Goal: Task Accomplishment & Management: Manage account settings

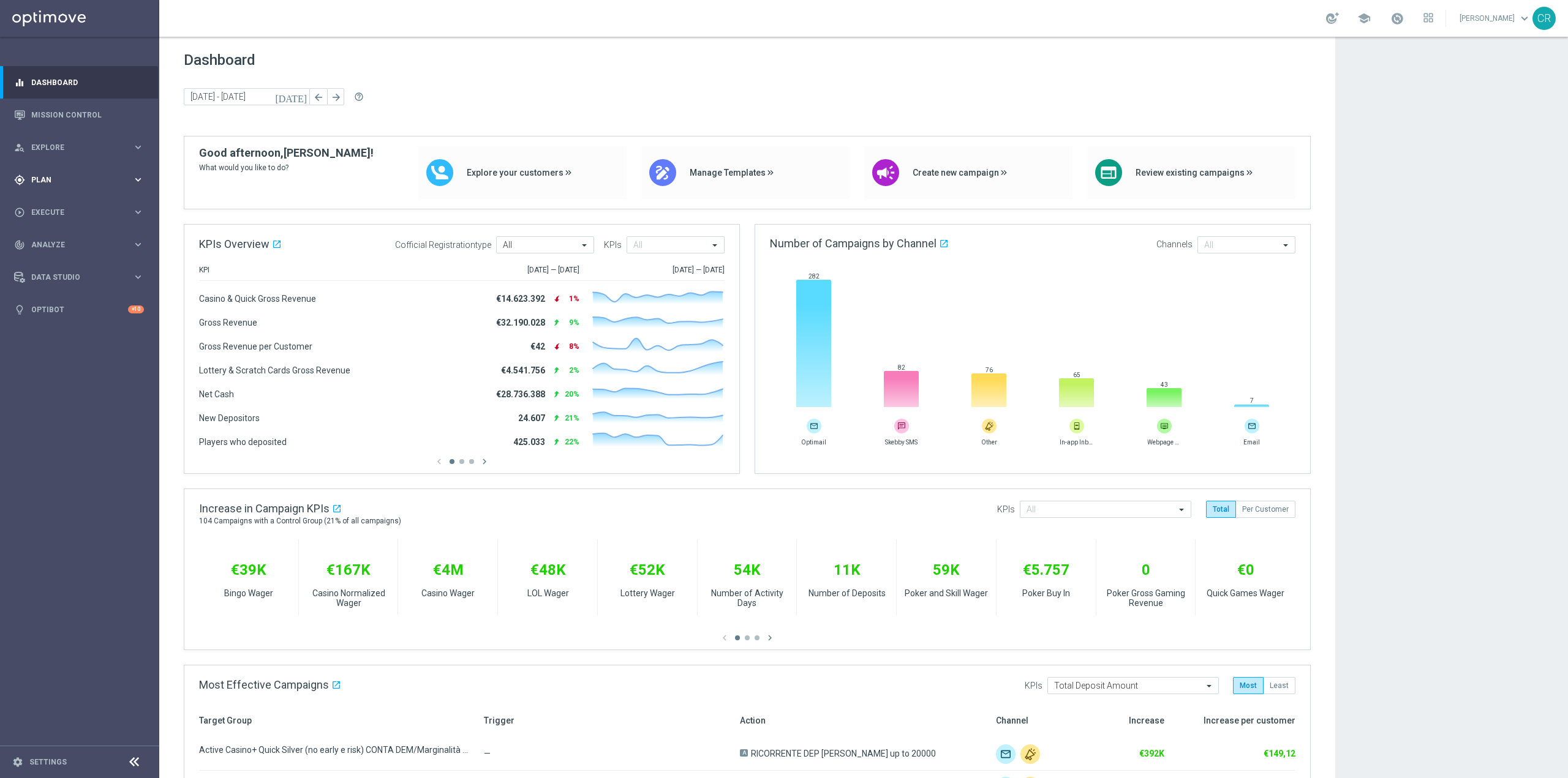
click at [48, 172] on div "gps_fixed Plan keyboard_arrow_right" at bounding box center [79, 179] width 158 height 33
click at [70, 240] on span "Templates" at bounding box center [76, 242] width 88 height 7
click at [75, 256] on link "Optimail" at bounding box center [83, 260] width 89 height 10
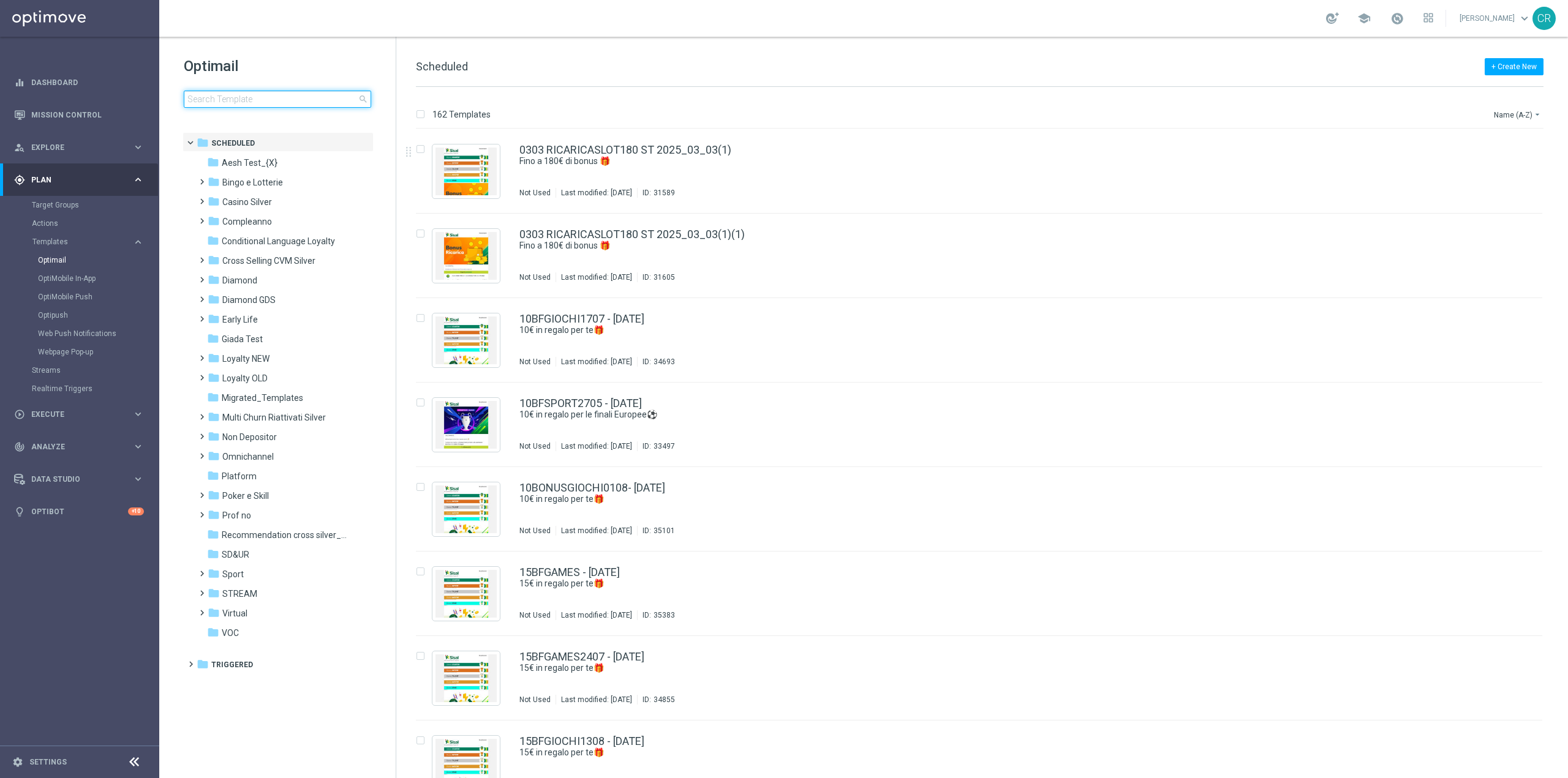
click at [223, 98] on input at bounding box center [278, 99] width 188 height 17
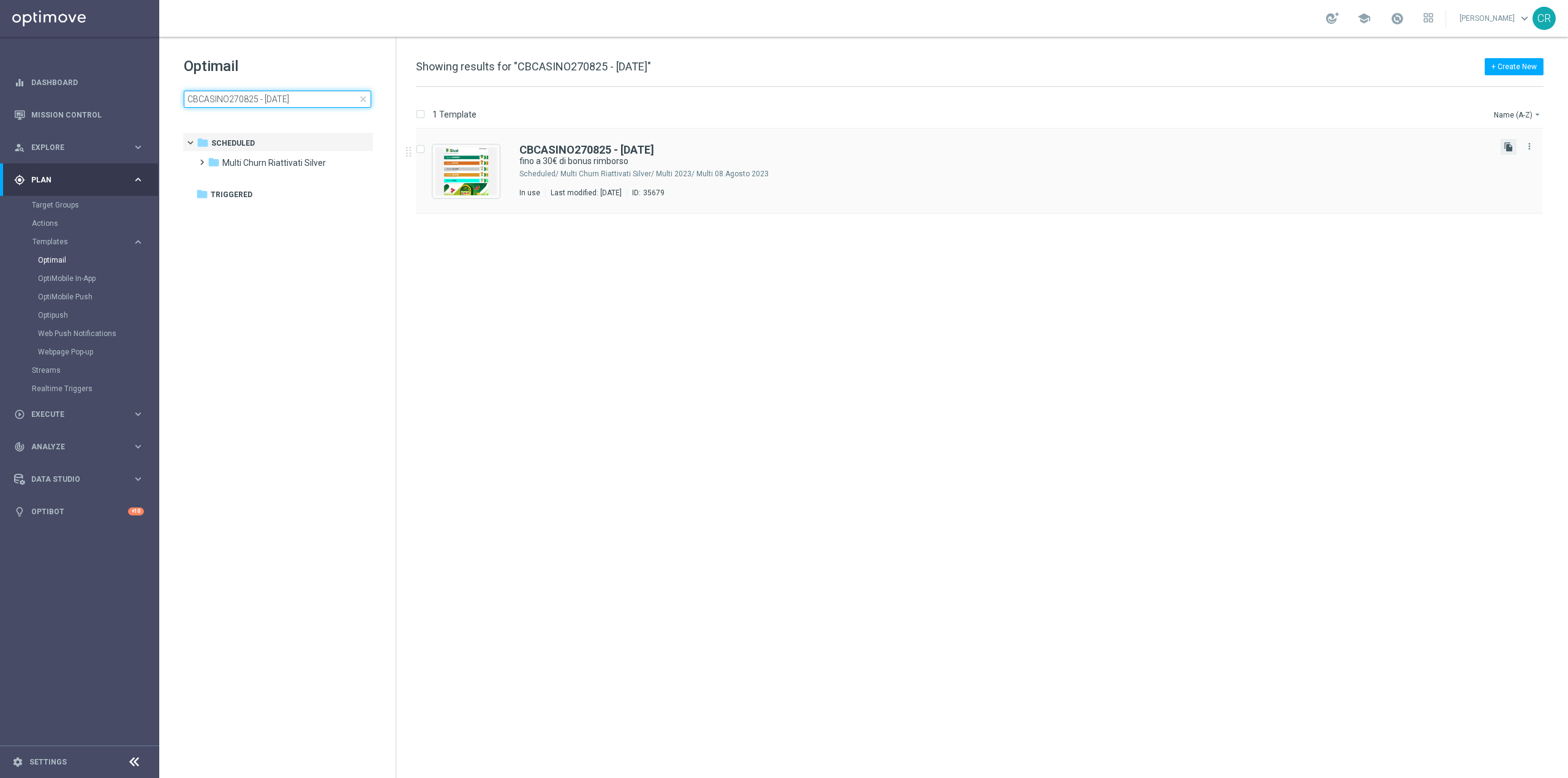
type input "CBCASINO270825 - [DATE]"
click at [1509, 144] on icon "file_copy" at bounding box center [1509, 147] width 10 height 10
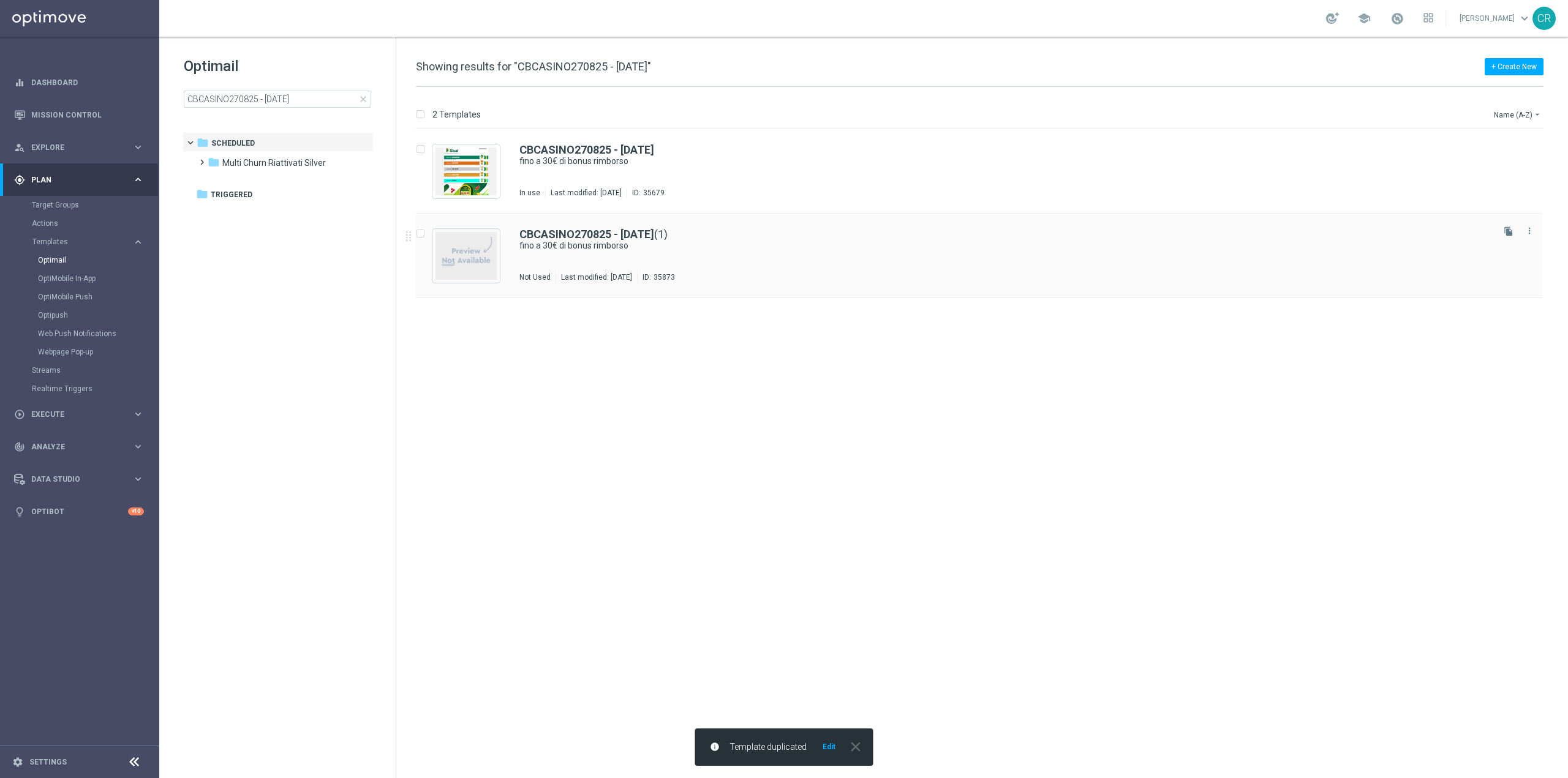
click at [803, 262] on div "CBCASINO270825 - [DATE] (1) fino a 30€ di bonus rimborso Not Used Last modified…" at bounding box center [1005, 255] width 972 height 53
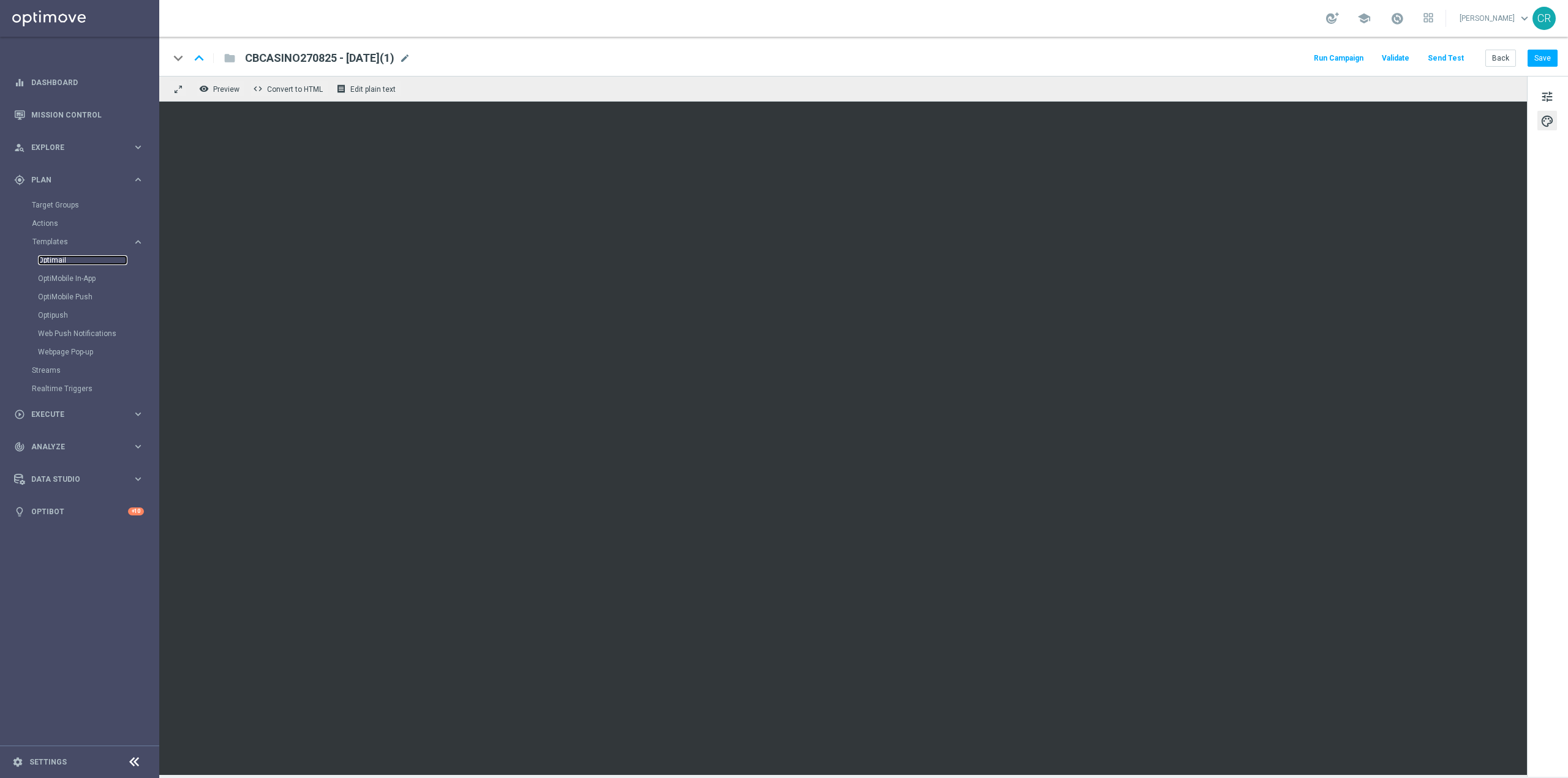
click at [85, 258] on link "Optimail" at bounding box center [83, 260] width 89 height 10
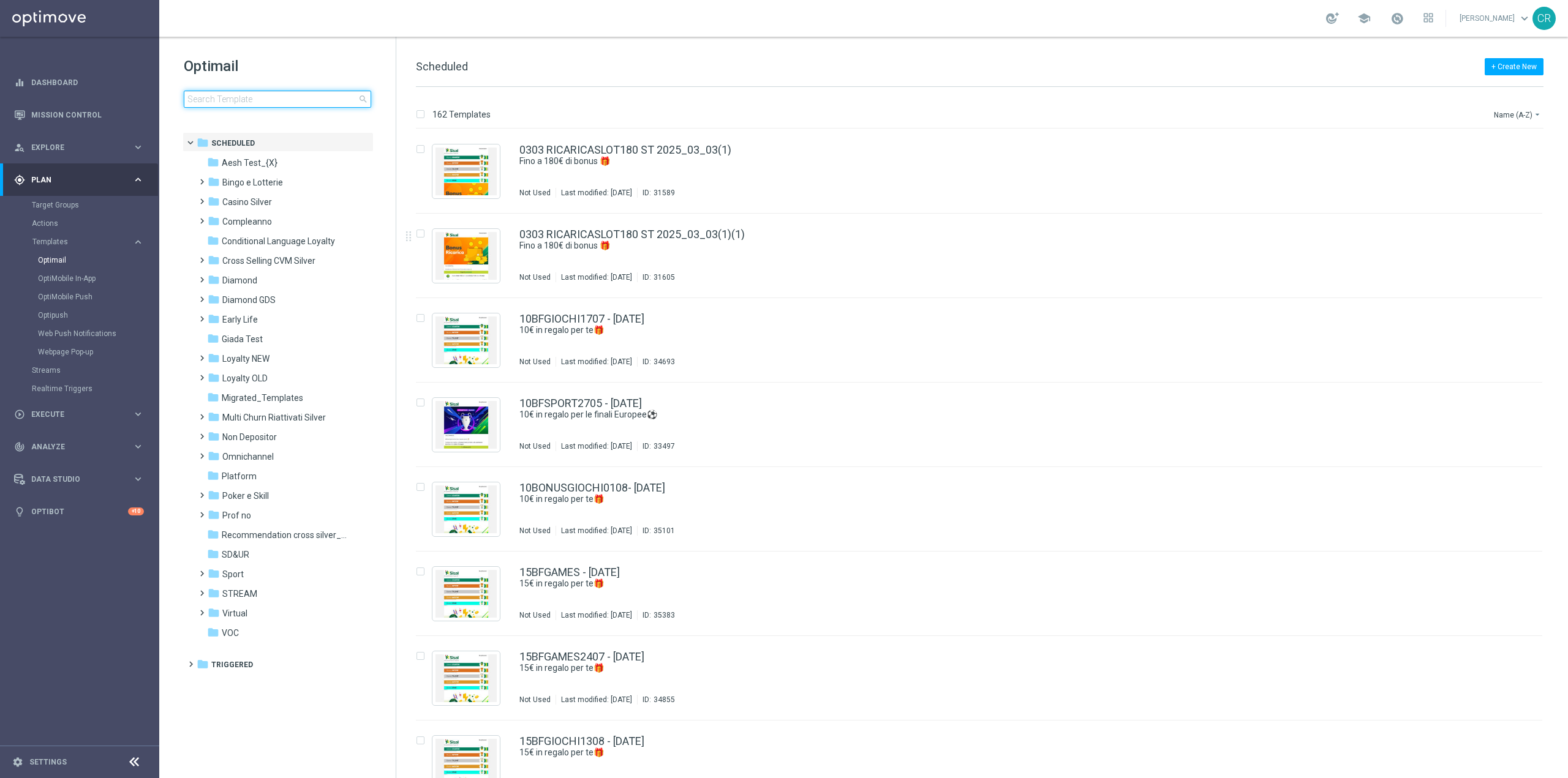
click at [291, 98] on input at bounding box center [278, 99] width 188 height 17
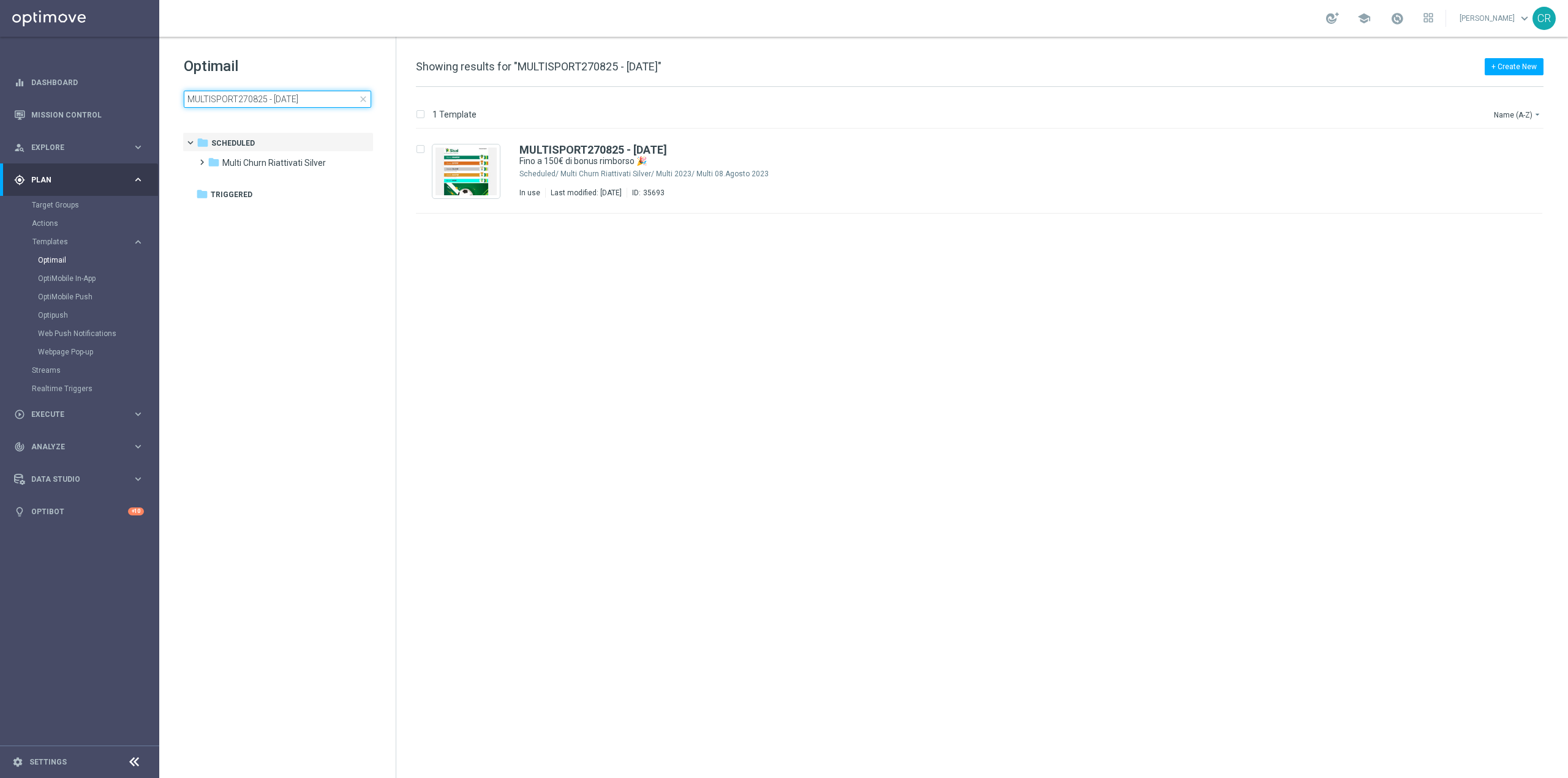
type input "MULTISPORT270825 - [DATE]"
click at [368, 97] on span "close" at bounding box center [363, 99] width 10 height 10
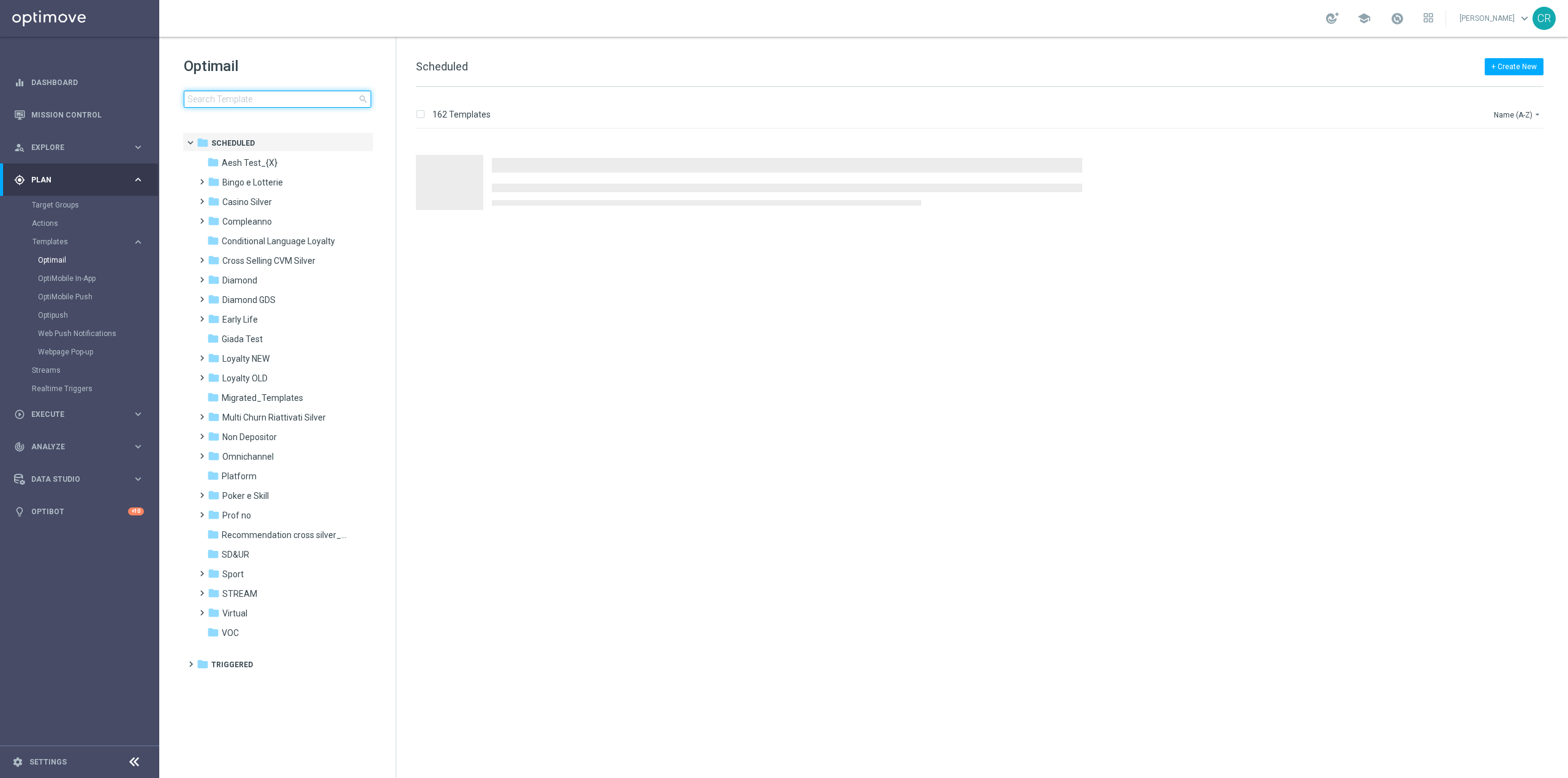
click at [332, 97] on input at bounding box center [278, 99] width 188 height 17
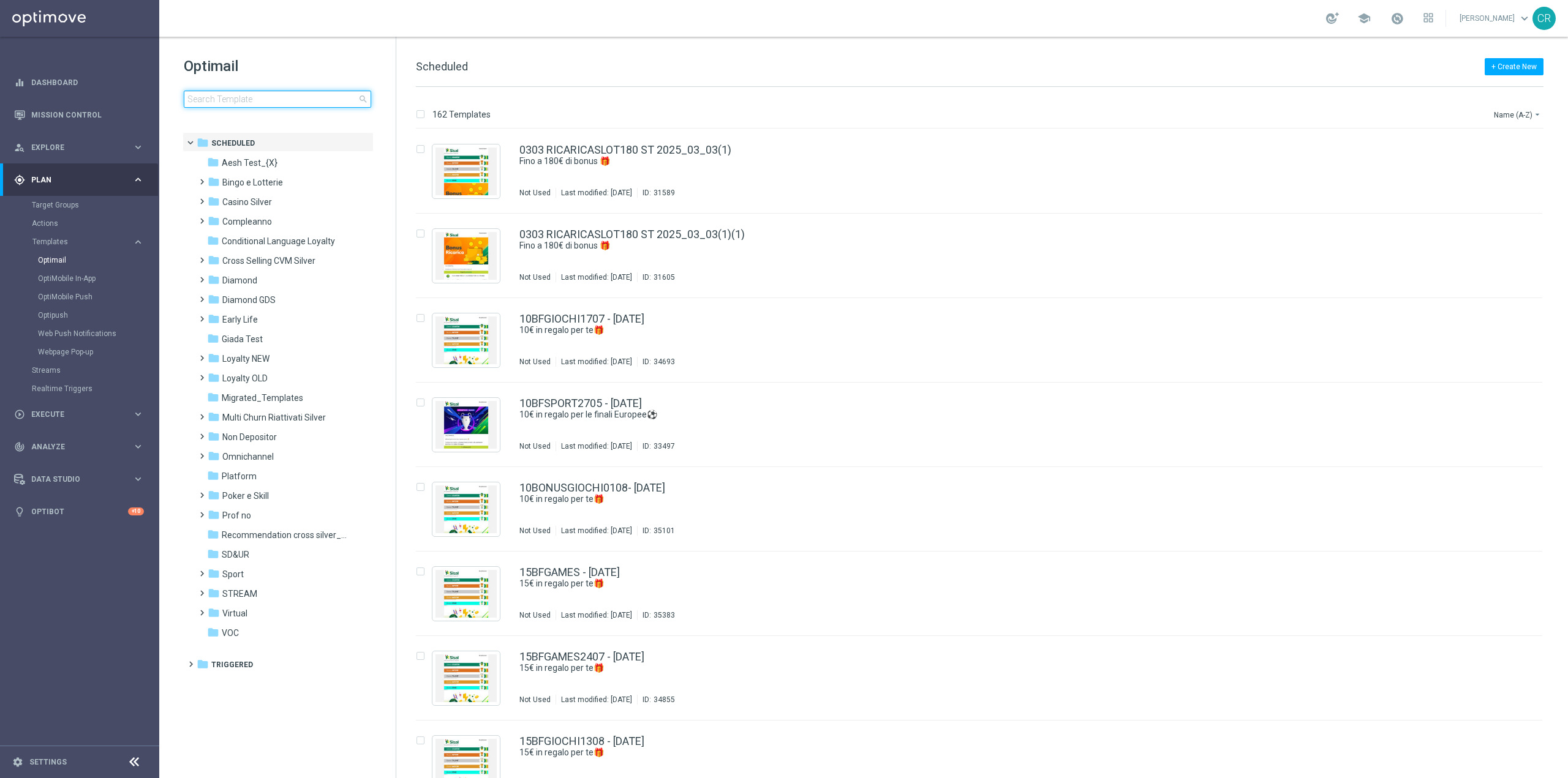
type input "CBCASINO270825 - [DATE]"
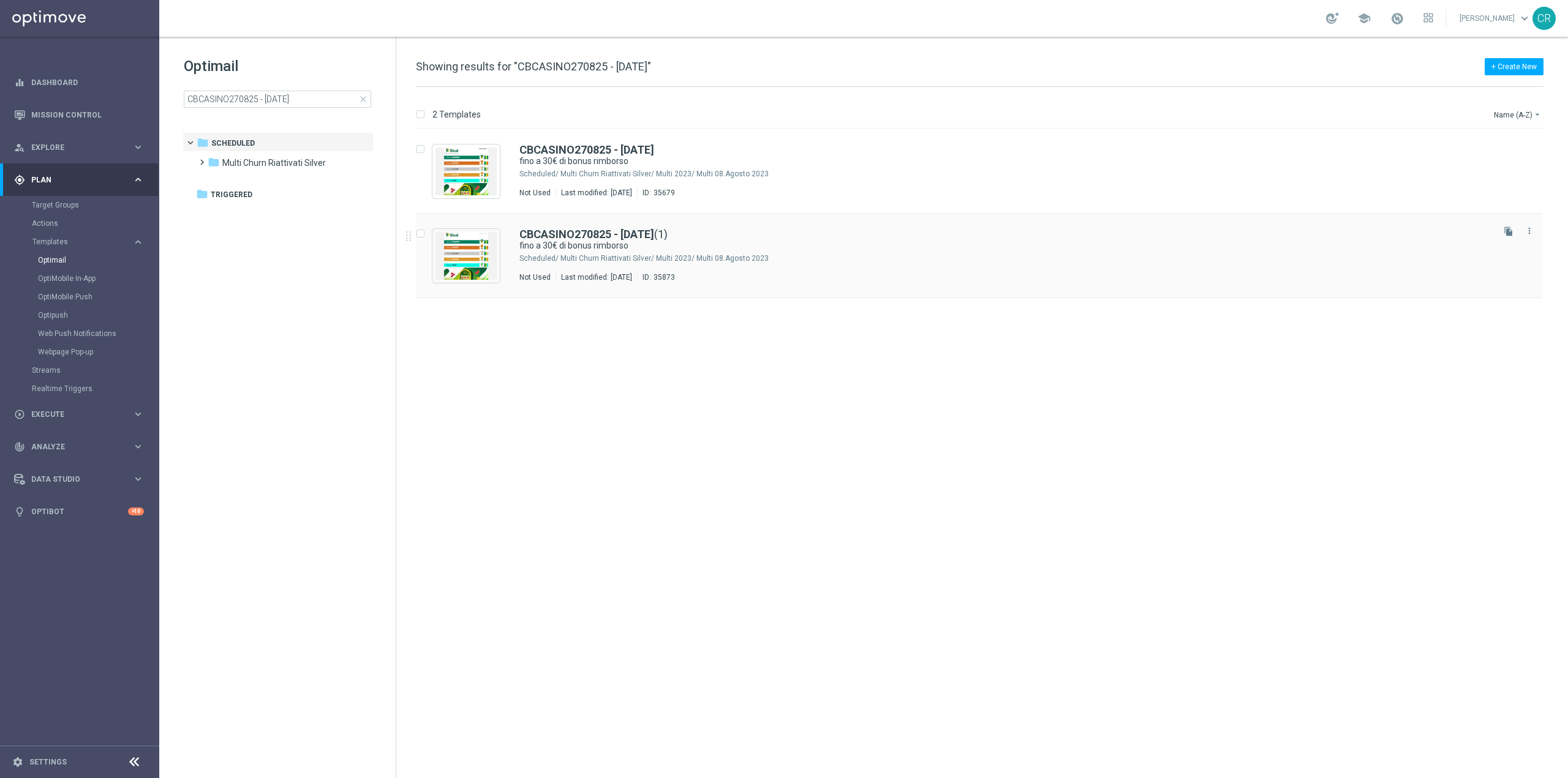
click at [1477, 255] on div "Multi Churn Riattivati Silver/ Multi 2023/ Multi 08.Agosto 2023" at bounding box center [1026, 258] width 930 height 10
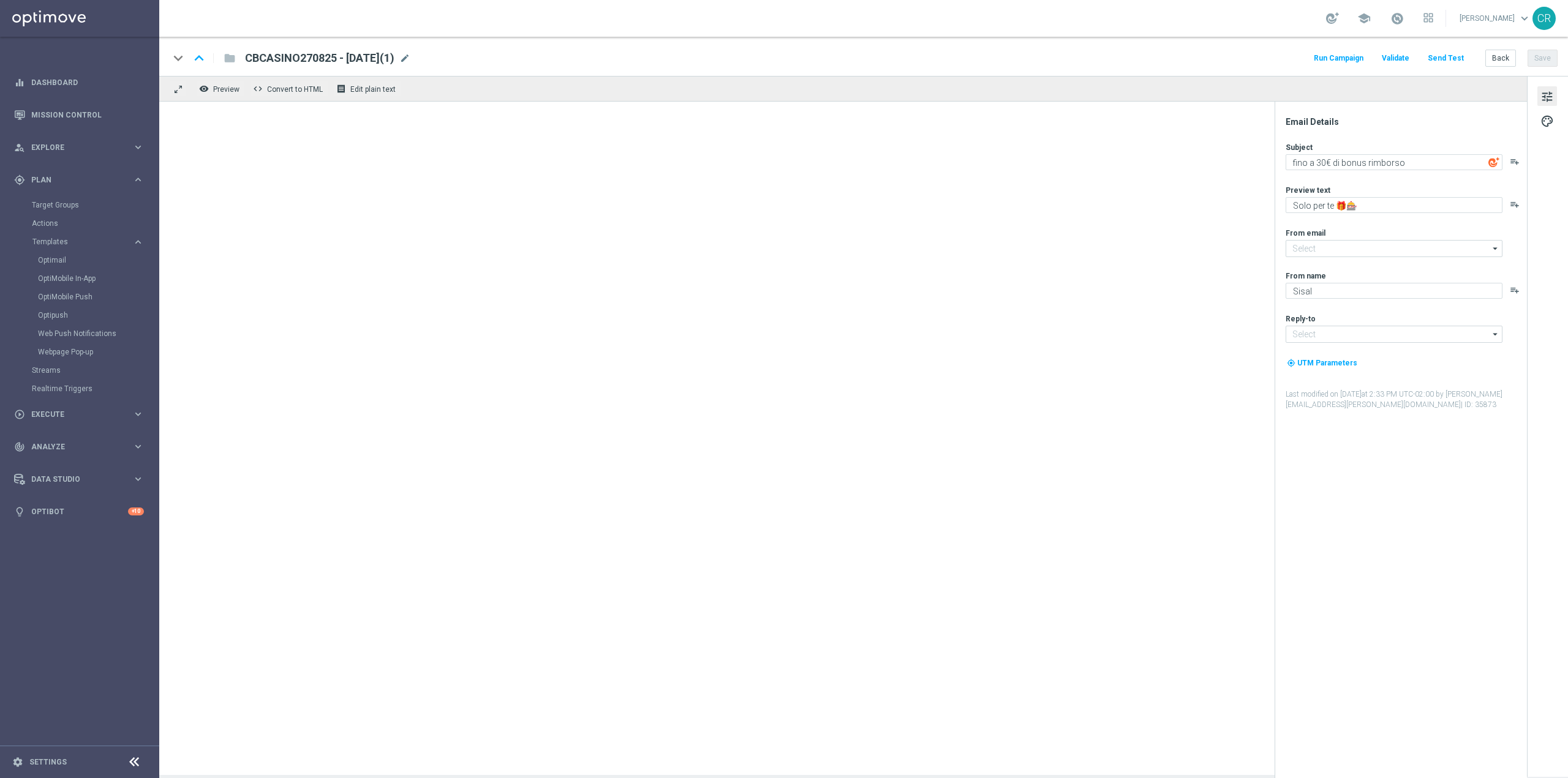
type input "[EMAIL_ADDRESS][DOMAIN_NAME]"
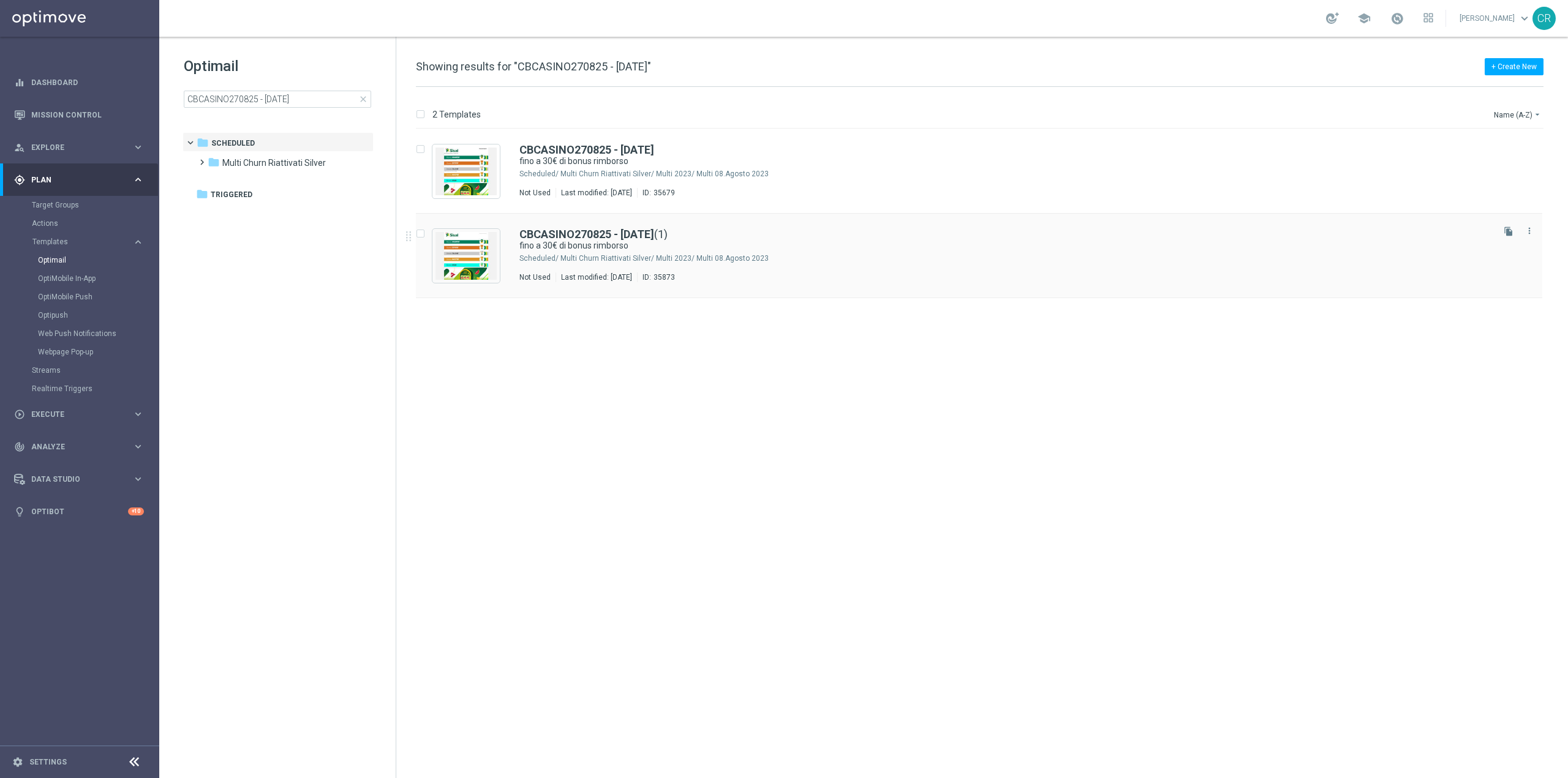
click at [418, 234] on input "Press SPACE to select this row." at bounding box center [419, 235] width 8 height 8
click at [1532, 229] on icon "more_vert" at bounding box center [1530, 231] width 10 height 10
click at [1465, 278] on div "Delete" at bounding box center [1481, 279] width 74 height 9
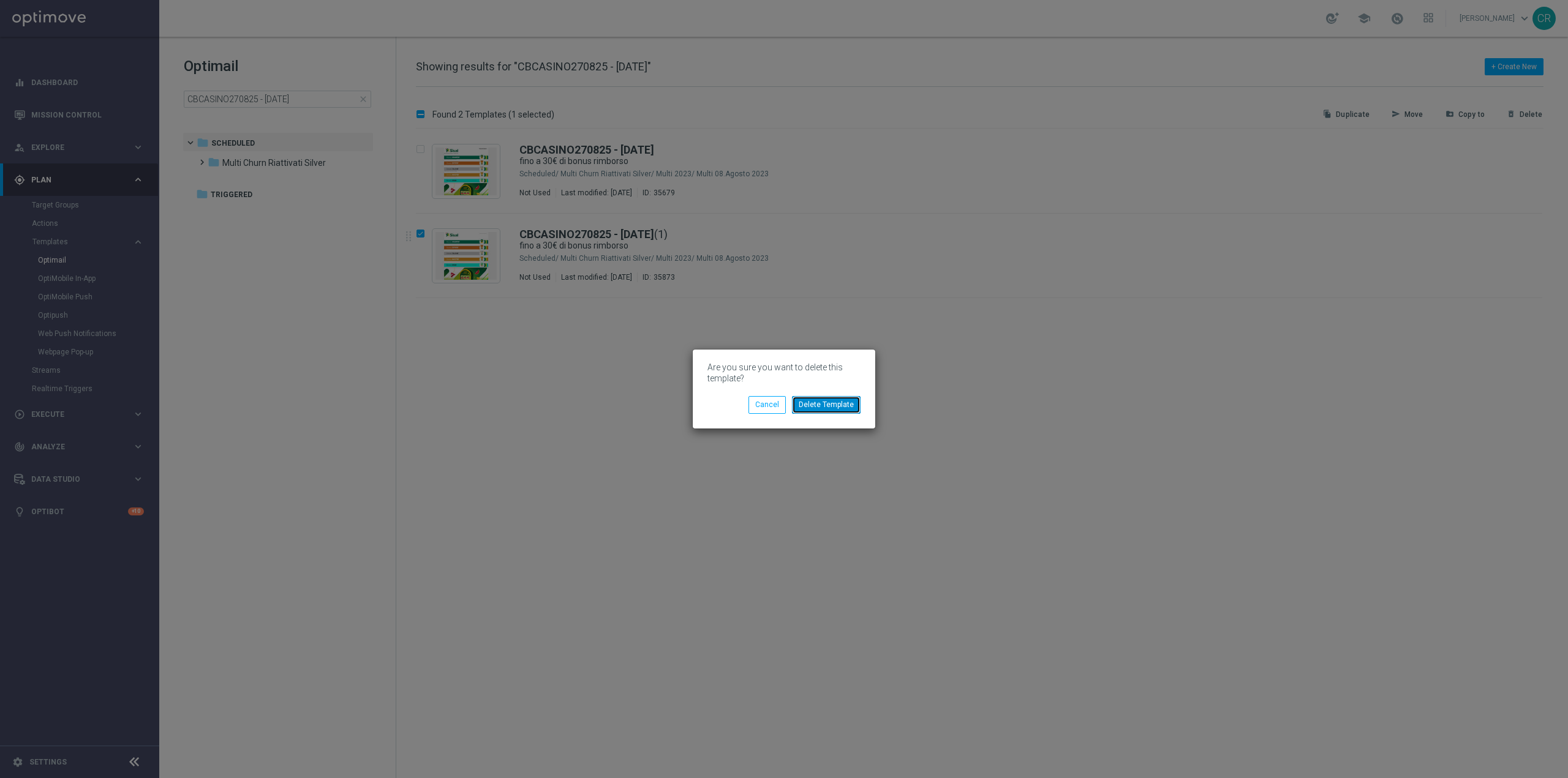
click at [825, 398] on button "Delete Template" at bounding box center [826, 405] width 68 height 17
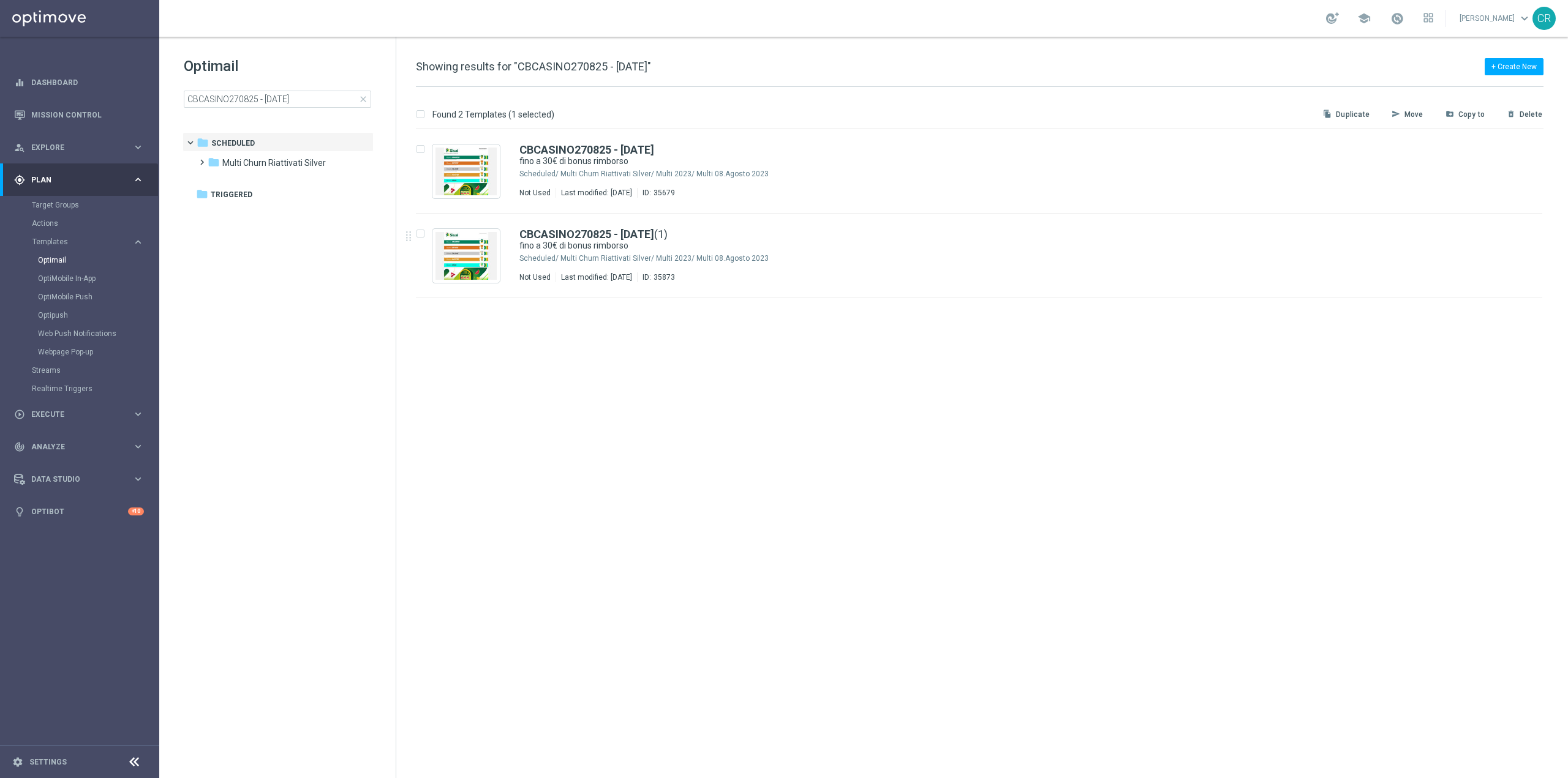
checkbox input "false"
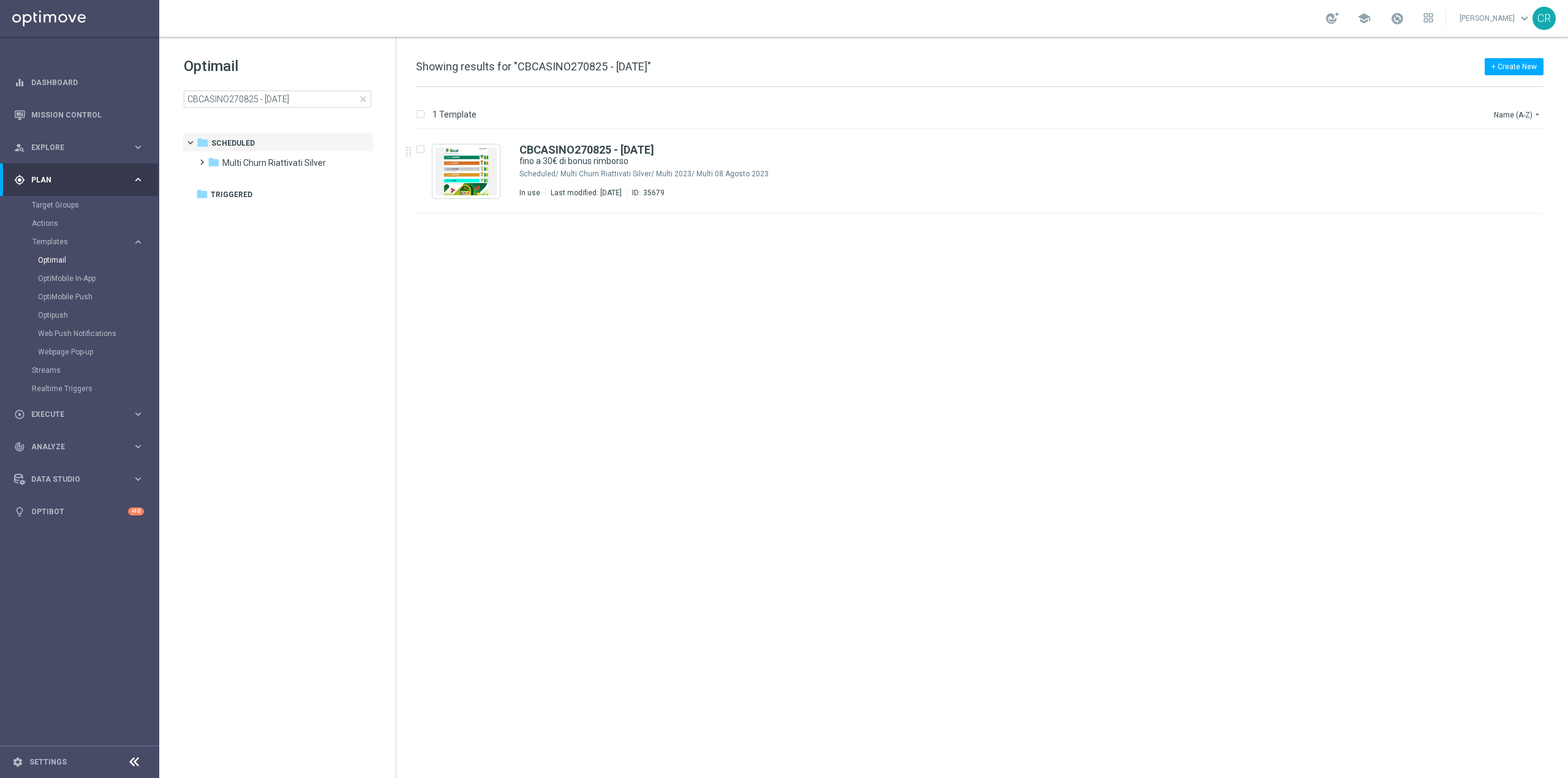
click at [375, 91] on div "Optimail CBCASINO270825 - [DATE] close" at bounding box center [290, 81] width 212 height 51
click at [368, 96] on span "close" at bounding box center [363, 99] width 10 height 10
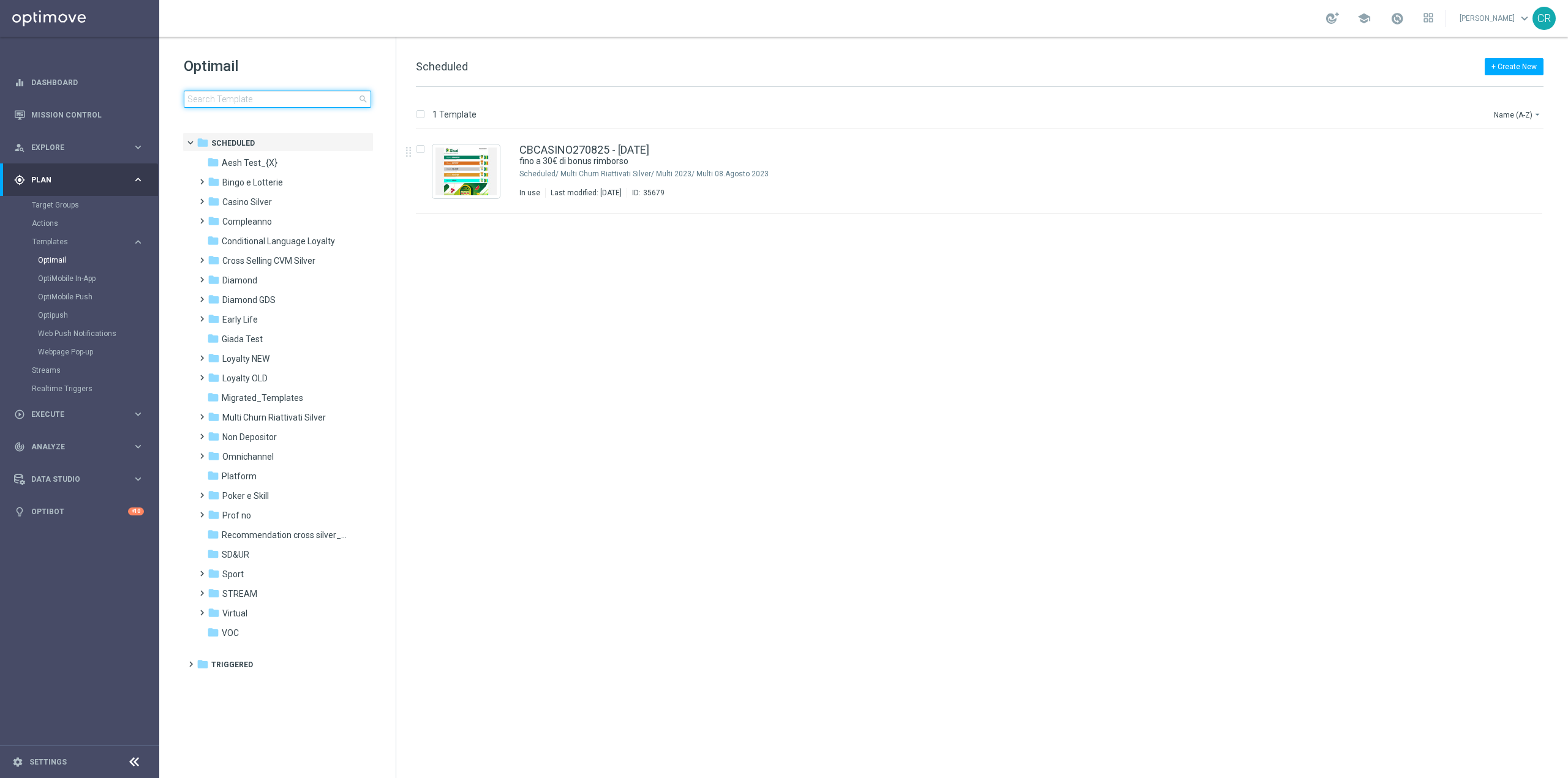
click at [232, 99] on input at bounding box center [278, 99] width 188 height 17
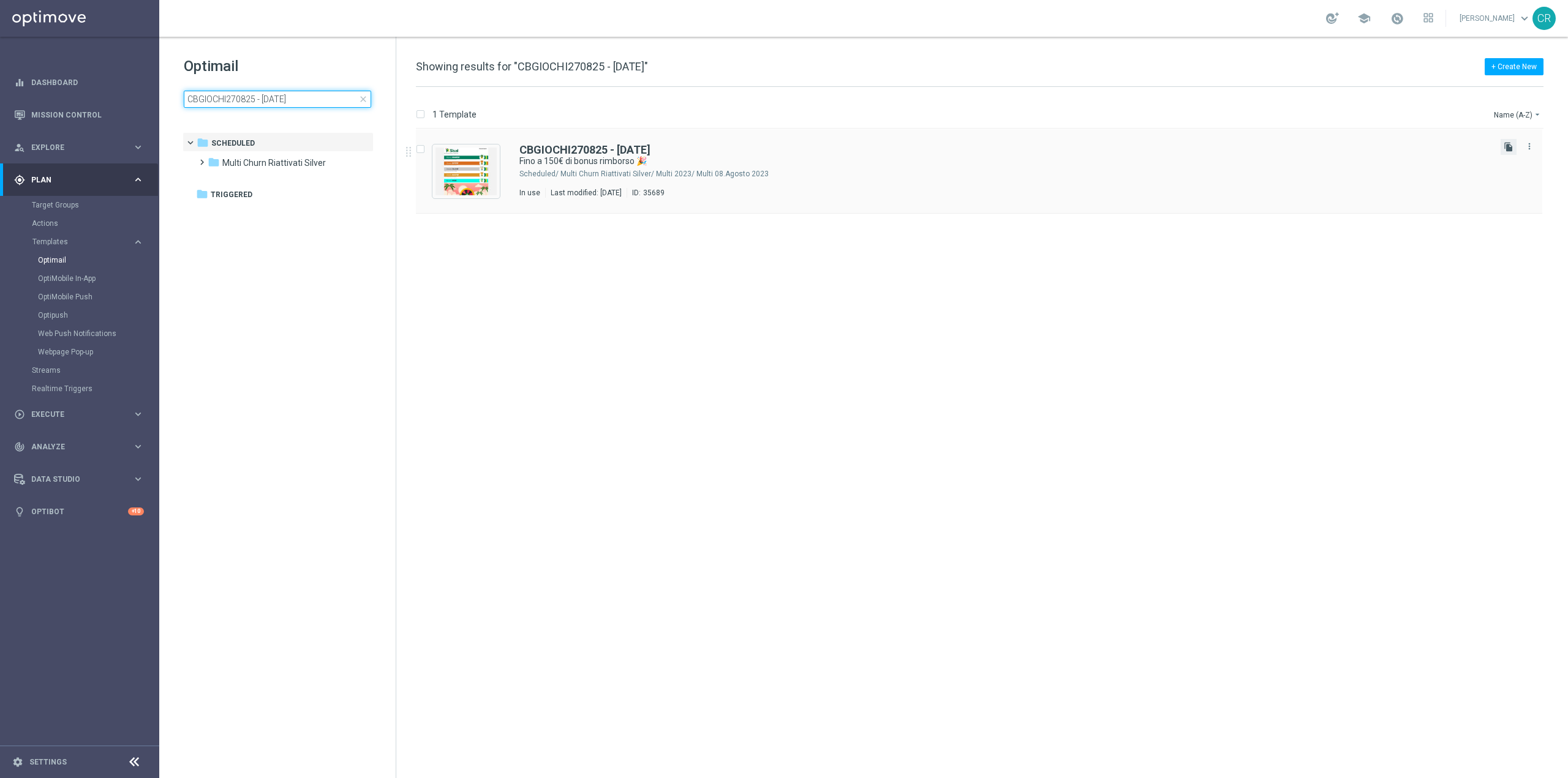
type input "CBGIOCHI270825 - [DATE]"
click at [1508, 145] on icon "file_copy" at bounding box center [1509, 147] width 10 height 10
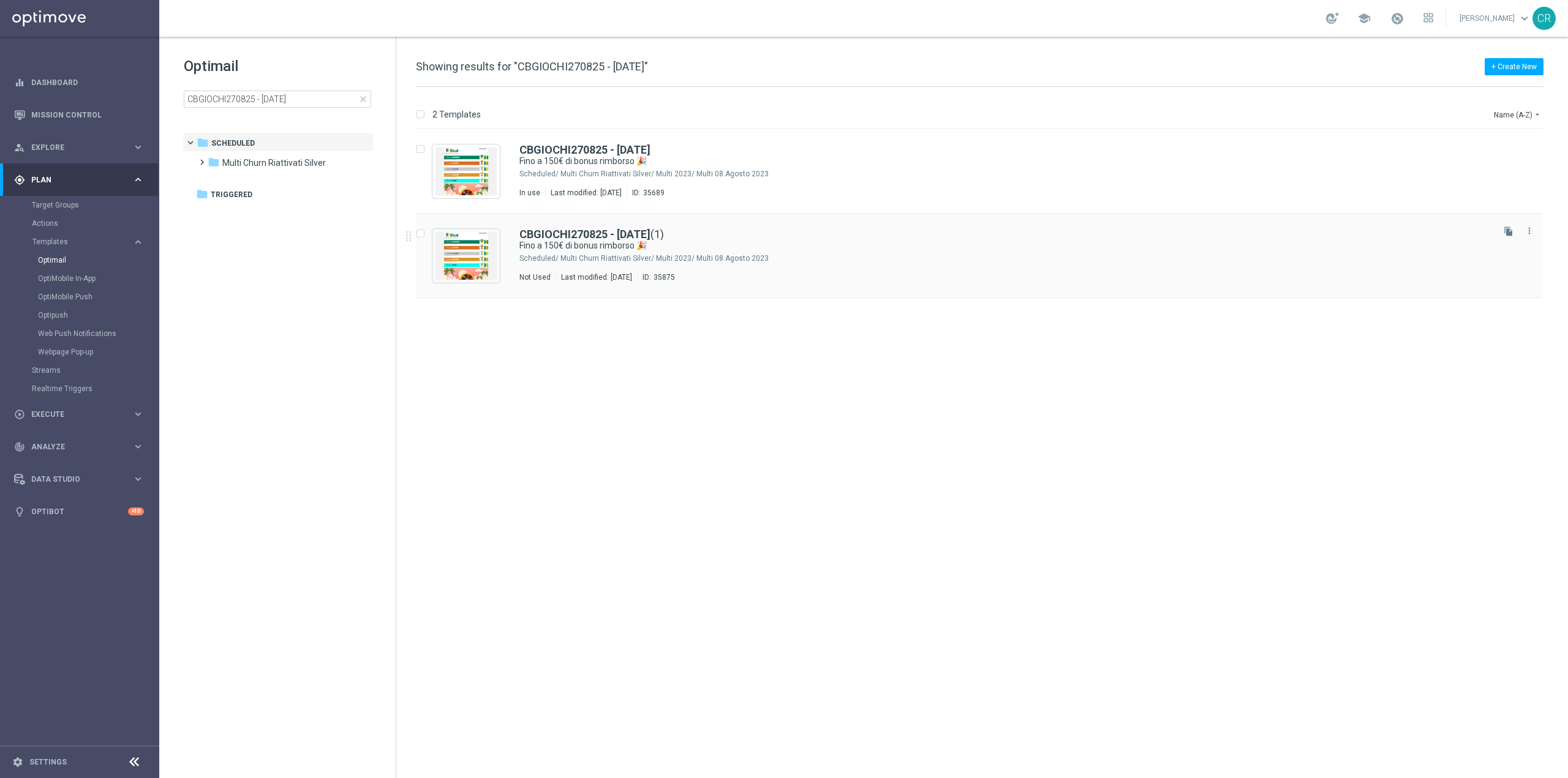
click at [1002, 269] on div "CBGIOCHI270825 - [DATE] (1) Fino a 150€ di bonus rimborso 🎉 Scheduled/ Multi Ch…" at bounding box center [1005, 255] width 972 height 53
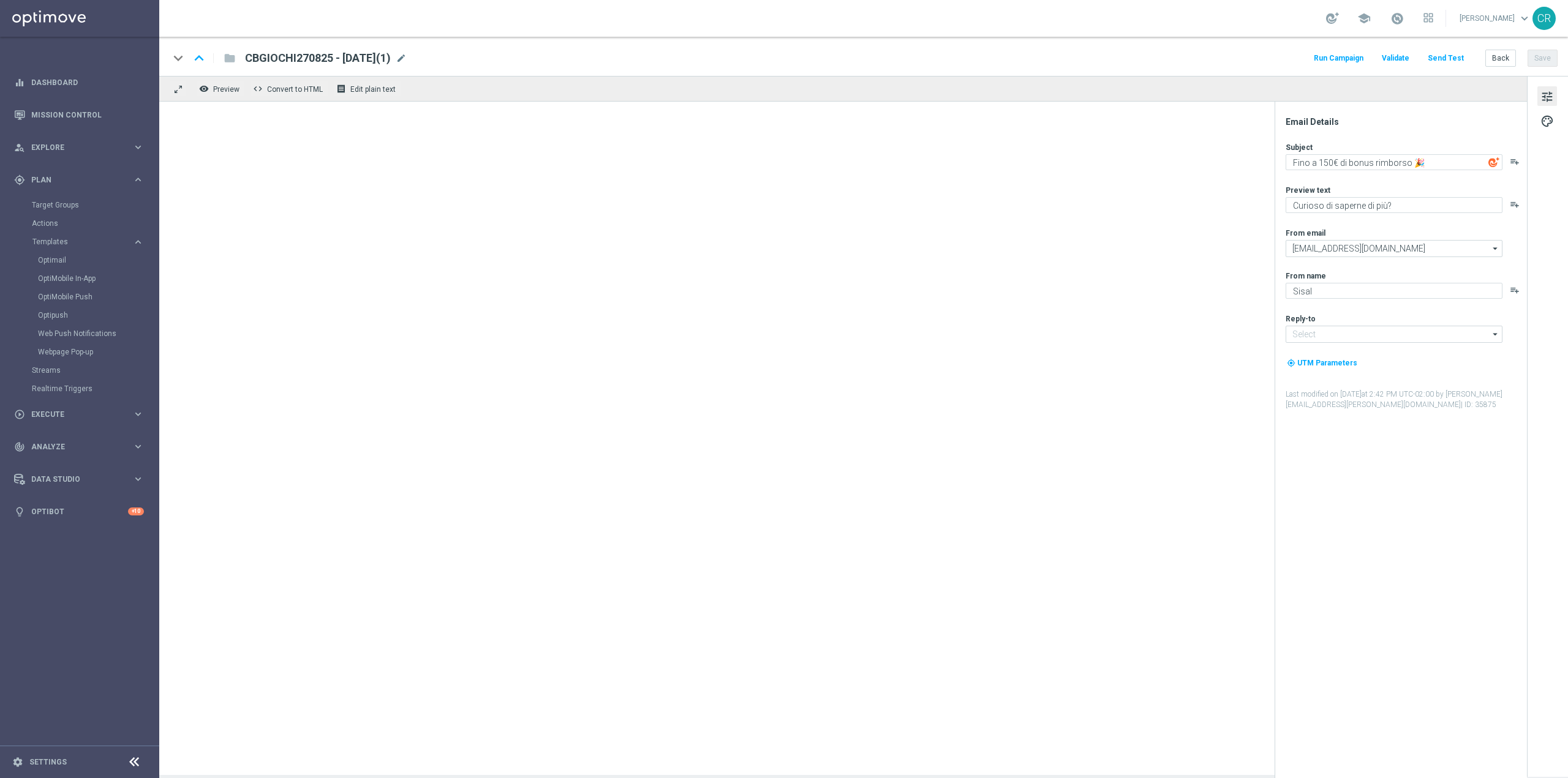
type input "[EMAIL_ADDRESS][DOMAIN_NAME]"
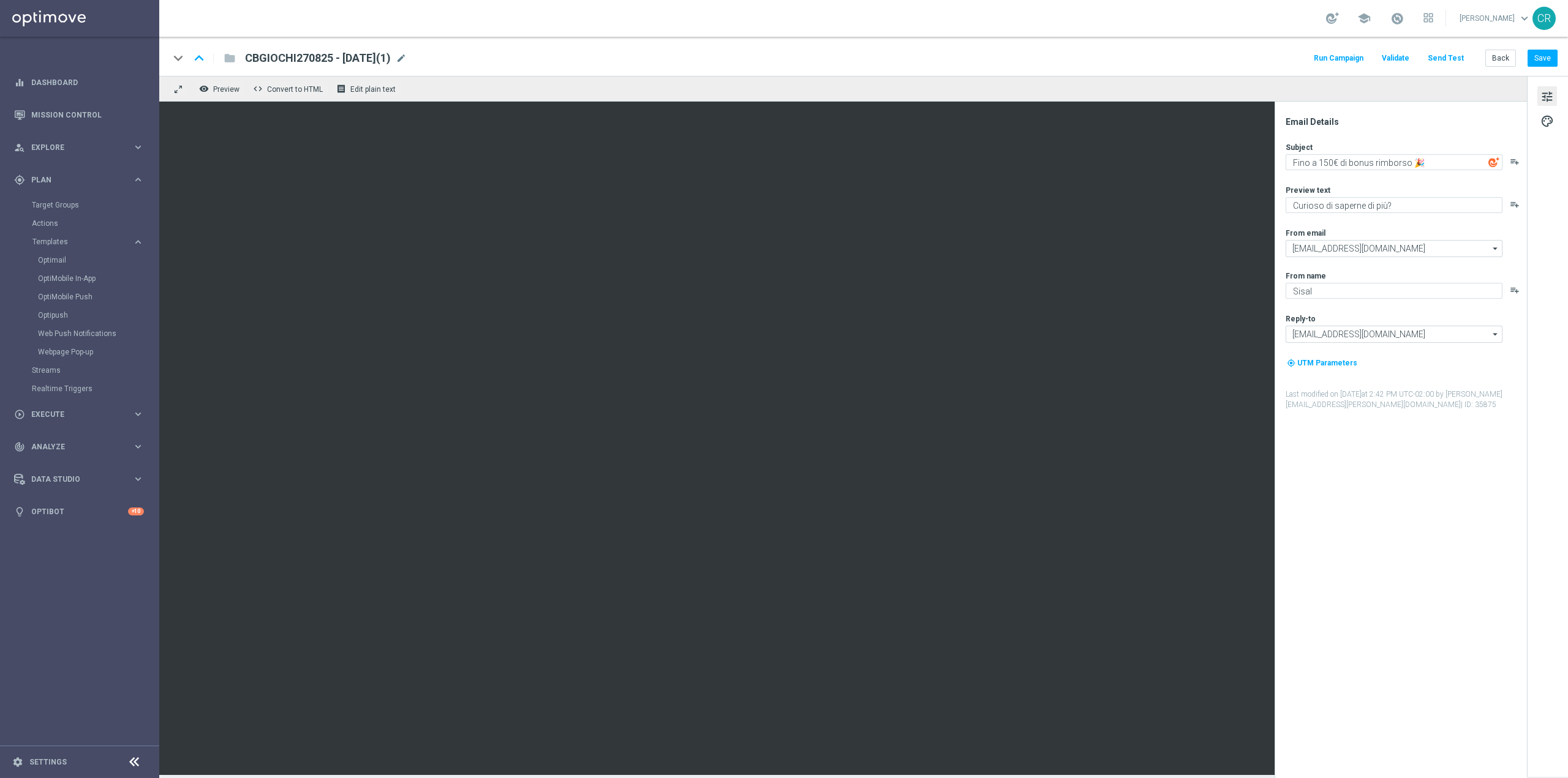
click at [377, 57] on span "CBGIOCHI270825 - [DATE](1)" at bounding box center [318, 58] width 146 height 15
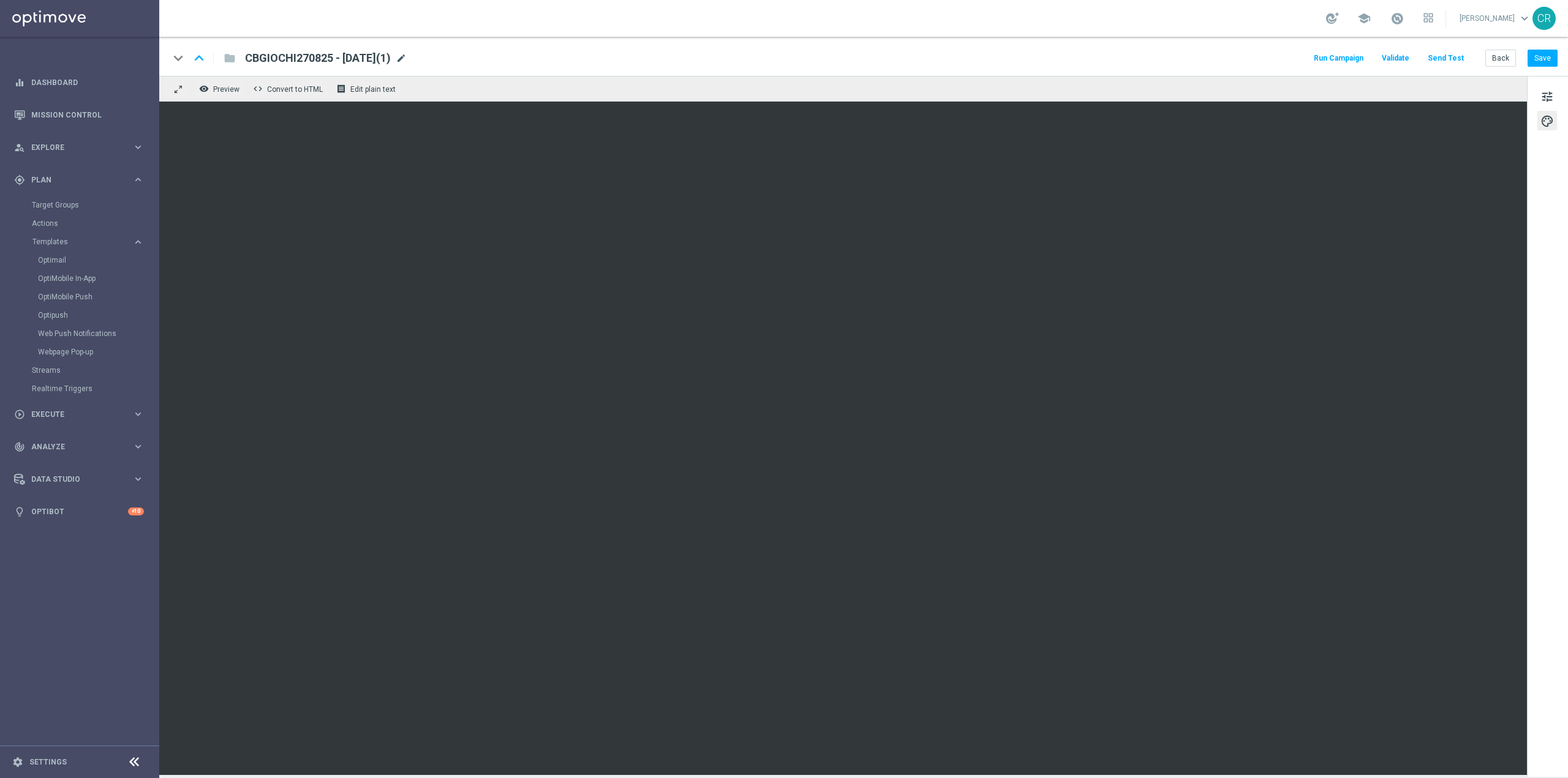
click at [406, 54] on span "mode_edit" at bounding box center [402, 58] width 11 height 11
type textarea "5"
drag, startPoint x: 317, startPoint y: 57, endPoint x: 142, endPoint y: 61, distance: 175.0
click at [146, 61] on main "equalizer Dashboard Mission Control" at bounding box center [784, 389] width 1568 height 778
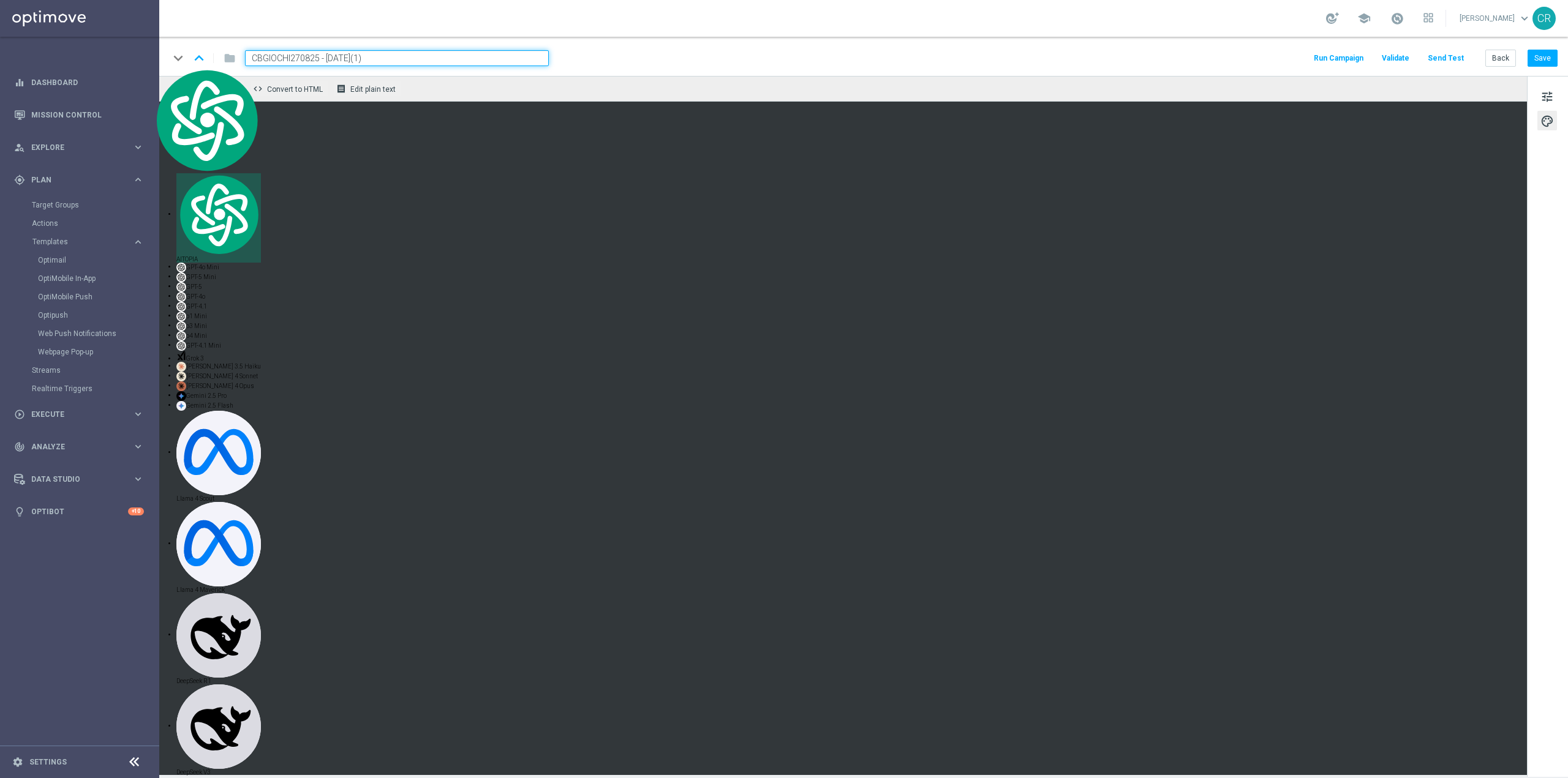
paste input "BONUSCB0409"
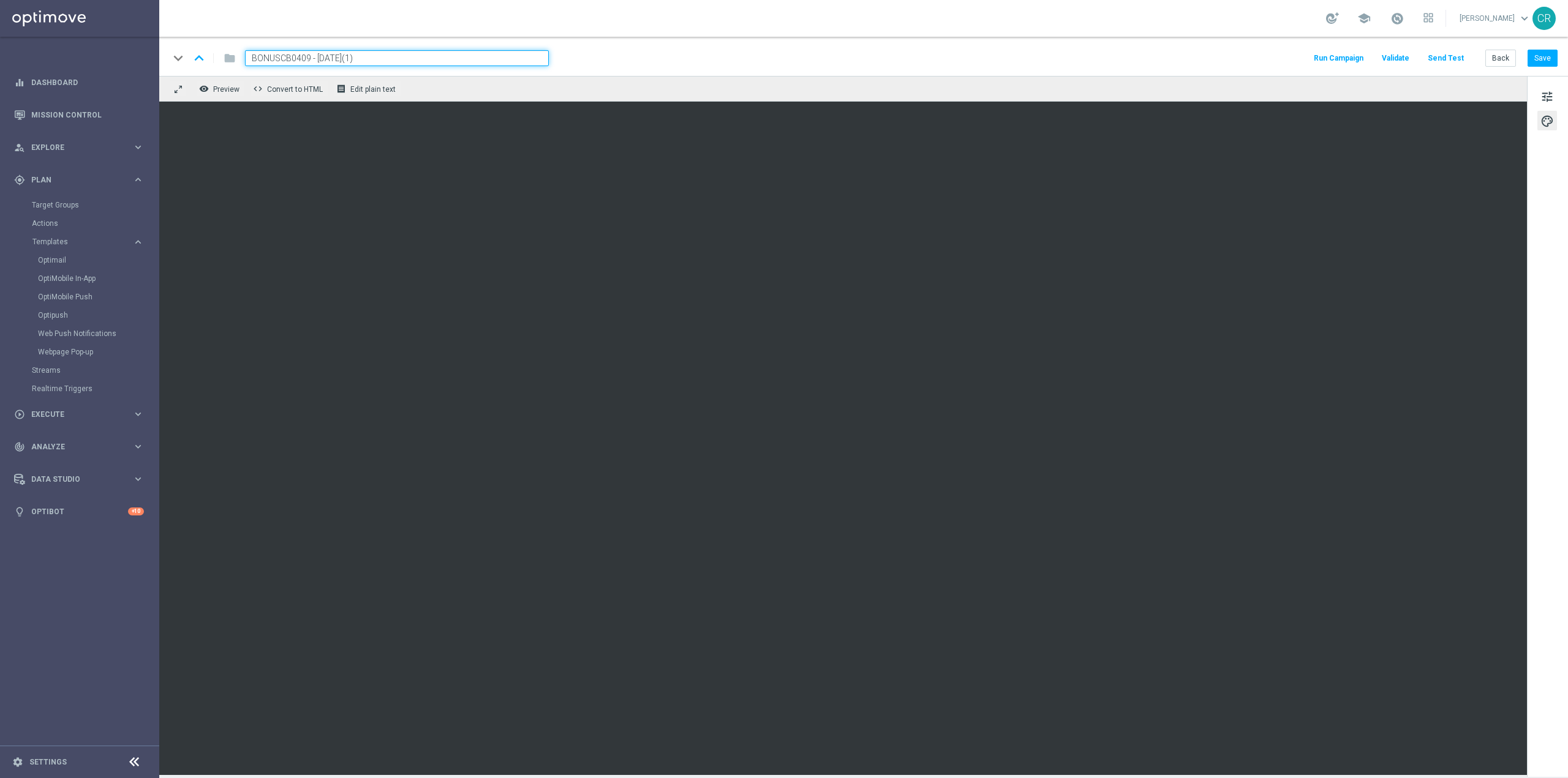
click at [371, 50] on input "BONUSCB0409 - [DATE](1)" at bounding box center [397, 58] width 304 height 16
type input "BONUSCB0409 - [DATE]"
click at [1546, 55] on button "Save" at bounding box center [1543, 58] width 30 height 17
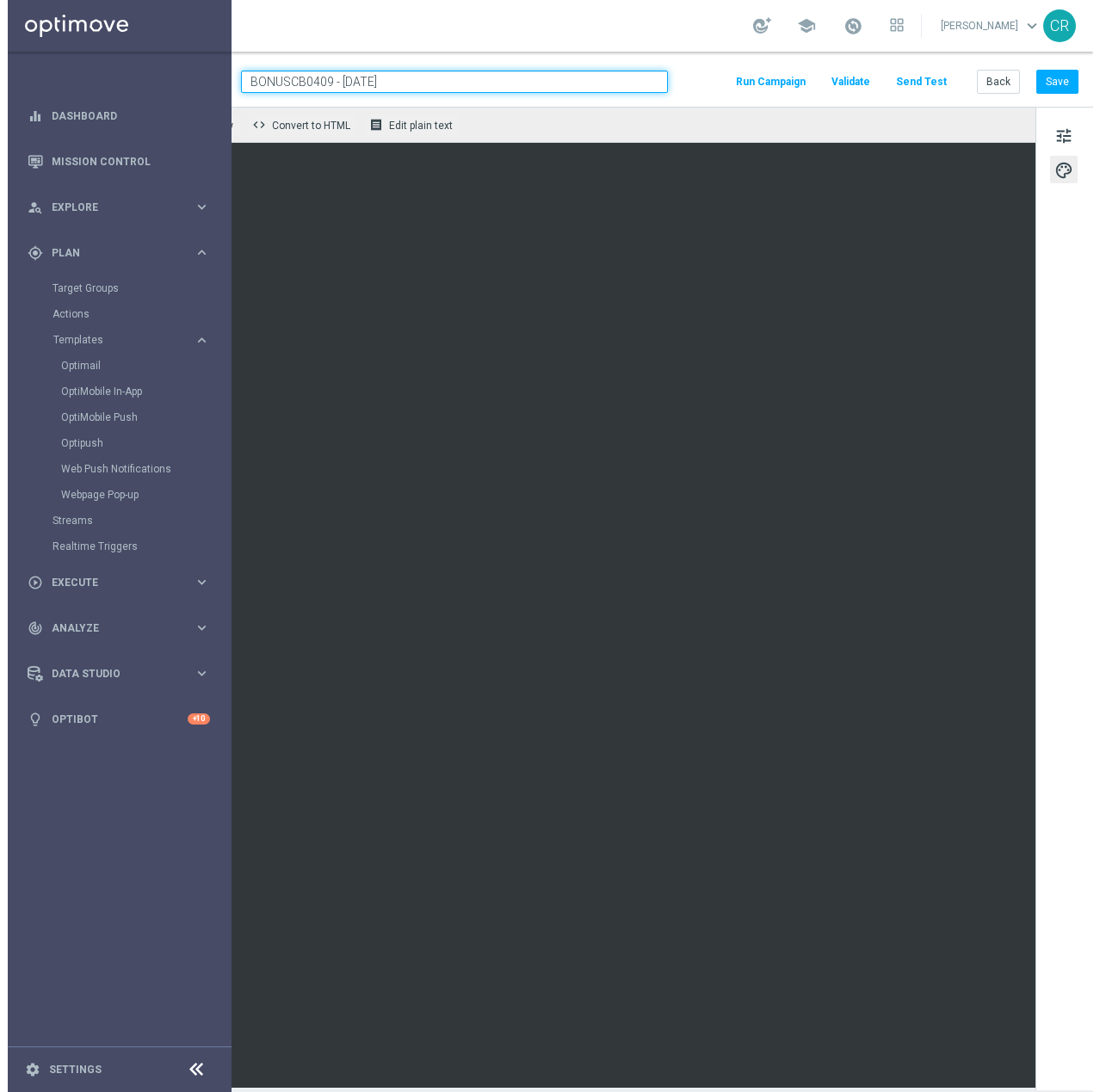
scroll to position [0, 126]
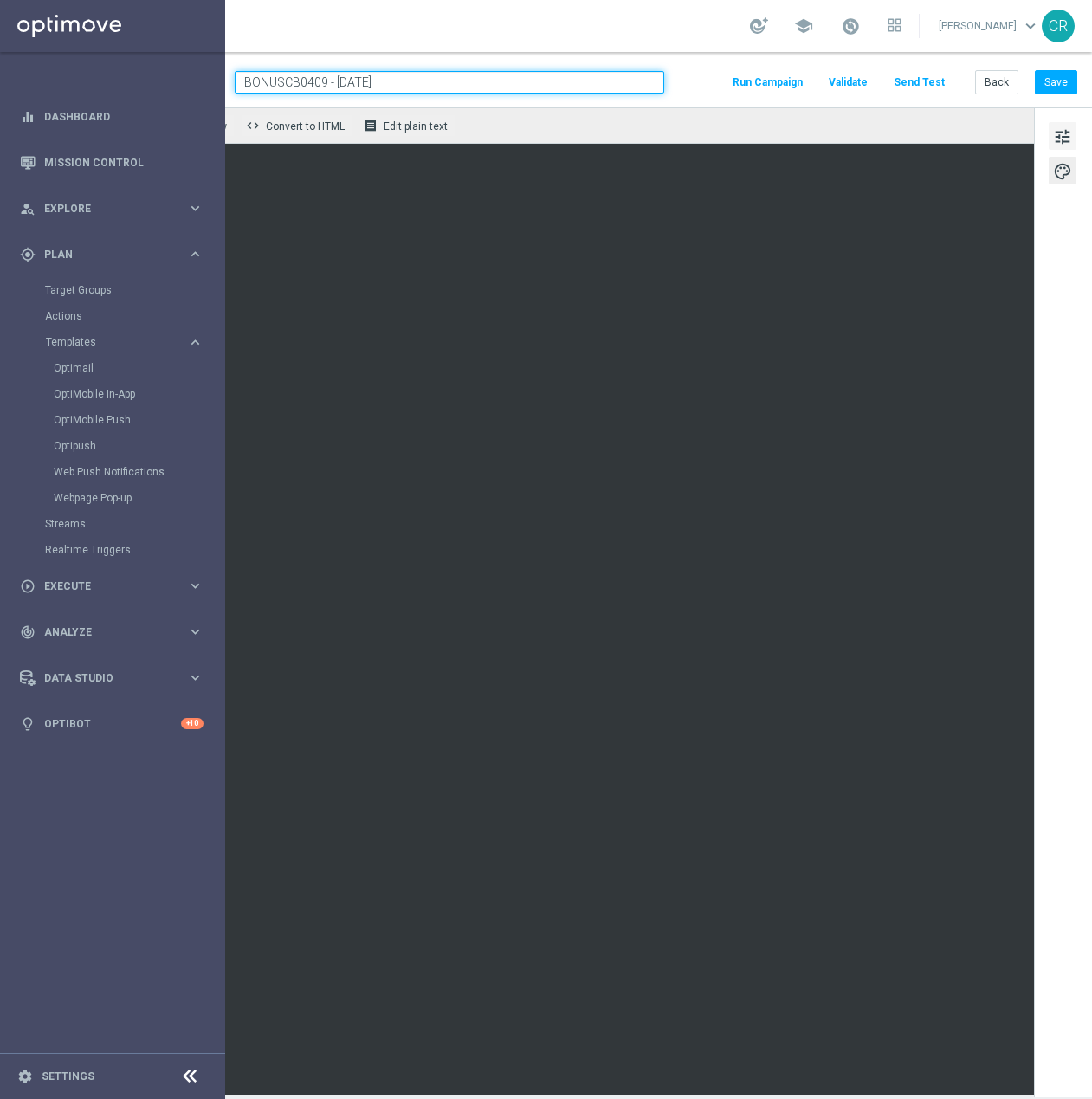
click at [1054, 137] on span "tune" at bounding box center [1063, 137] width 19 height 23
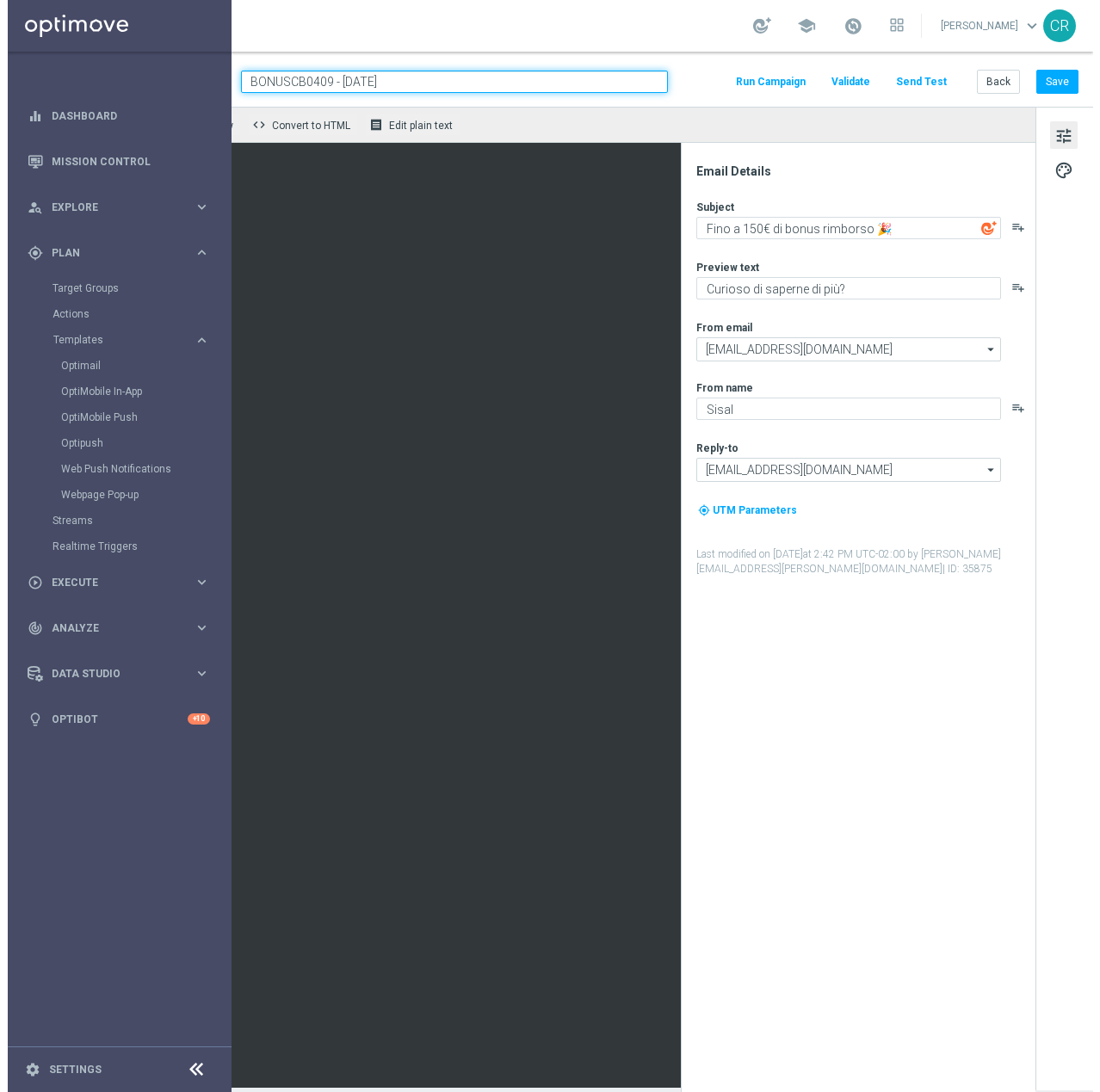
scroll to position [0, 111]
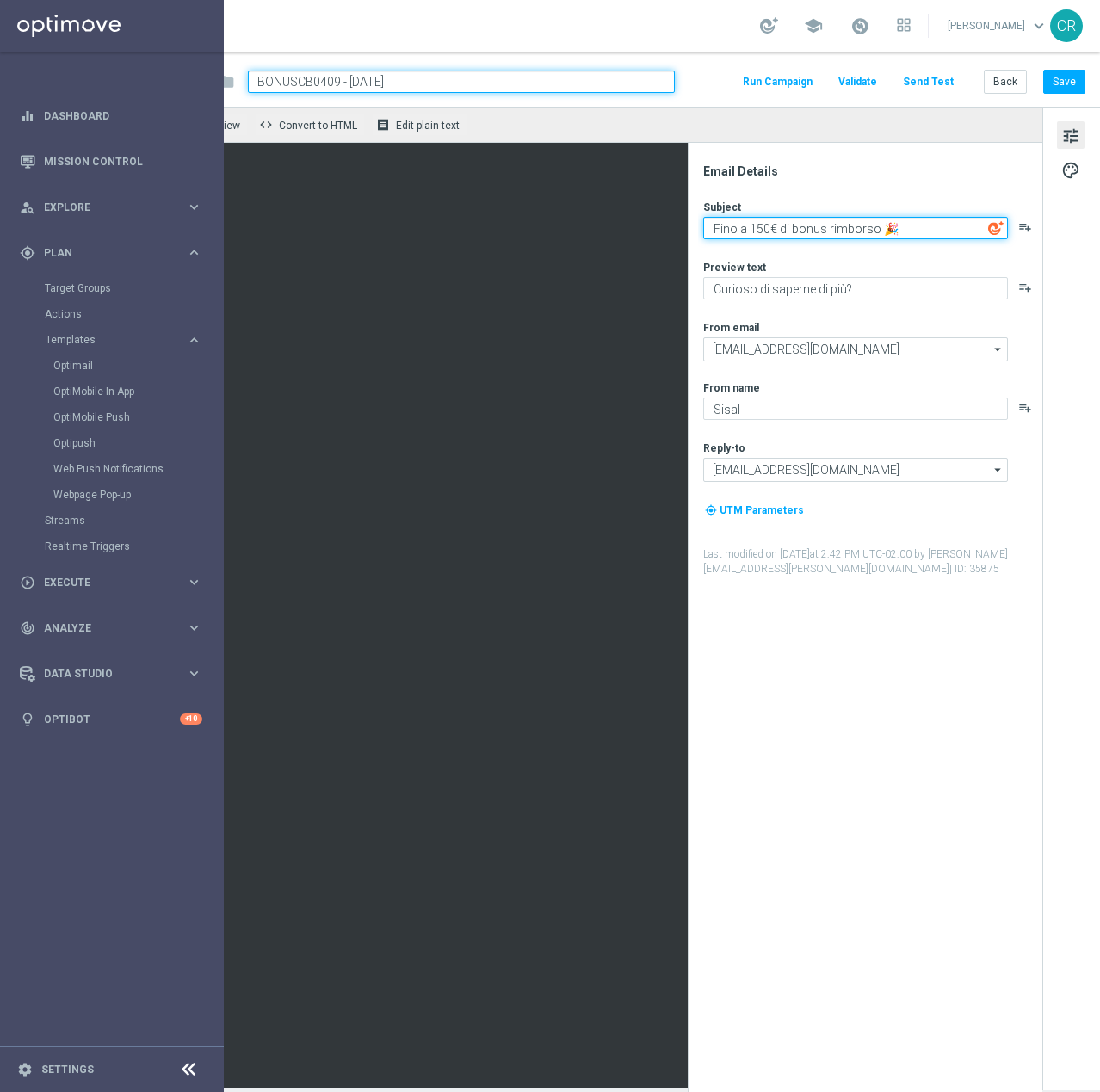
click at [751, 226] on textarea "Fino a 150€ di bonus rimborso 🎉" at bounding box center [856, 228] width 305 height 23
type textarea "Fino a 100€ di bonus rimborso 🎉"
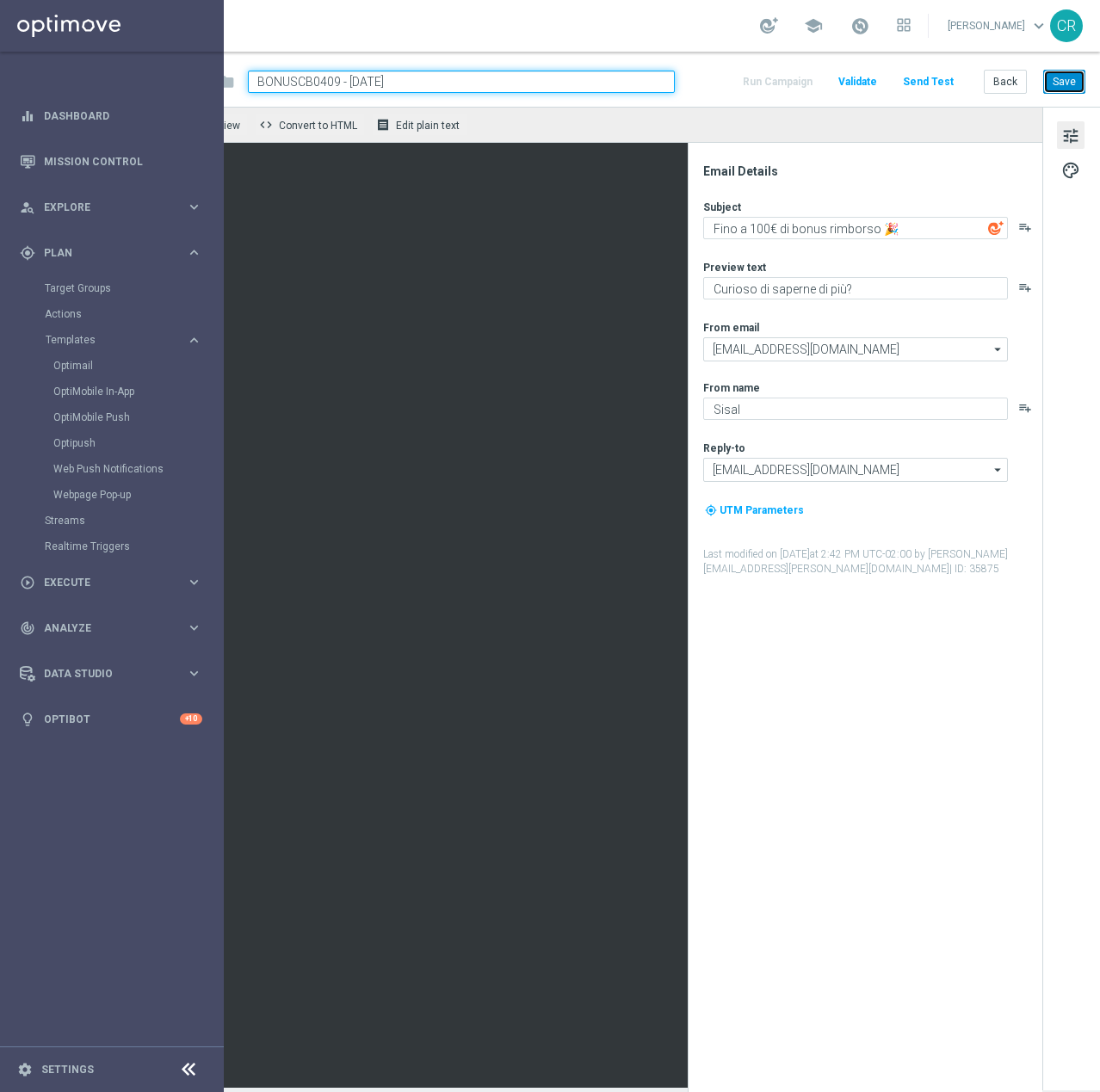
click at [1056, 80] on button "Save" at bounding box center [1064, 81] width 42 height 24
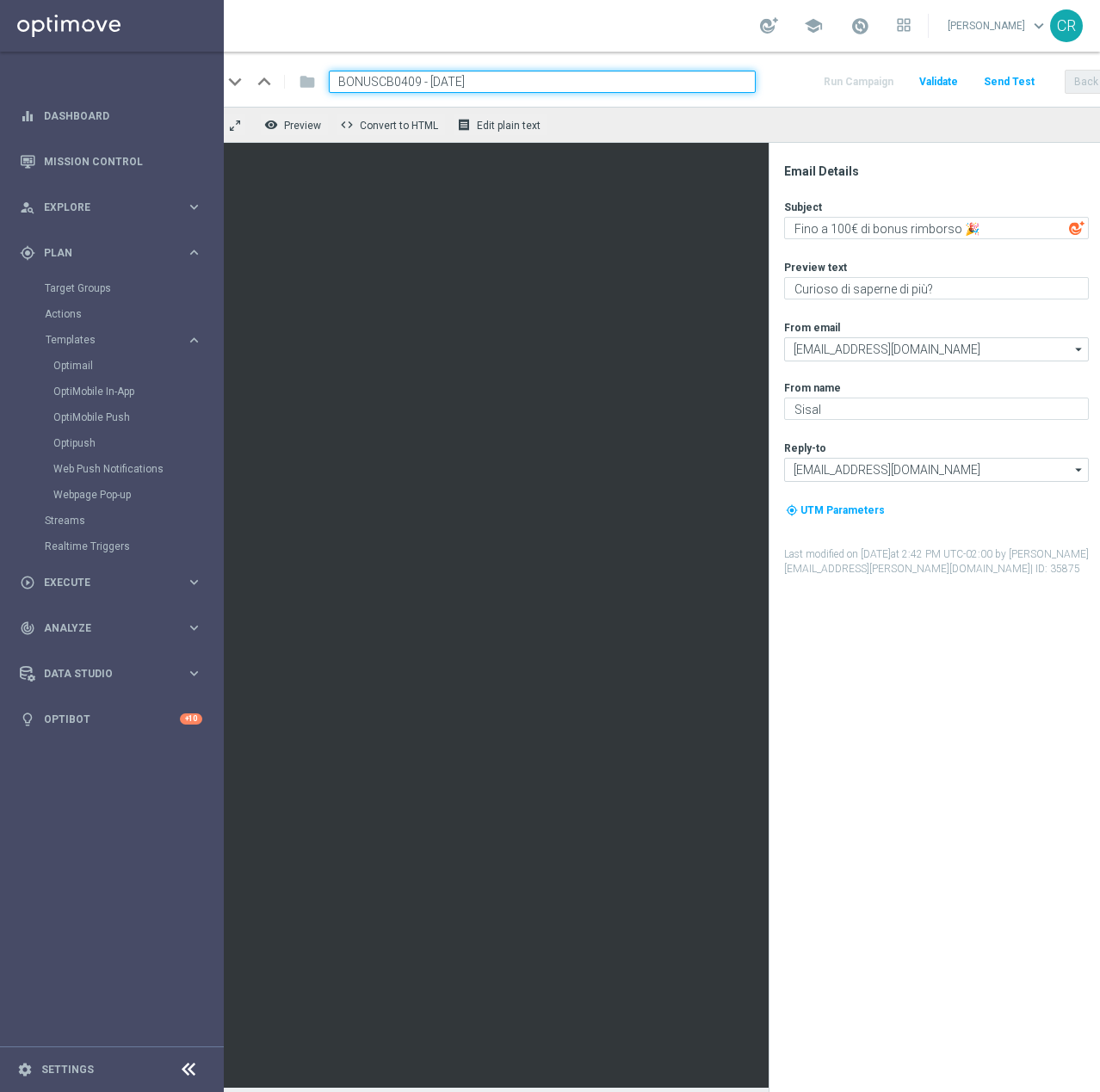
scroll to position [0, 0]
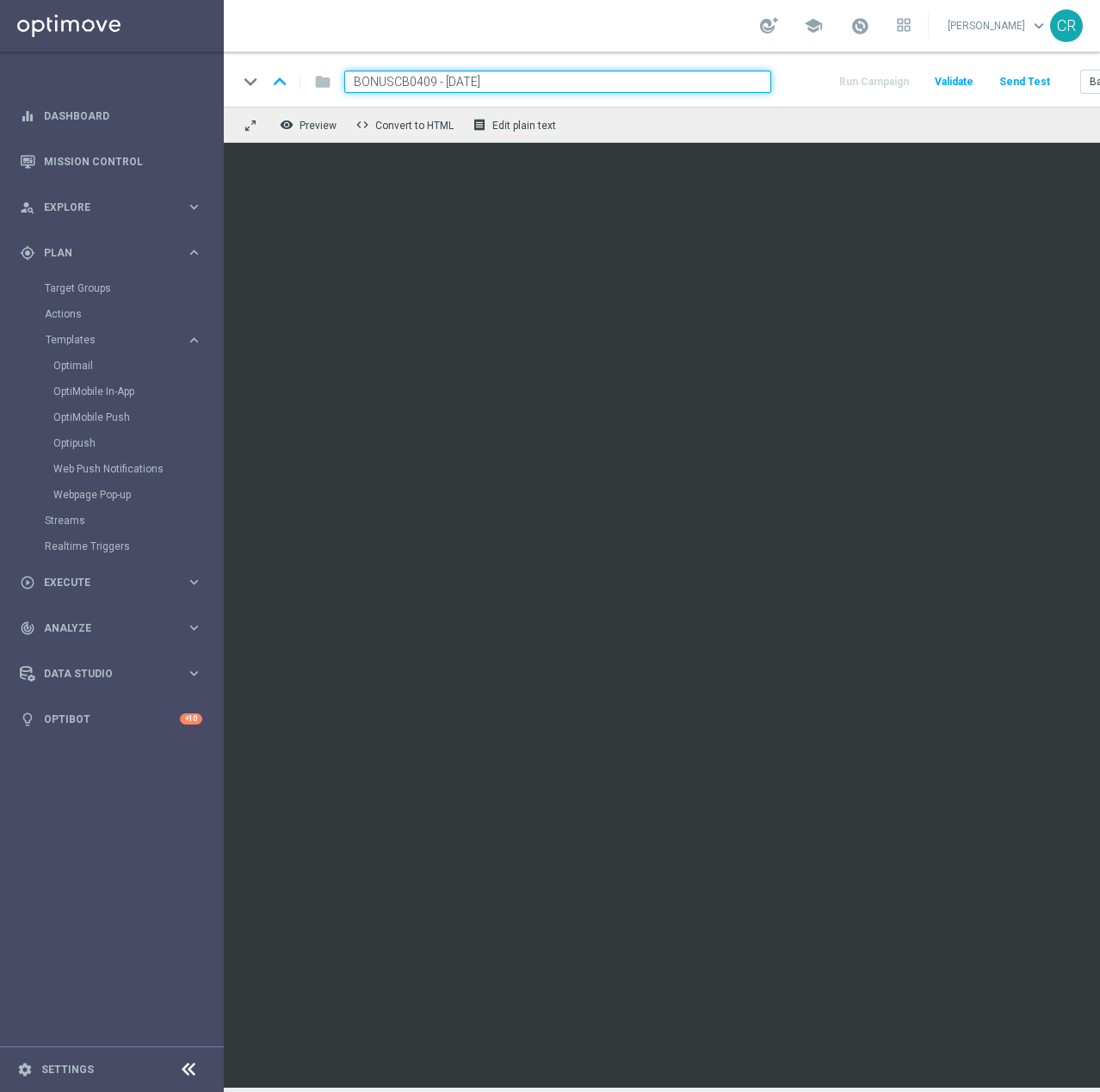
click at [830, 100] on div "keyboard_arrow_down keyboard_arrow_up folder BONUSCB0409 - [DATE] Run Campaign …" at bounding box center [710, 80] width 973 height 55
click at [745, 129] on div "remove_red_eye Preview code Convert to HTML receipt Edit plain text" at bounding box center [681, 125] width 915 height 36
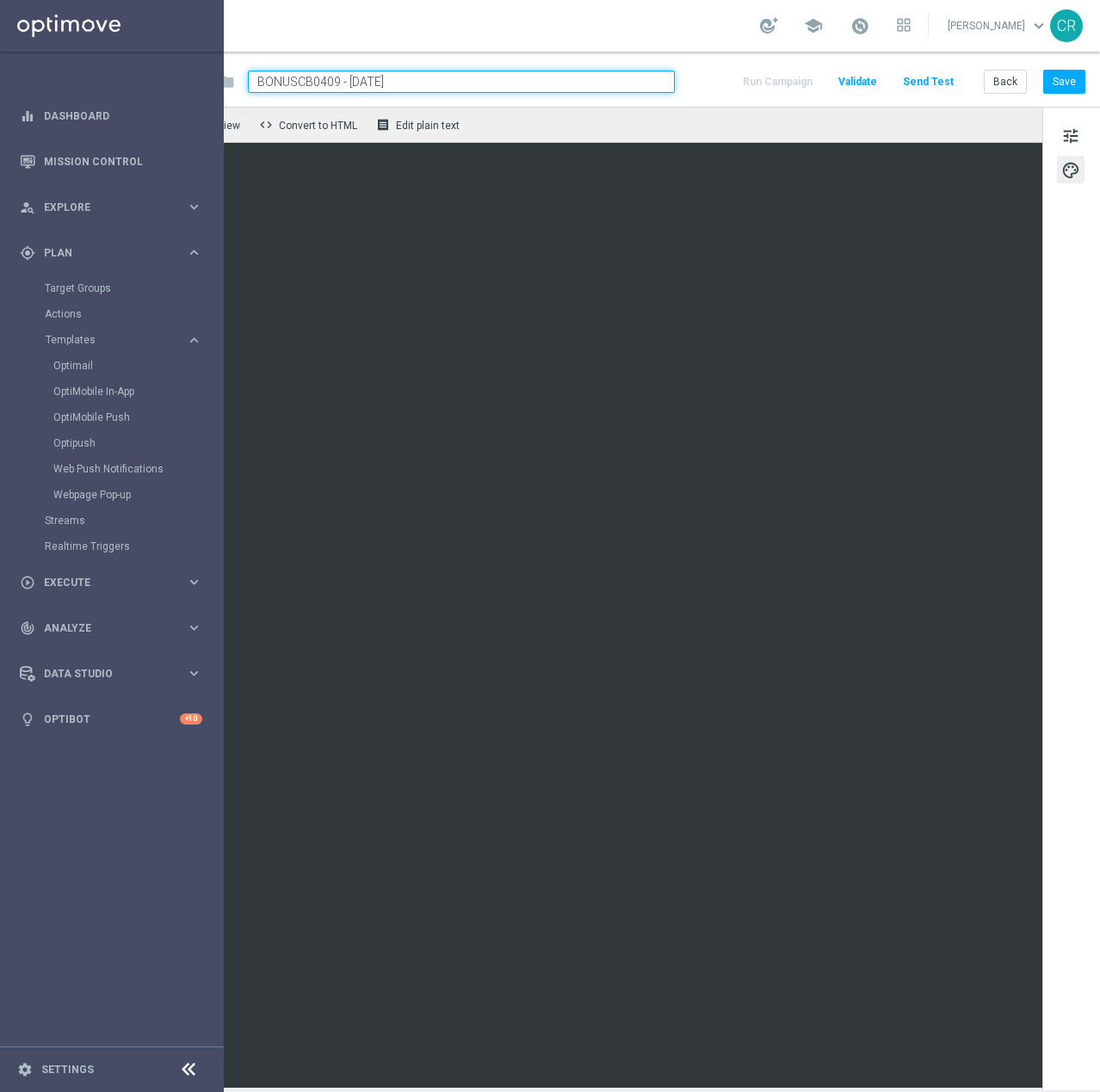
scroll to position [0, 111]
click at [1045, 82] on button "Save" at bounding box center [1064, 81] width 42 height 24
click at [701, 96] on div "keyboard_arrow_down keyboard_arrow_up folder BONUSCB0409 - [DATE] Run Campaign …" at bounding box center [614, 80] width 973 height 55
click at [599, 86] on input "BONUSCB0409 - [DATE]" at bounding box center [461, 81] width 427 height 23
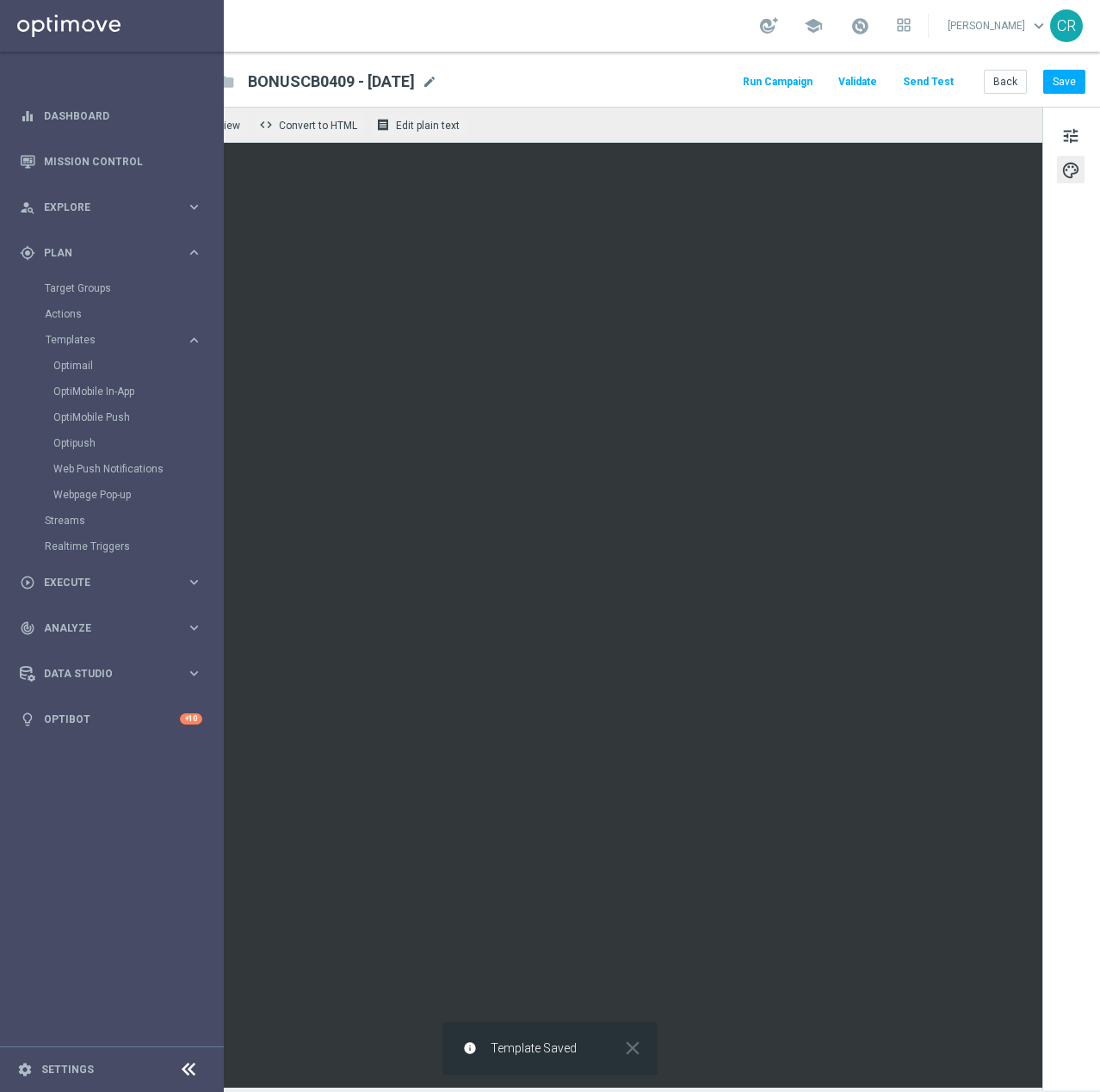
click at [732, 89] on div "keyboard_arrow_down keyboard_arrow_up folder BONUSCB0409 - [DATE] BONUSCB0409 -…" at bounding box center [613, 81] width 944 height 23
click at [415, 82] on span "BONUSCB0409 - [DATE]" at bounding box center [331, 81] width 167 height 21
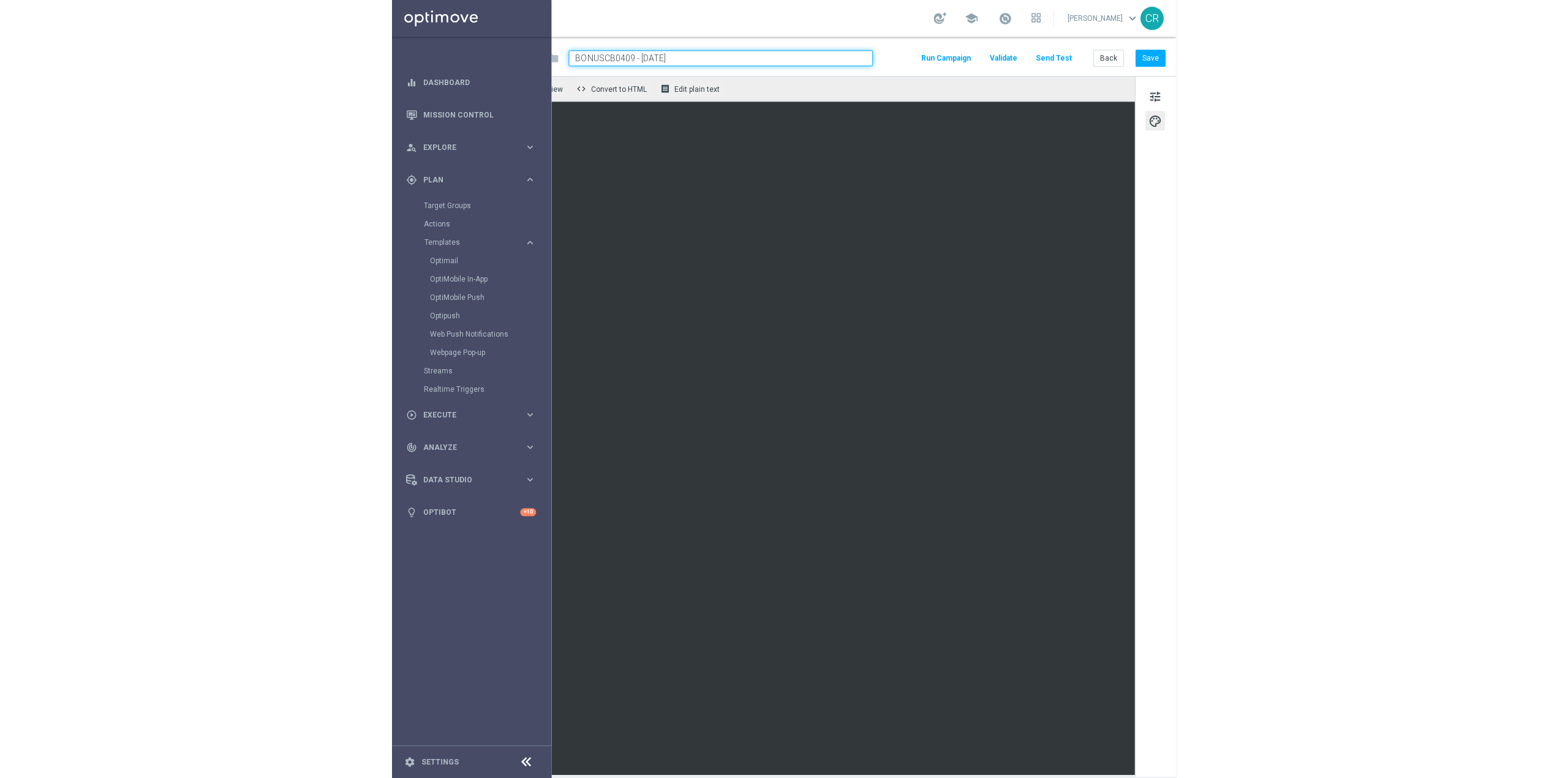
scroll to position [0, 0]
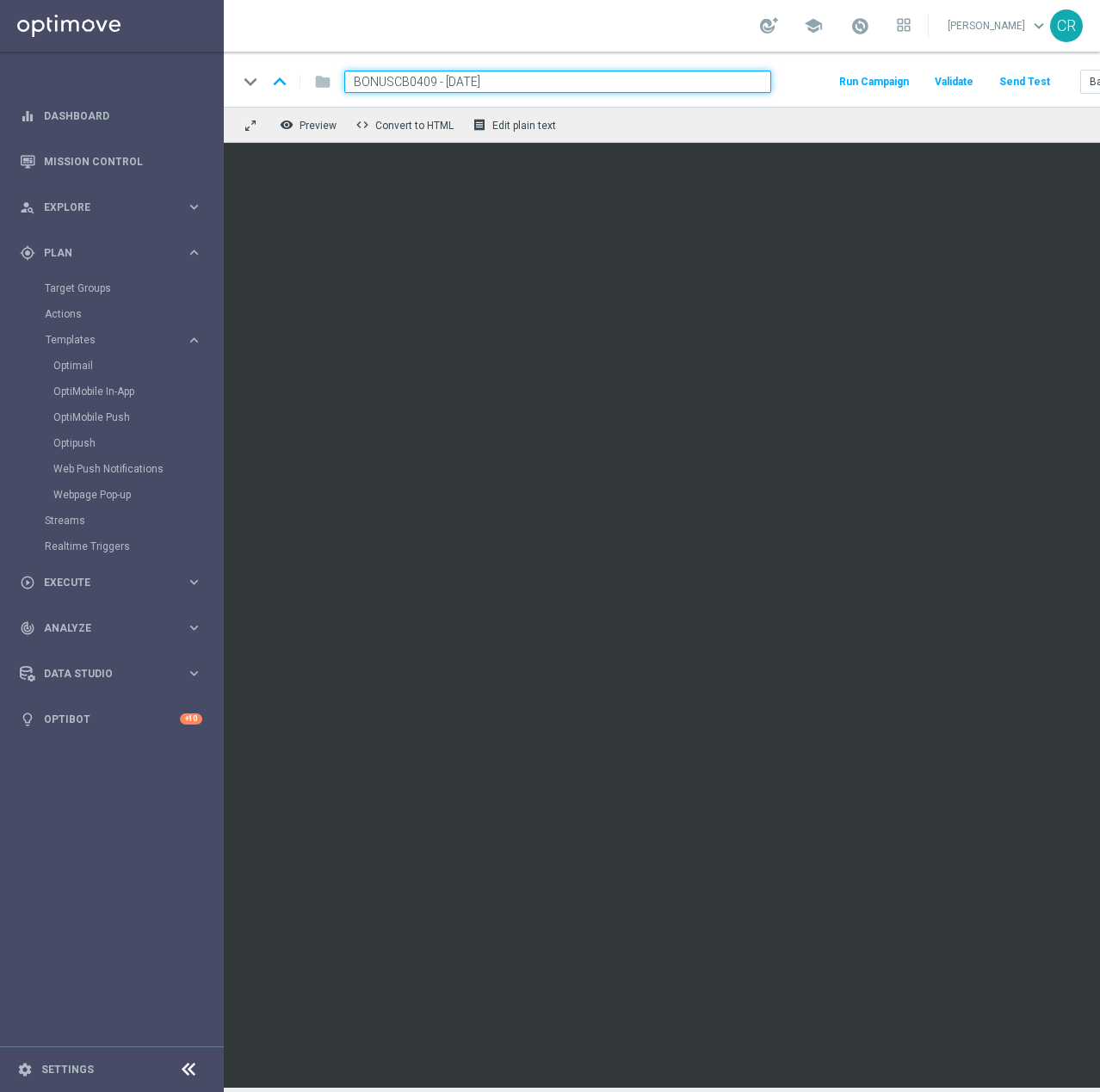
drag, startPoint x: 430, startPoint y: 81, endPoint x: -215, endPoint y: 100, distance: 645.3
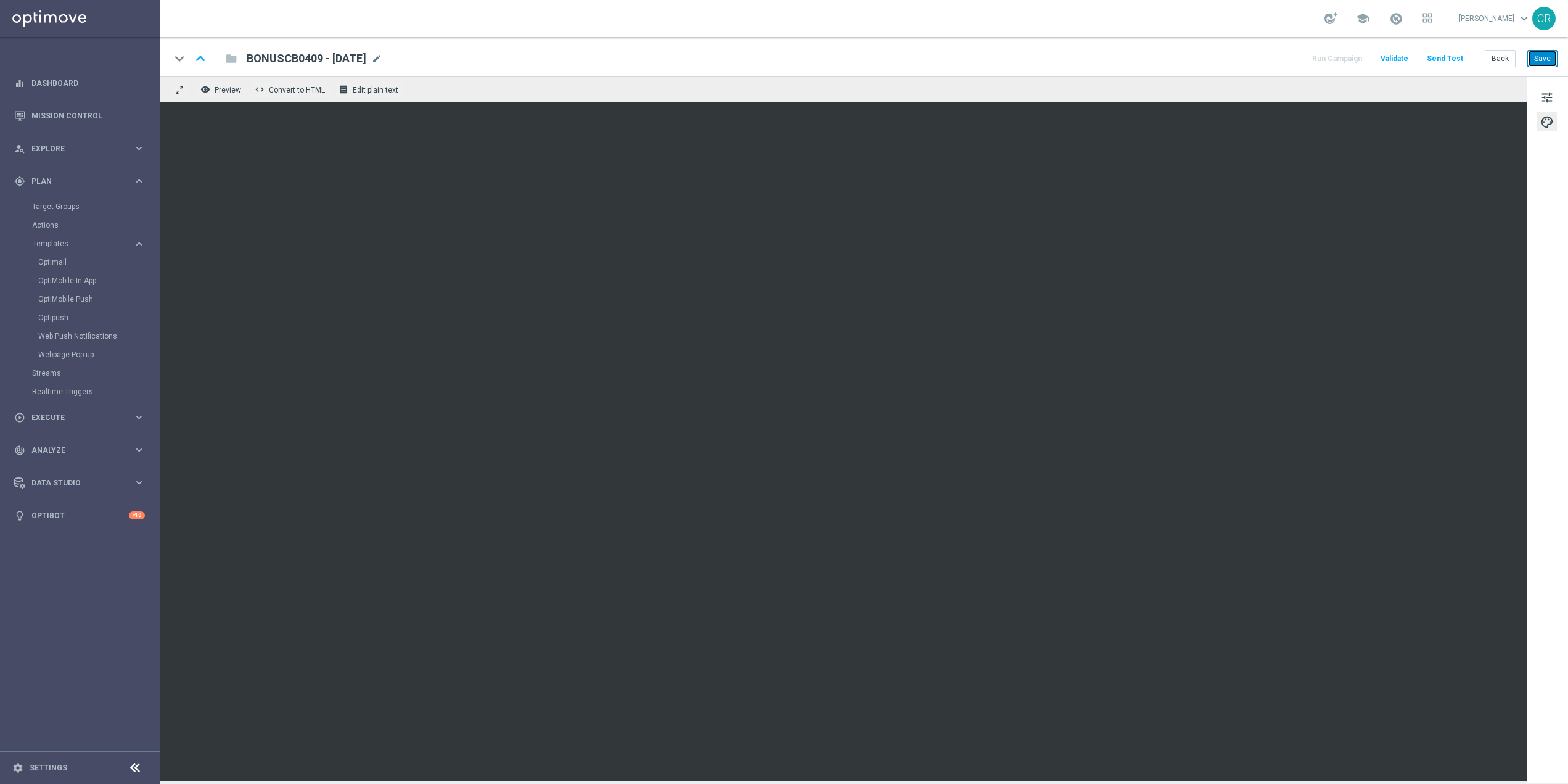
click at [1550, 55] on button "Save" at bounding box center [1543, 58] width 30 height 17
click at [1400, 16] on span at bounding box center [1407, 19] width 14 height 14
click at [1556, 62] on button "Save" at bounding box center [1553, 58] width 30 height 17
click at [1565, 103] on button "tune" at bounding box center [1558, 97] width 20 height 20
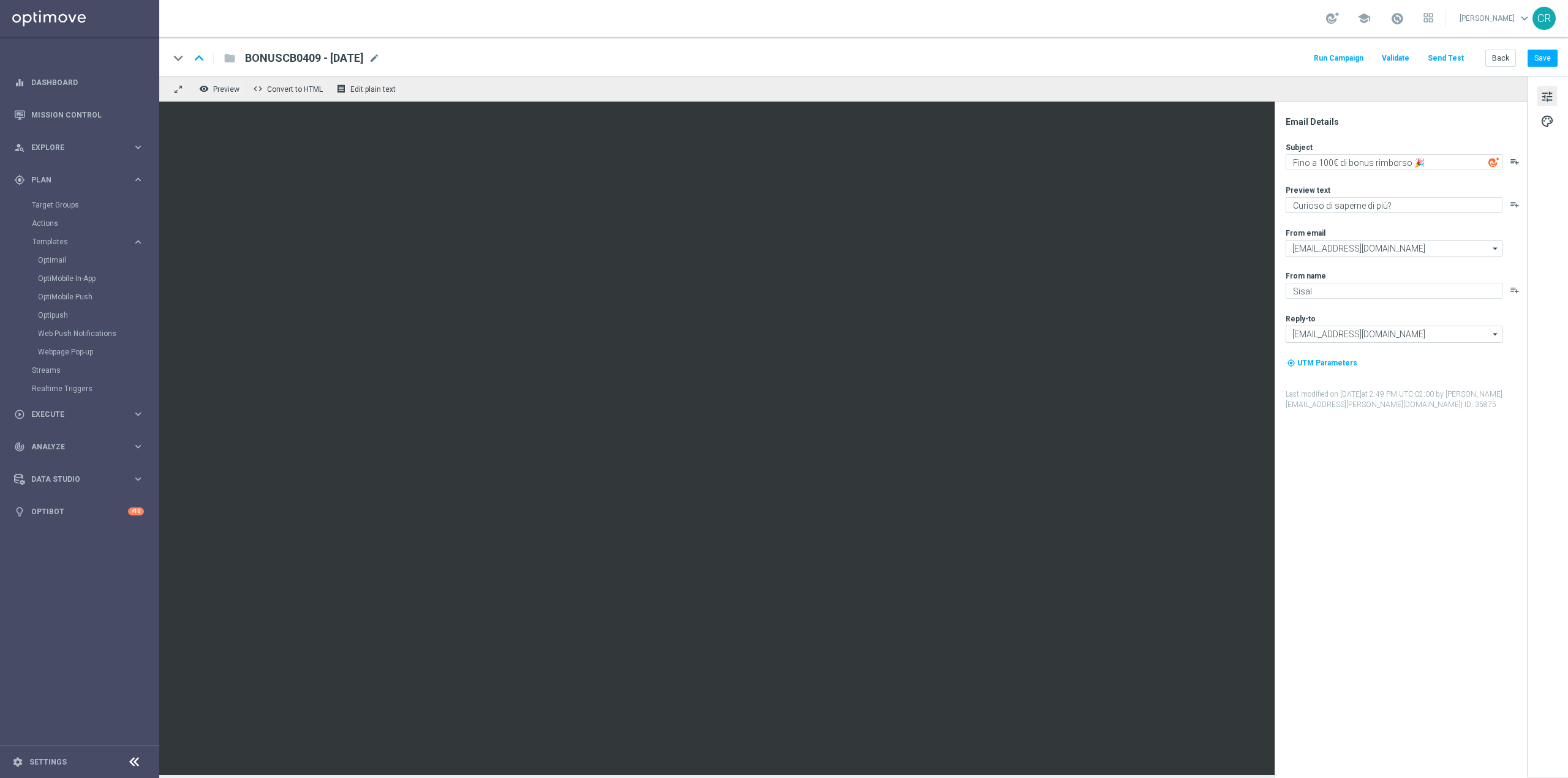
click at [1547, 102] on span "tune" at bounding box center [1548, 97] width 14 height 16
click at [1547, 114] on span "palette" at bounding box center [1548, 121] width 14 height 16
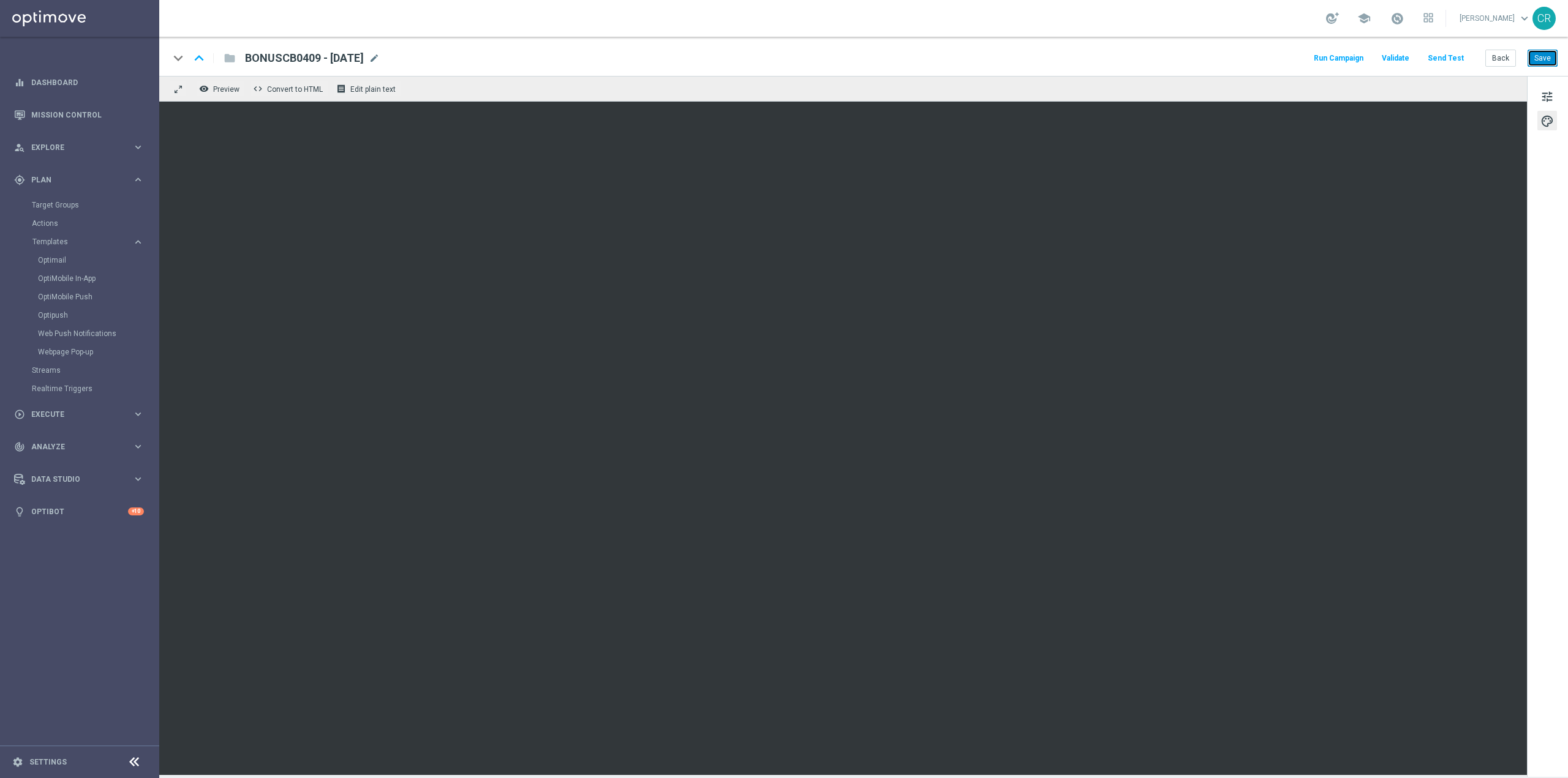
click at [1549, 54] on button "Save" at bounding box center [1543, 58] width 30 height 17
click at [1390, 22] on span at bounding box center [1397, 18] width 14 height 14
click at [1549, 57] on button "Save" at bounding box center [1543, 58] width 30 height 17
click at [54, 258] on link "Optimail" at bounding box center [83, 260] width 89 height 10
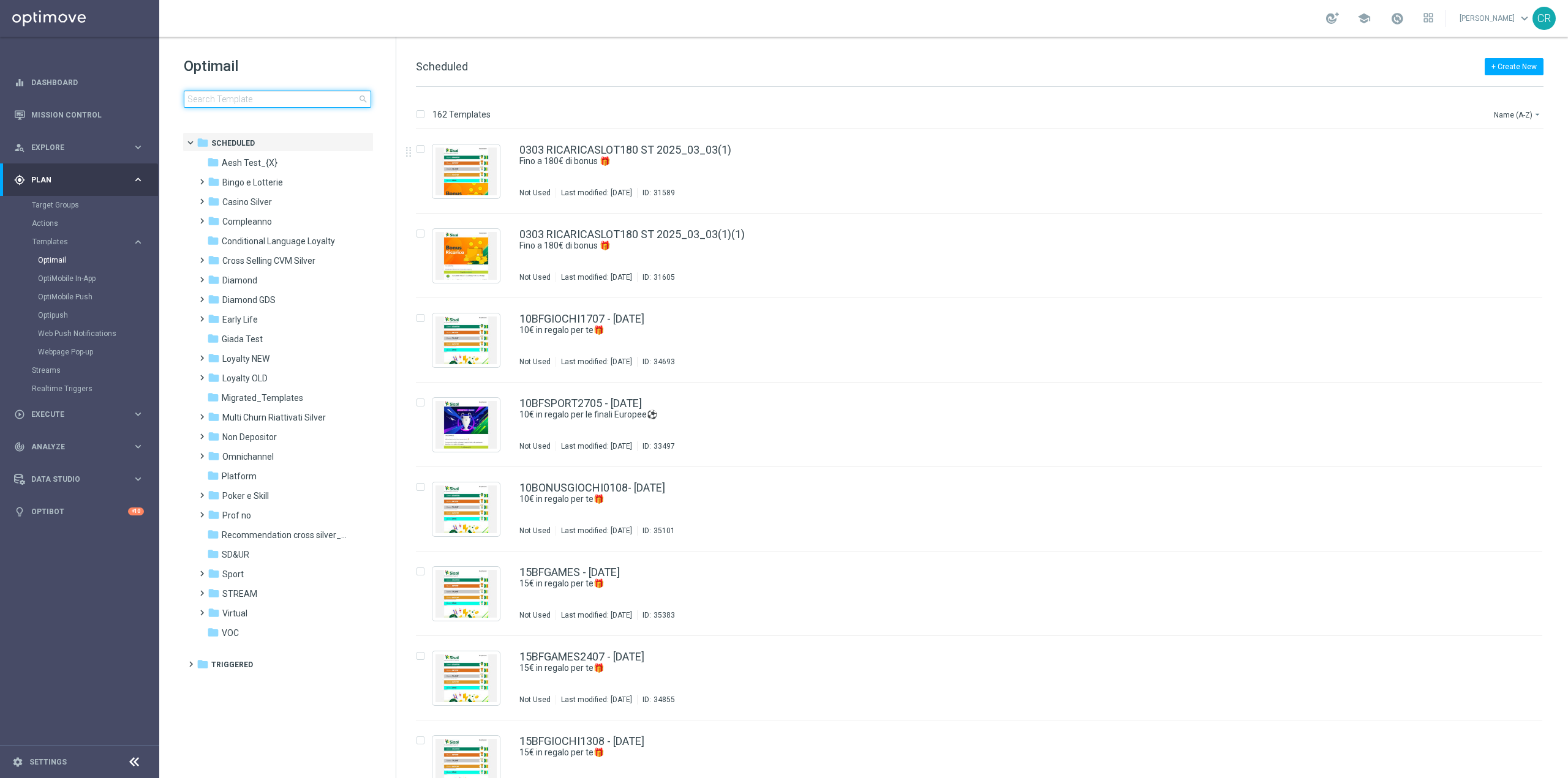
click at [214, 94] on input at bounding box center [278, 99] width 188 height 17
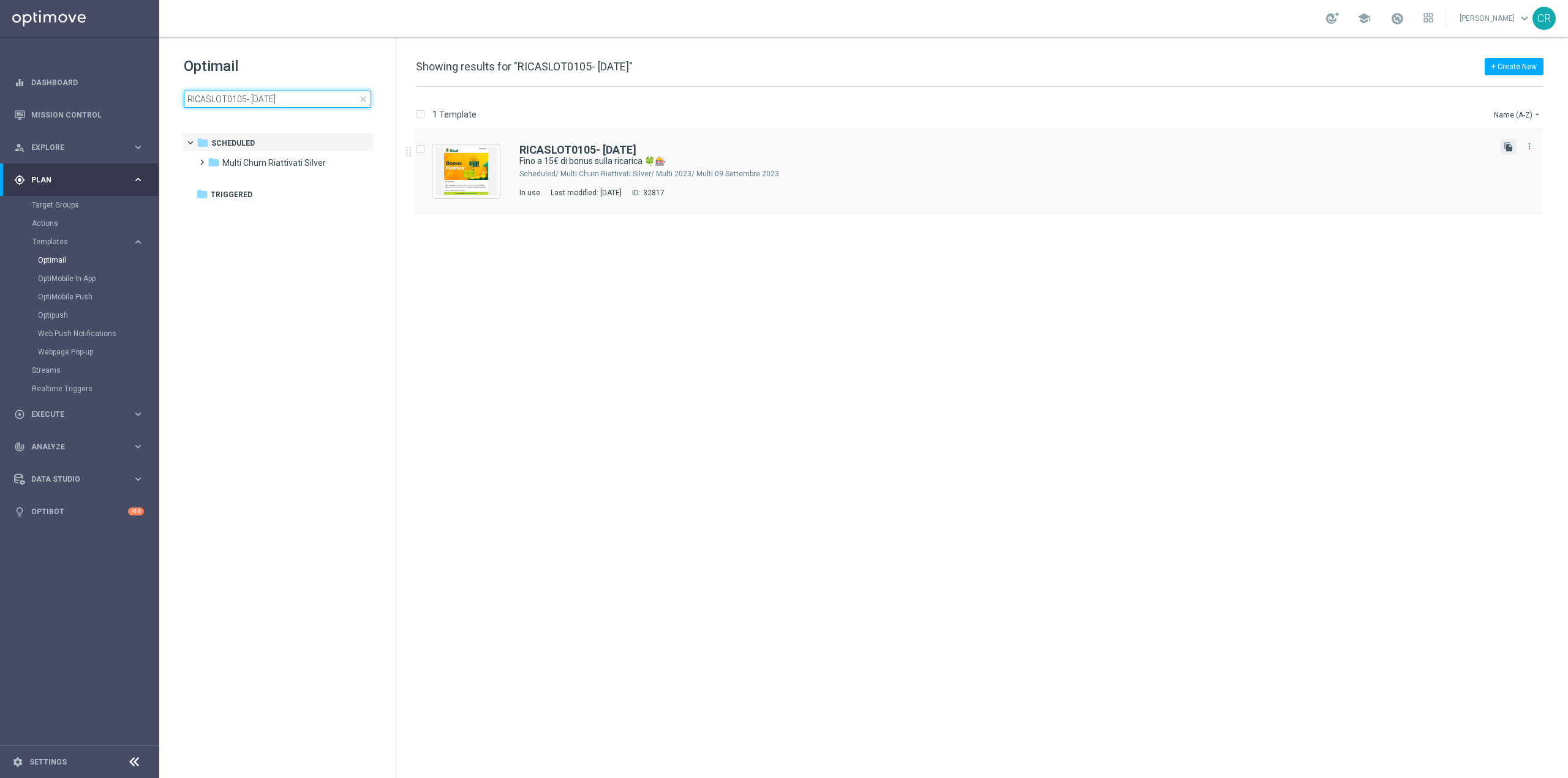
type input "RICASLOT0105- [DATE]"
click at [1506, 146] on icon "file_copy" at bounding box center [1509, 147] width 10 height 10
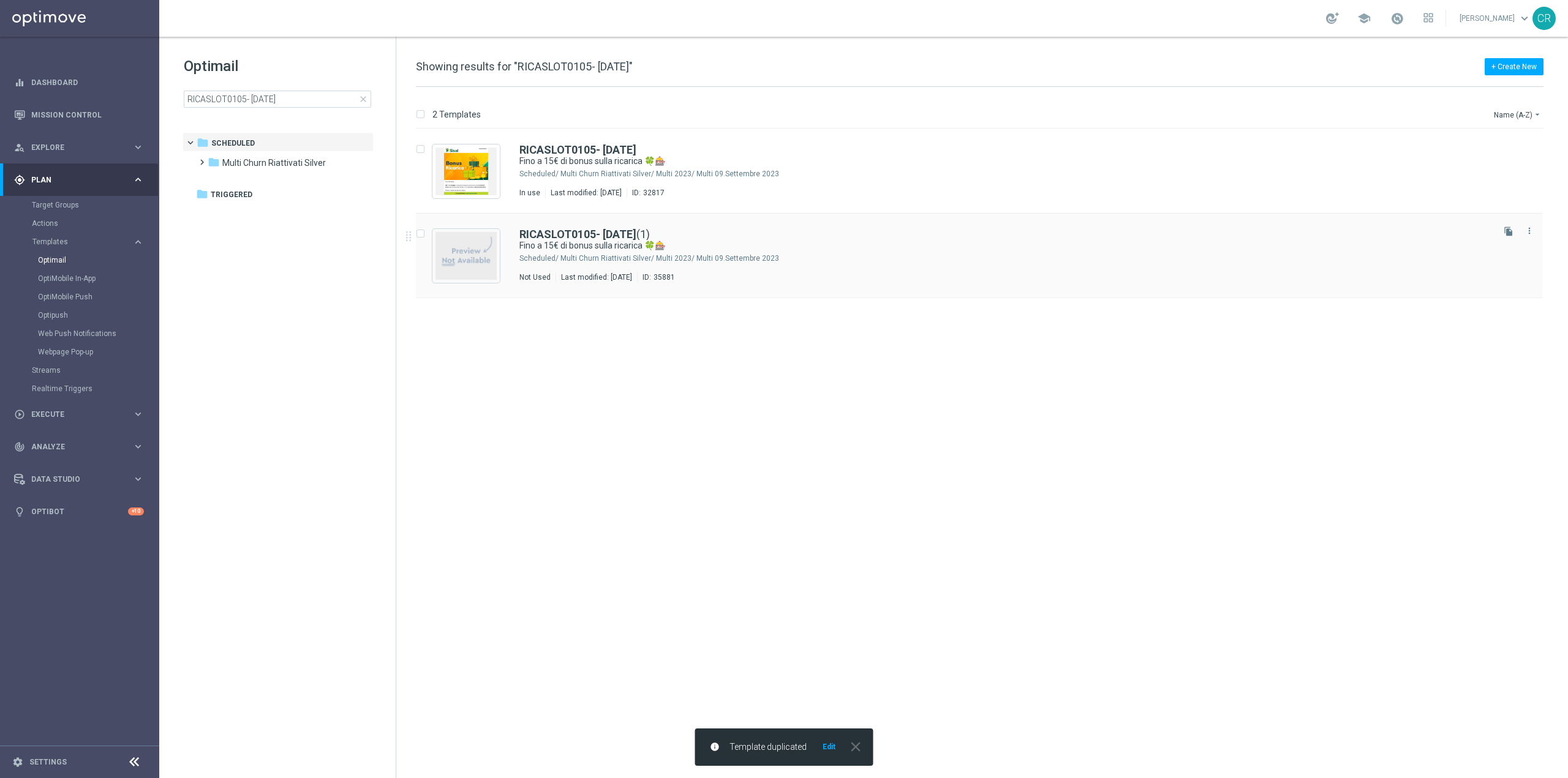
click at [872, 260] on div "Multi Churn Riattivati Silver/ Multi 2023/ Multi 09.Settembre 2023" at bounding box center [1026, 258] width 930 height 10
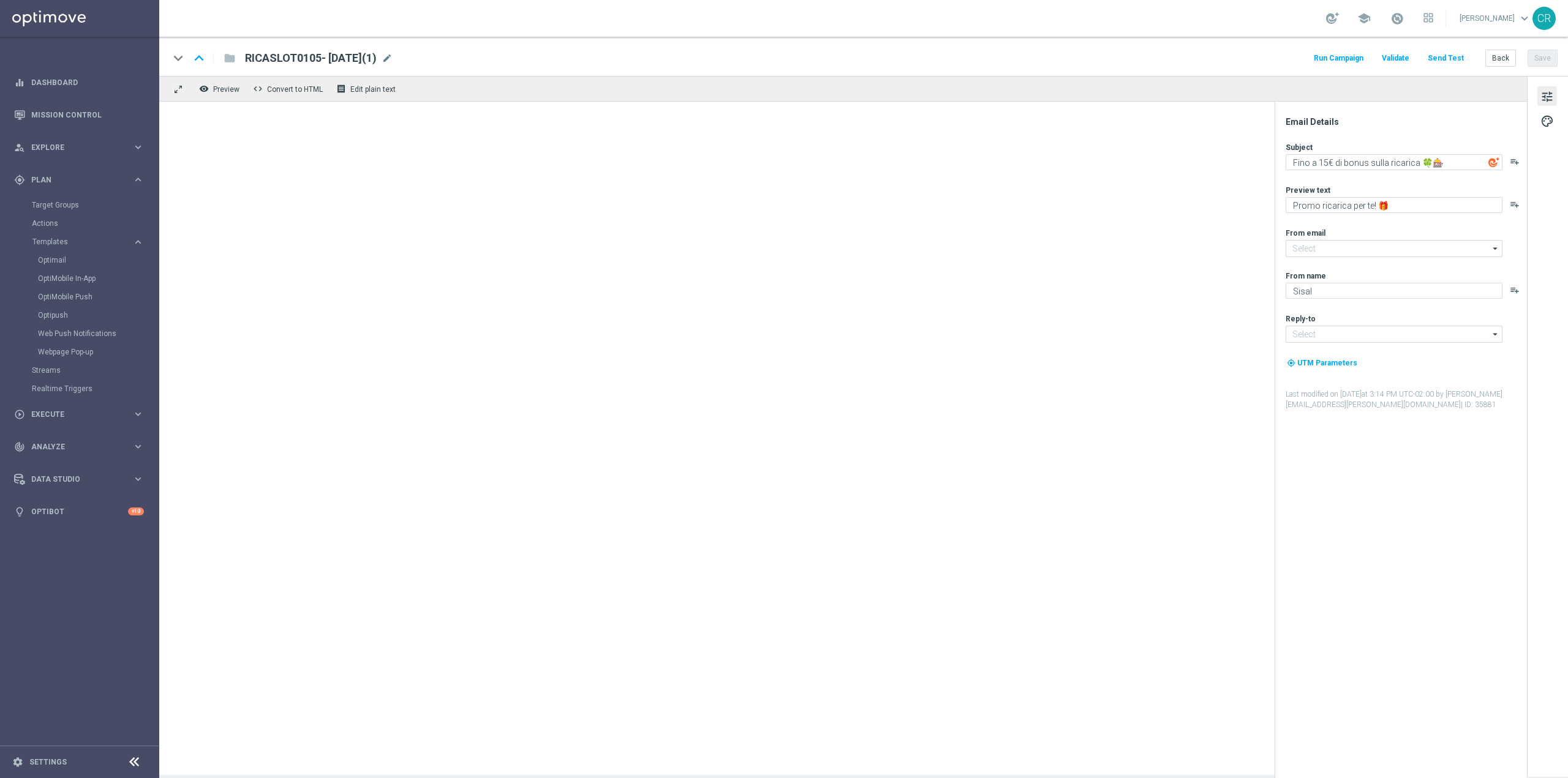
type input "[EMAIL_ADDRESS][DOMAIN_NAME]"
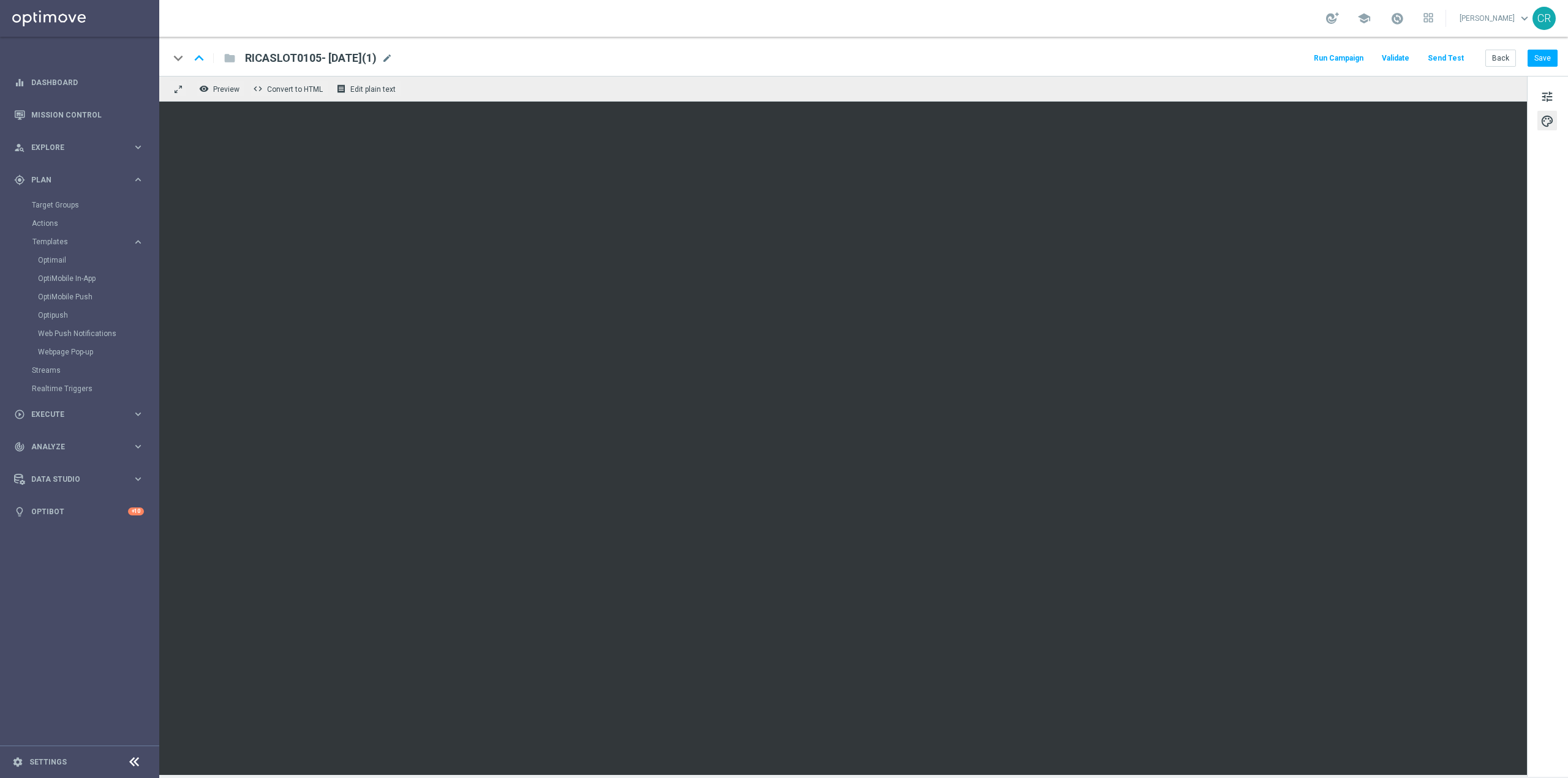
click at [320, 55] on span "RICASLOT0105- [DATE](1)" at bounding box center [311, 58] width 132 height 15
drag, startPoint x: 308, startPoint y: 57, endPoint x: 223, endPoint y: 57, distance: 85.0
click at [223, 57] on div "keyboard_arrow_down keyboard_arrow_up folder RICASLOT0105- [DATE](1)" at bounding box center [359, 58] width 380 height 16
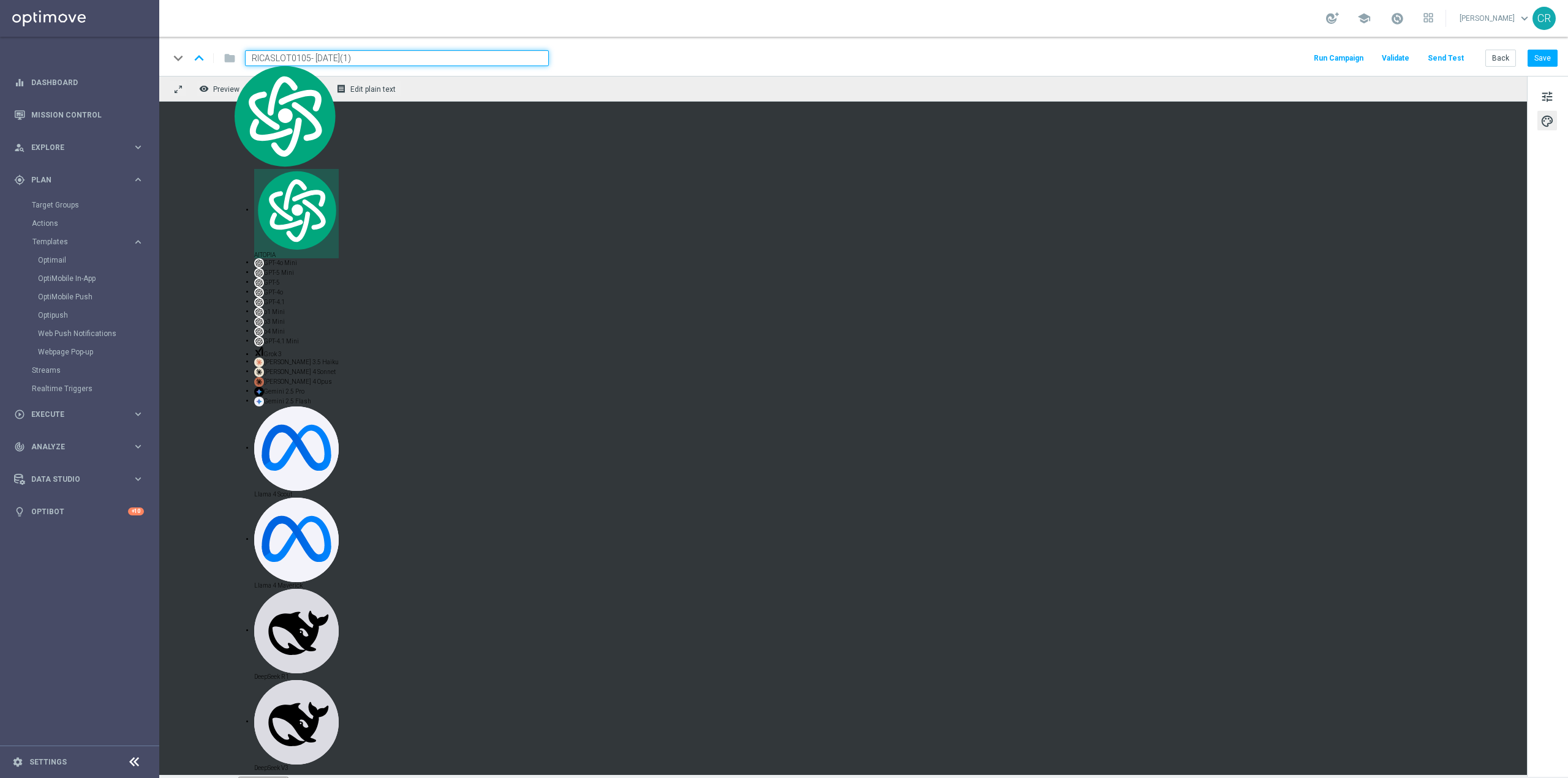
paste input "4092"
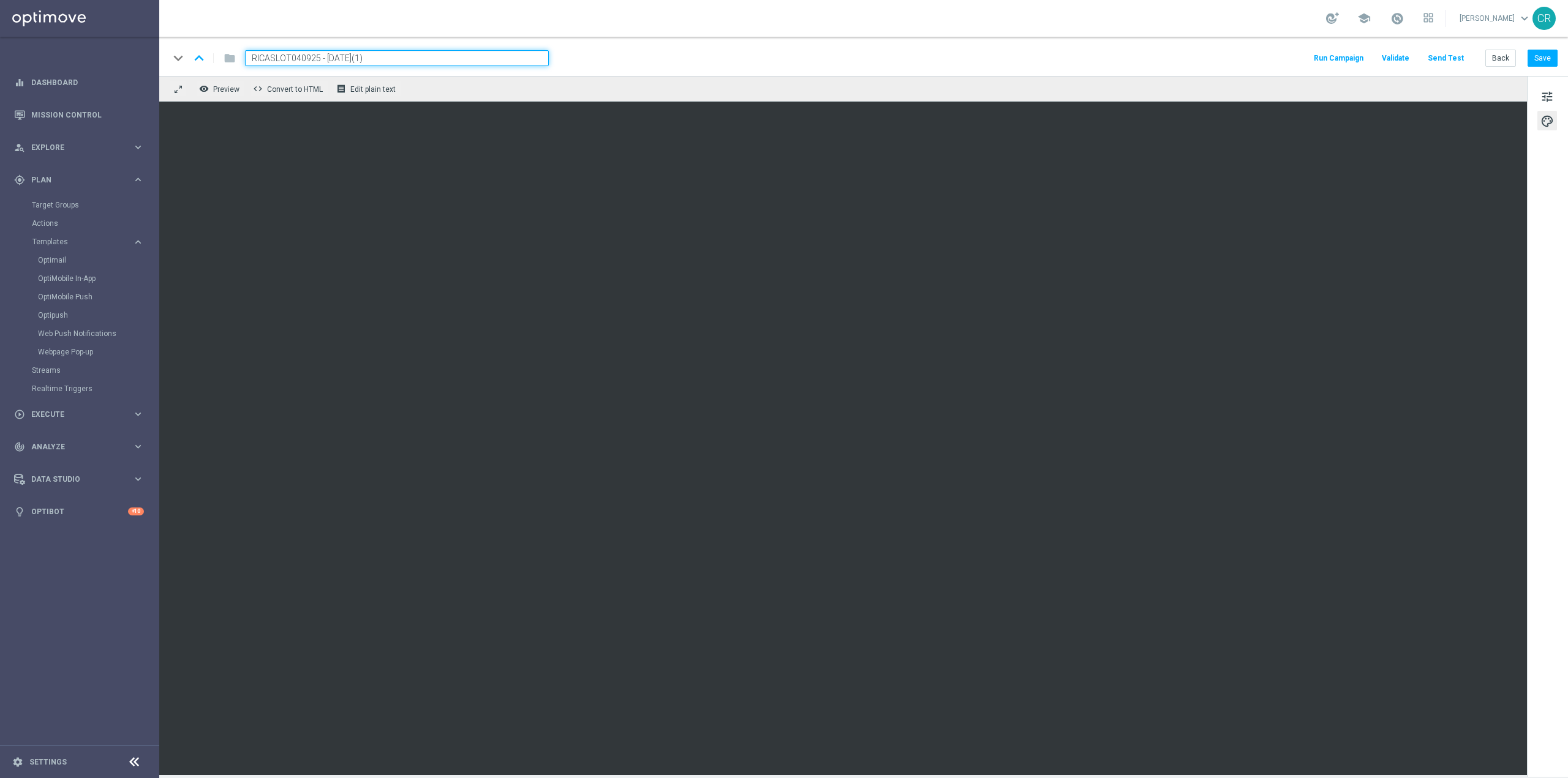
click at [430, 59] on input "RICASLOT040925 - [DATE](1)" at bounding box center [397, 58] width 304 height 16
type input "RICASLOT040925 - [DATE]"
click at [1550, 67] on button "Save" at bounding box center [1543, 58] width 30 height 17
click at [386, 57] on input "RICASLOT040925 - [DATE]" at bounding box center [397, 58] width 304 height 16
drag, startPoint x: 386, startPoint y: 57, endPoint x: 125, endPoint y: 79, distance: 261.9
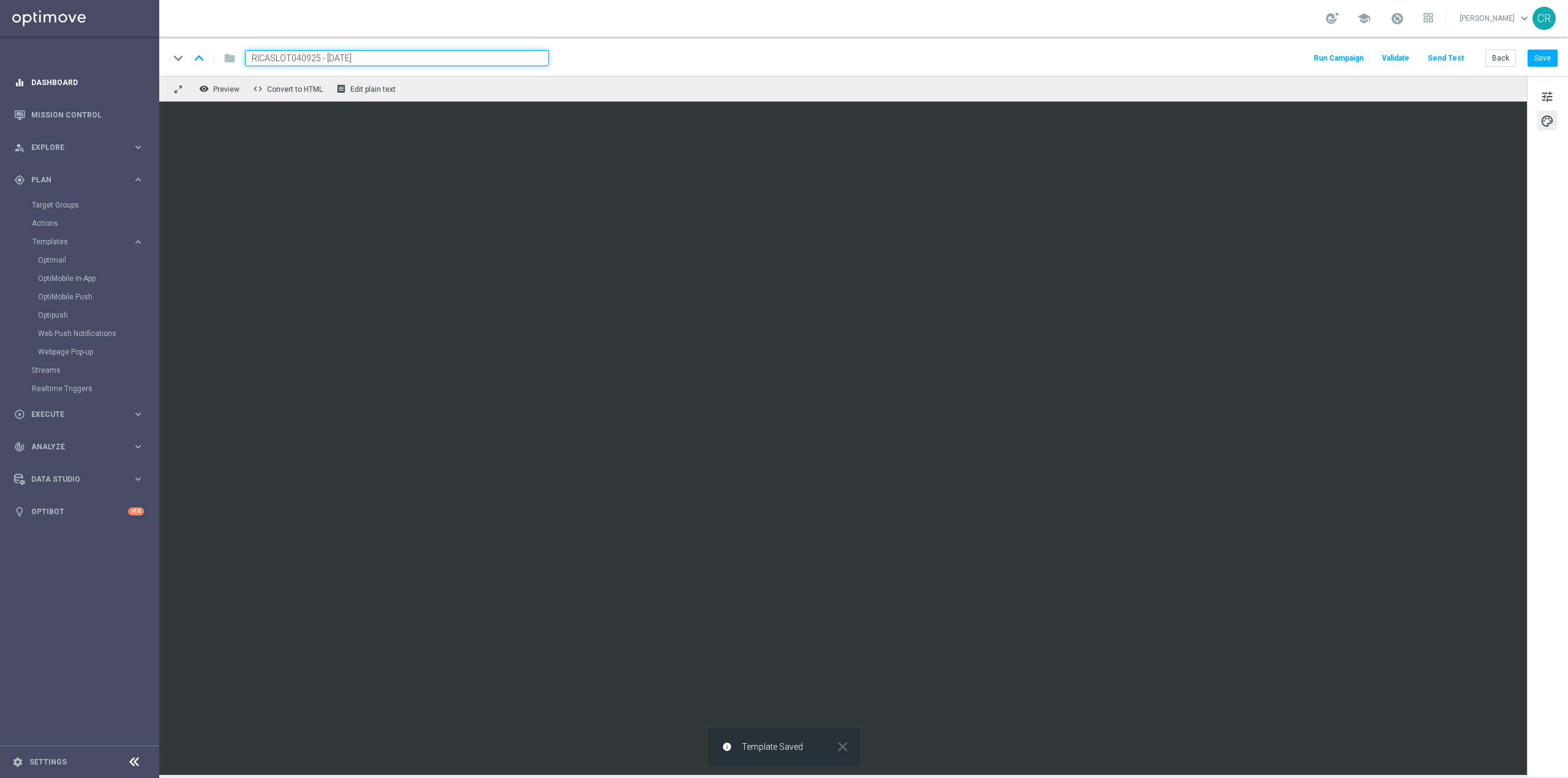
click at [125, 78] on main "equalizer Dashboard Mission Control" at bounding box center [784, 389] width 1568 height 778
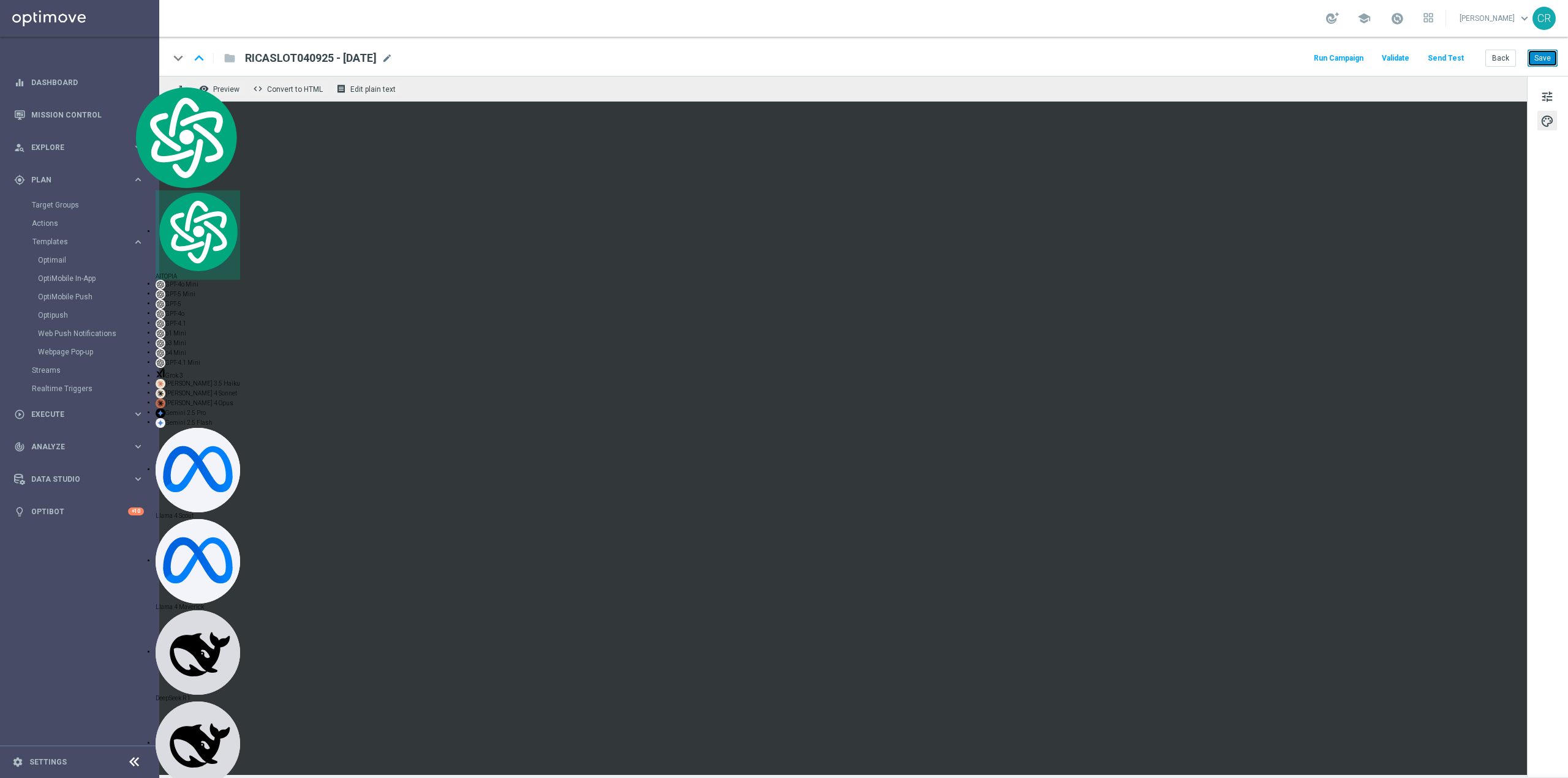
click at [1535, 65] on button "Save" at bounding box center [1543, 58] width 30 height 17
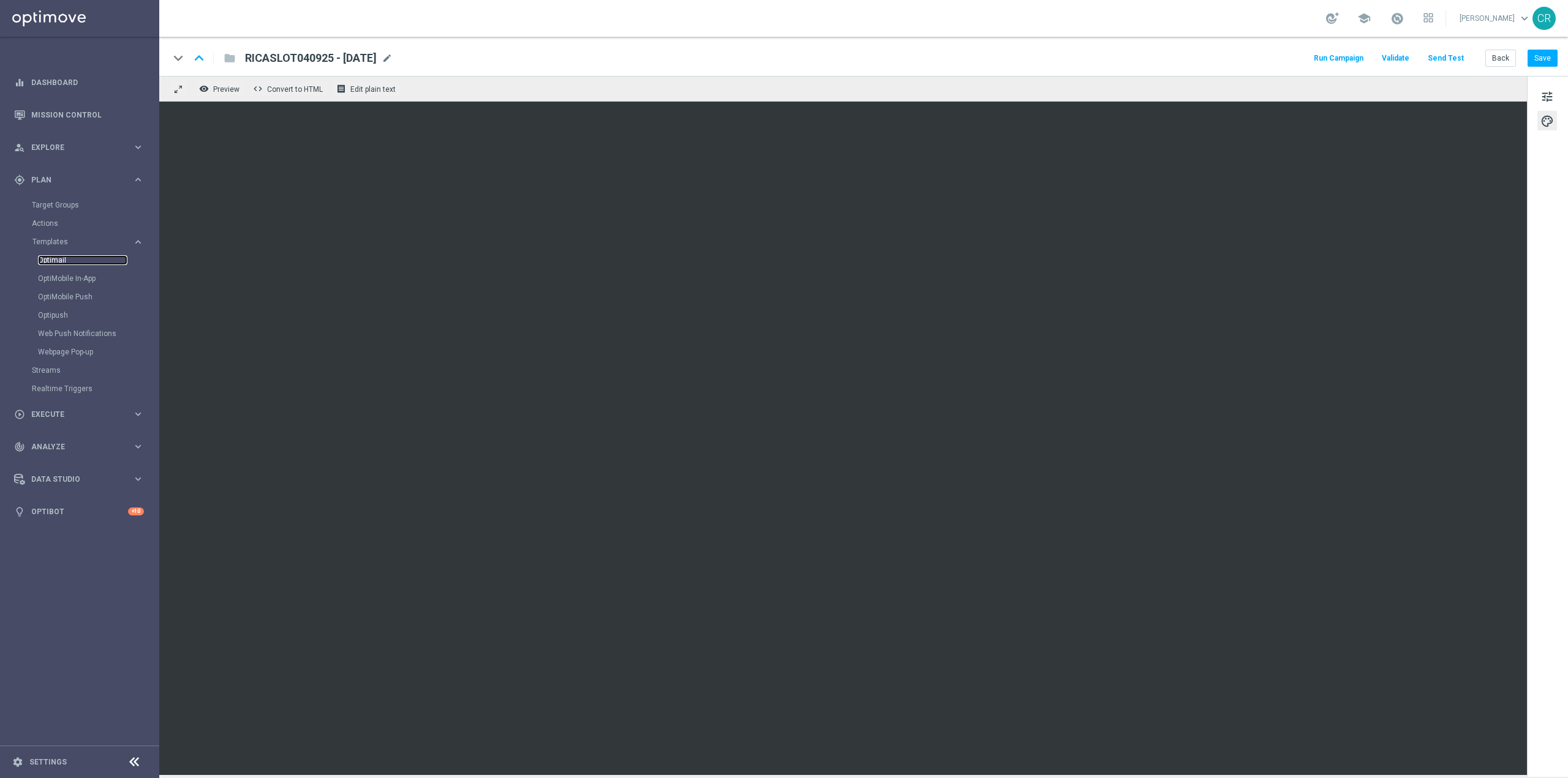
click at [47, 260] on link "Optimail" at bounding box center [83, 260] width 89 height 10
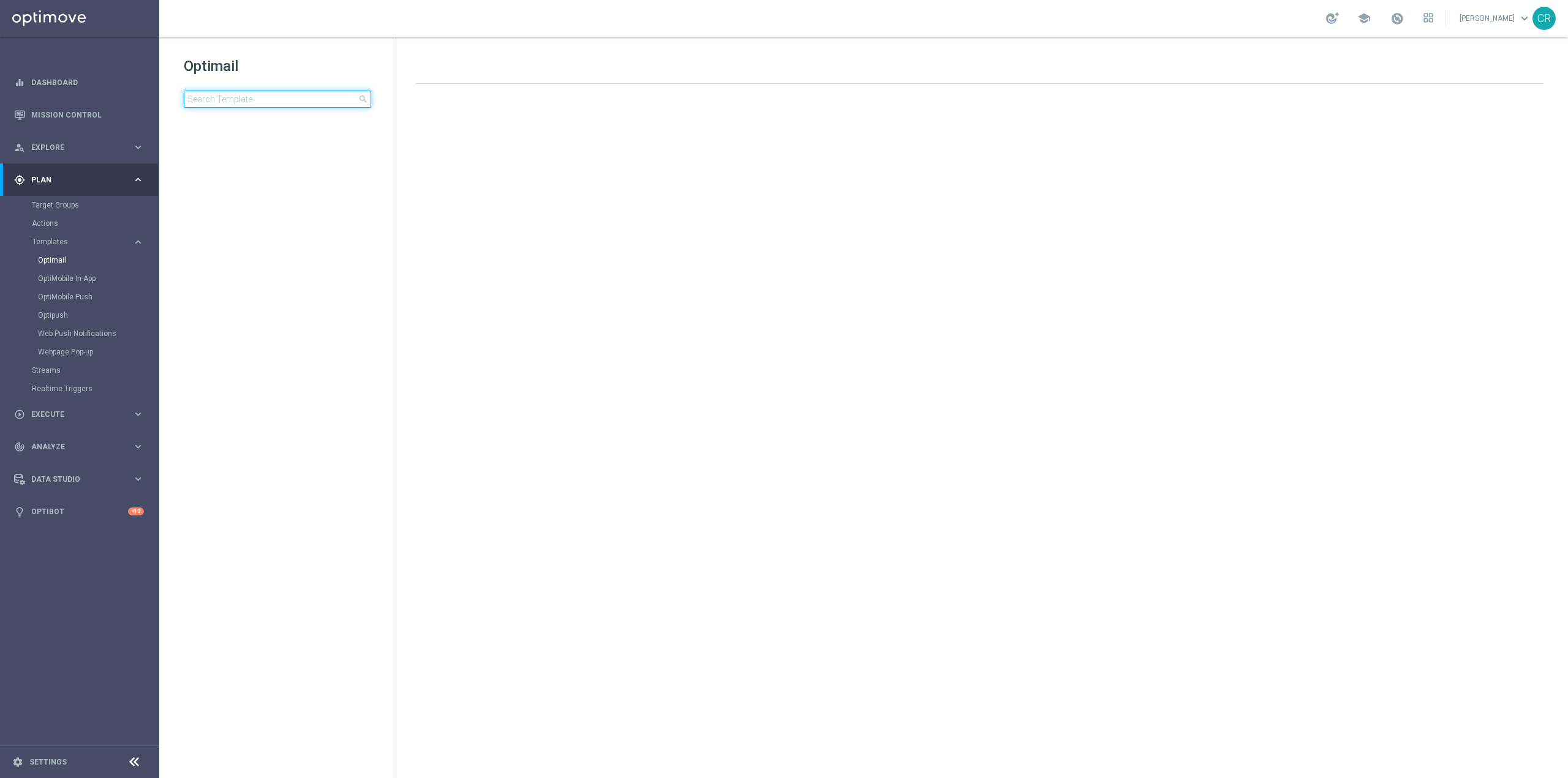
click at [309, 96] on input at bounding box center [278, 99] width 188 height 17
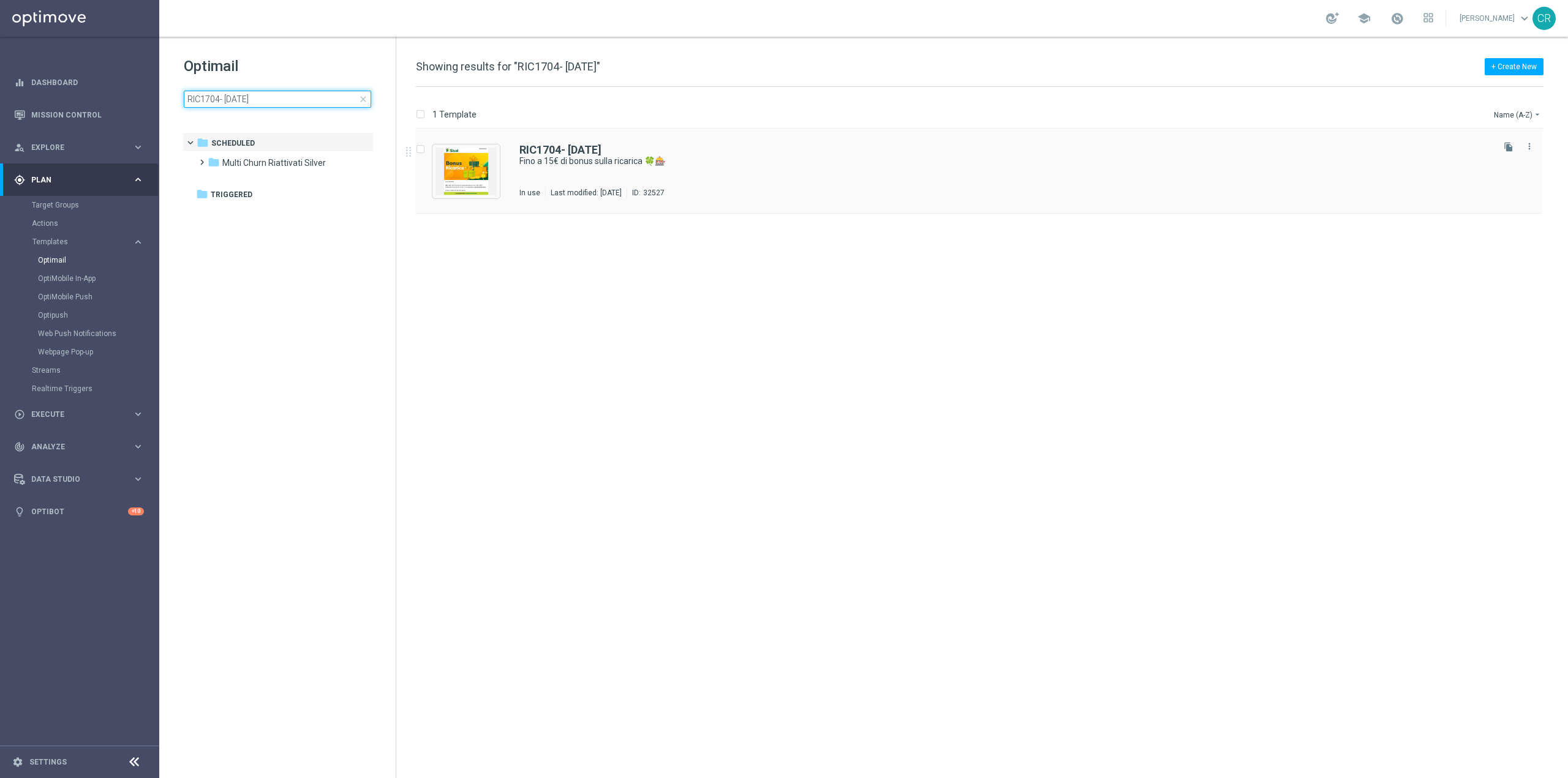
type input "RIC1704- [DATE]"
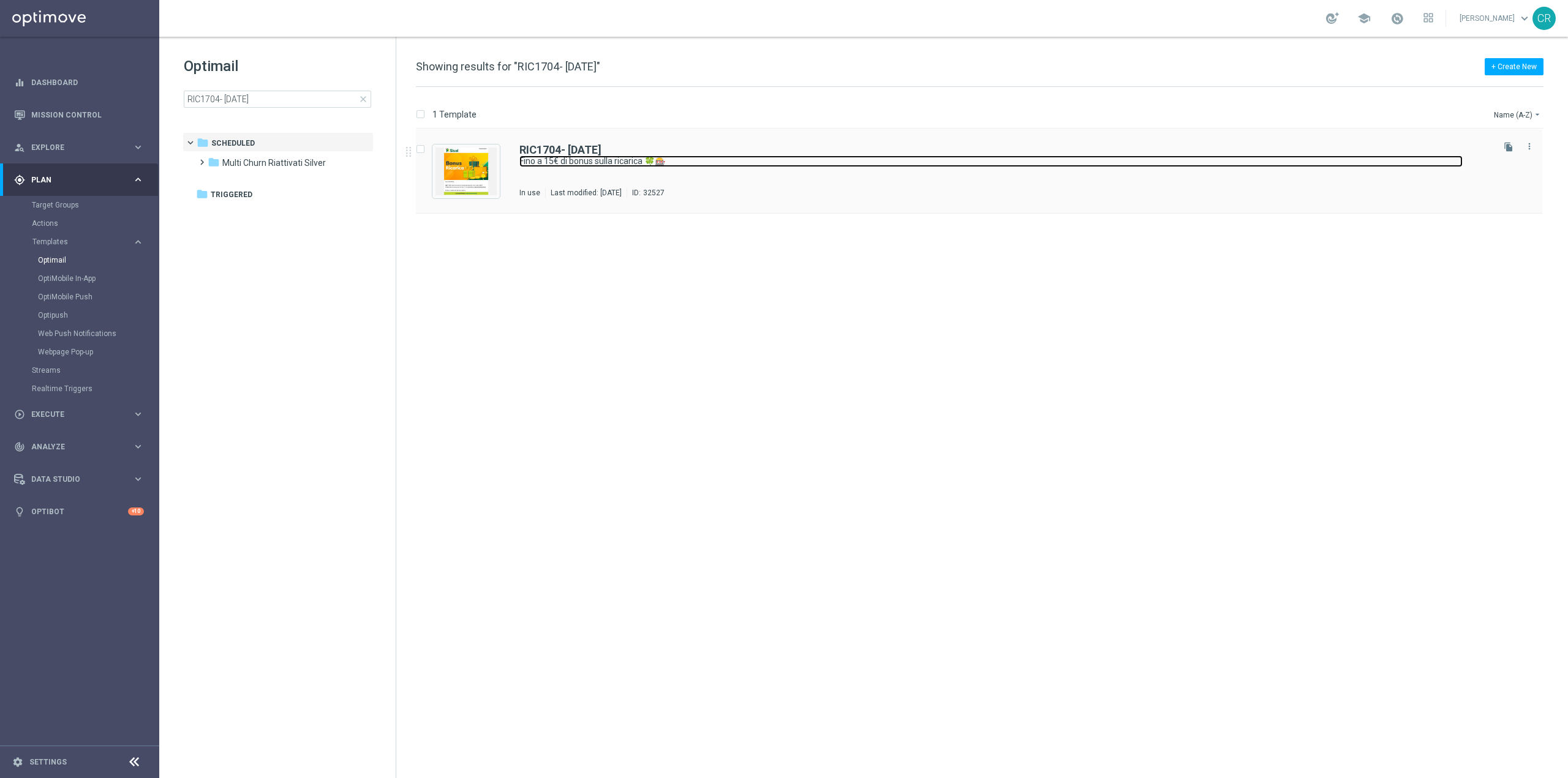
click at [831, 156] on link "Fino a 15€ di bonus sulla ricarica 🍀🎰" at bounding box center [991, 161] width 943 height 12
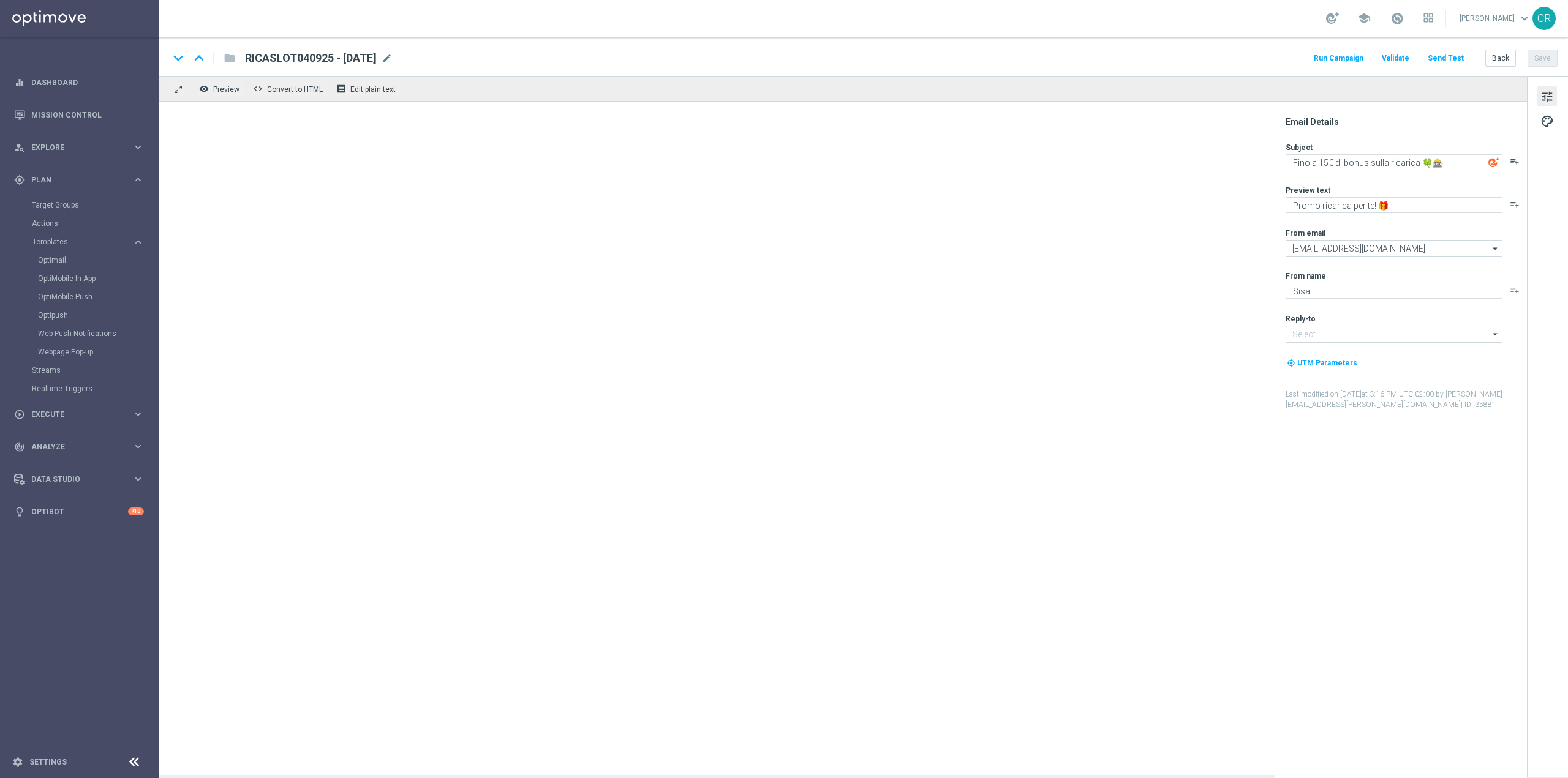
type input "[EMAIL_ADDRESS][DOMAIN_NAME]"
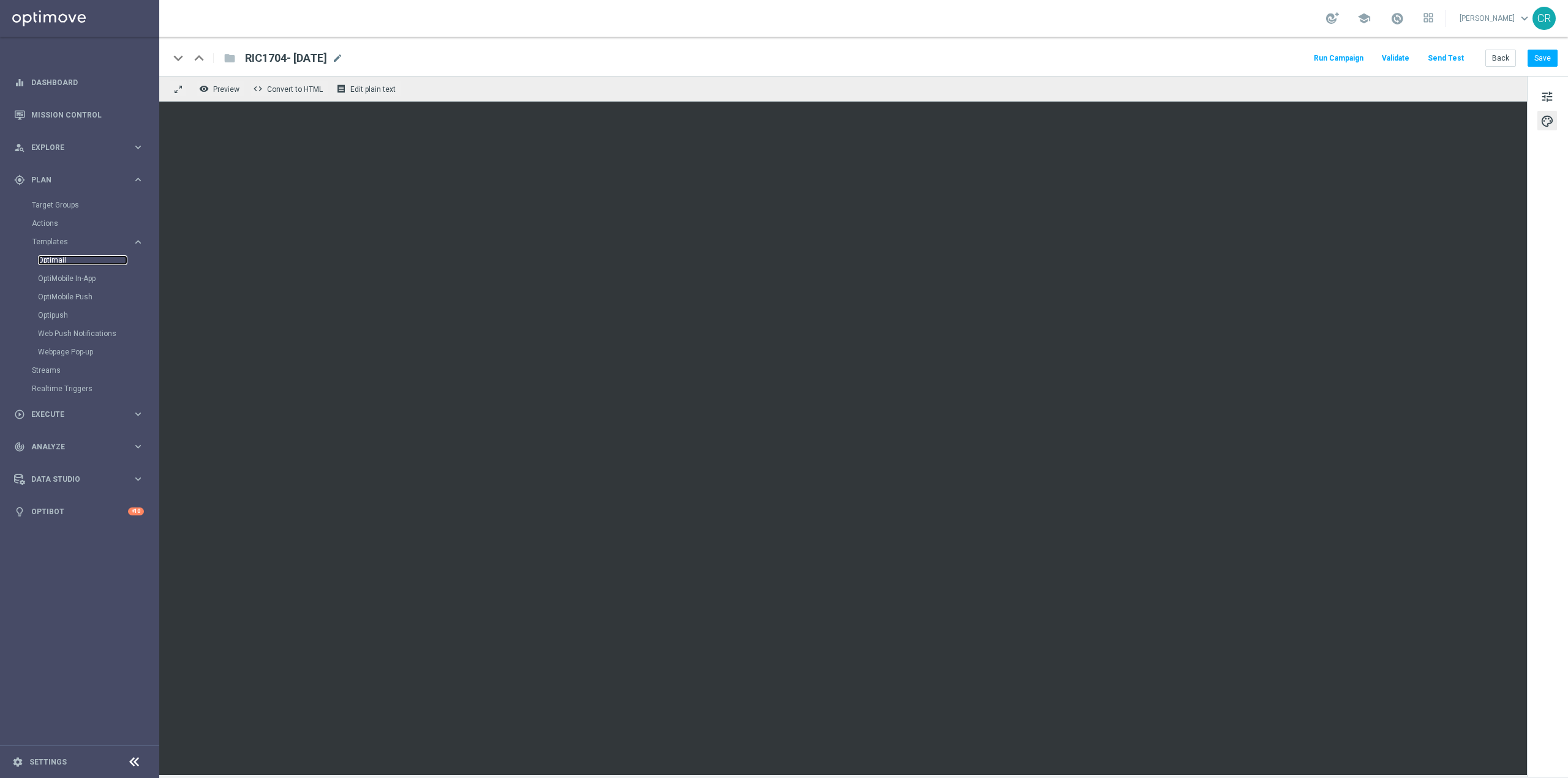
click at [51, 259] on link "Optimail" at bounding box center [83, 260] width 89 height 10
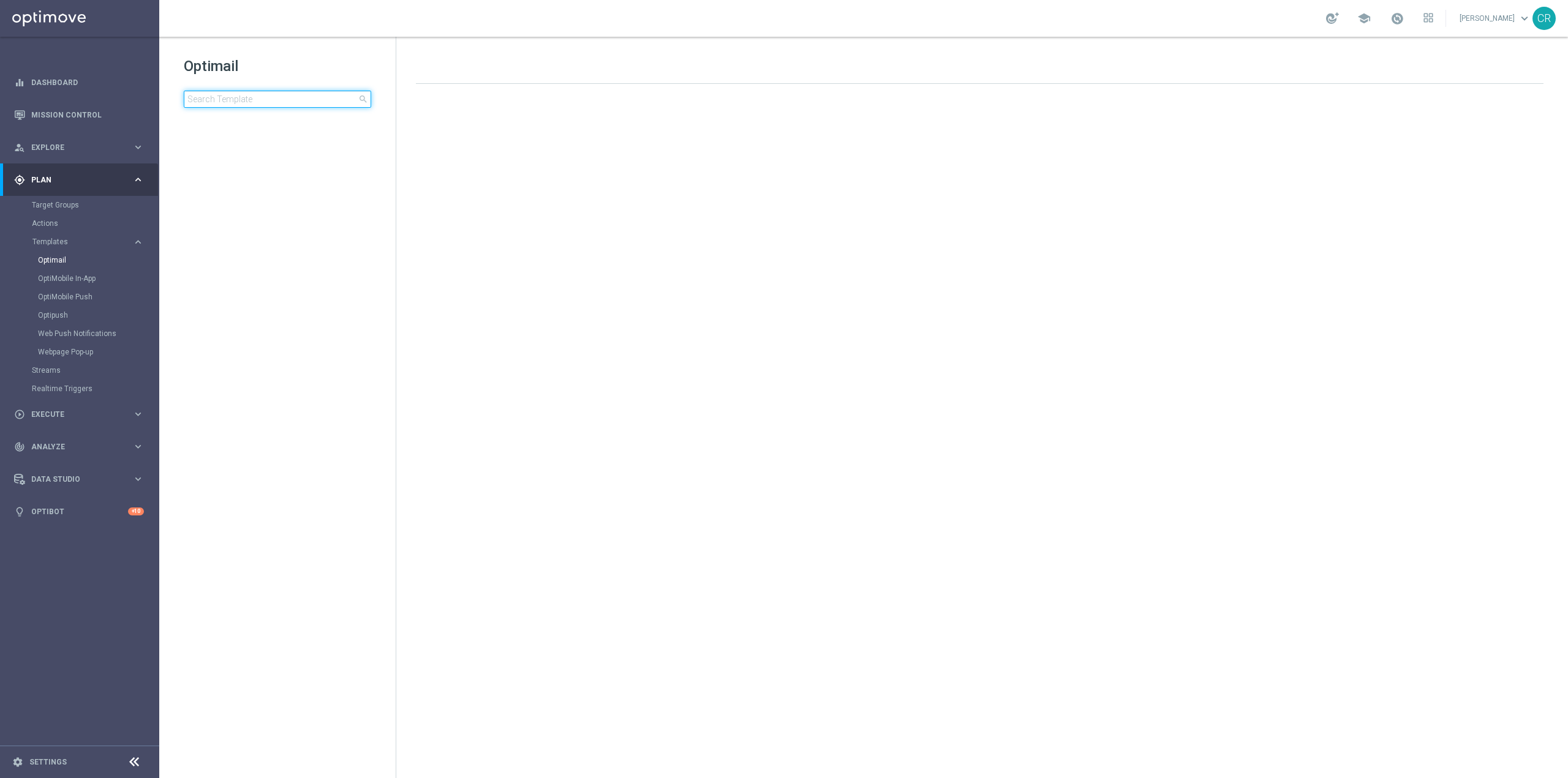
click at [272, 102] on input at bounding box center [278, 99] width 188 height 17
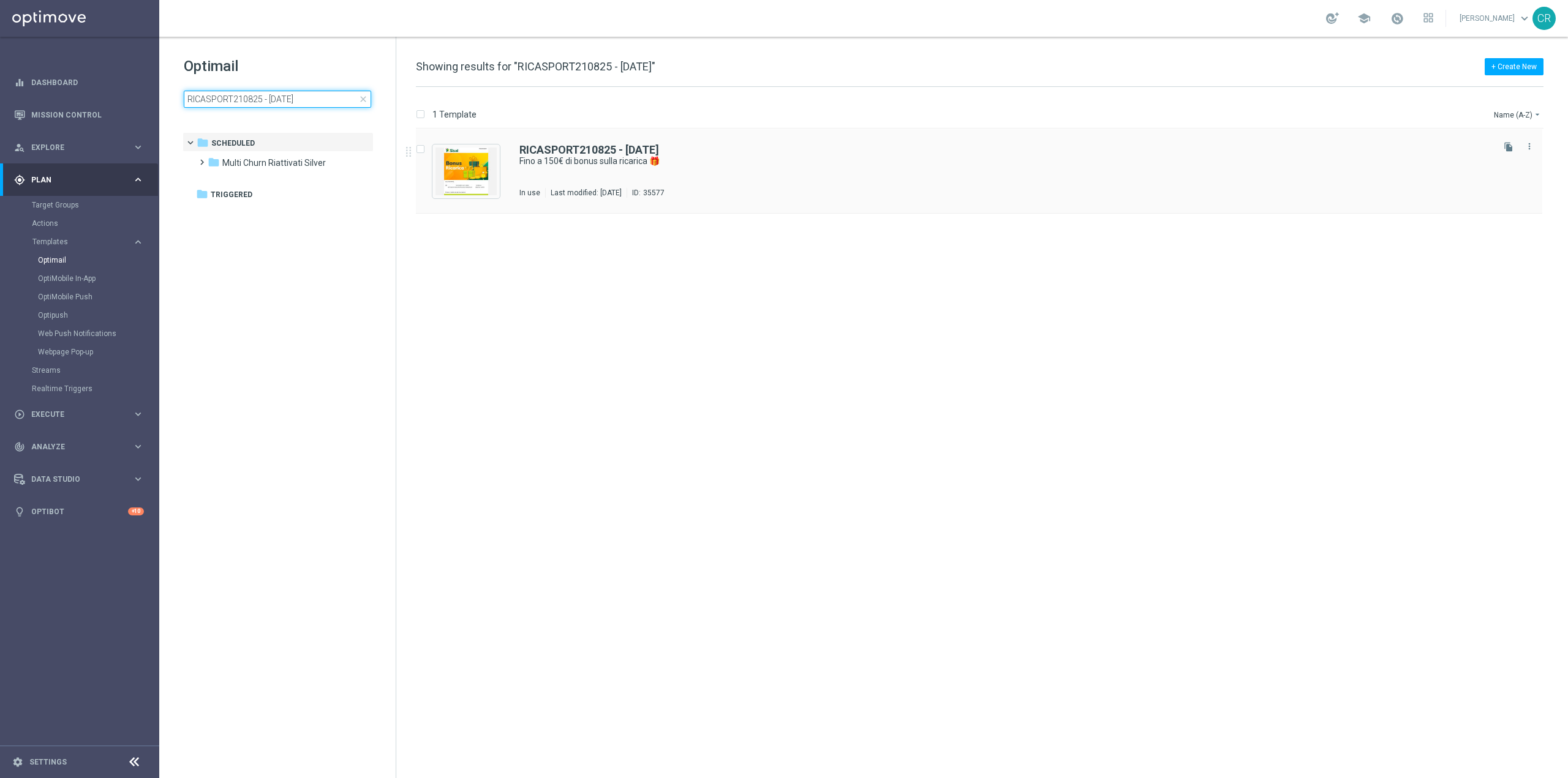
type input "RICASPORT210825 - [DATE]"
click at [1025, 146] on div "RICASPORT210825 - [DATE]" at bounding box center [1005, 150] width 972 height 11
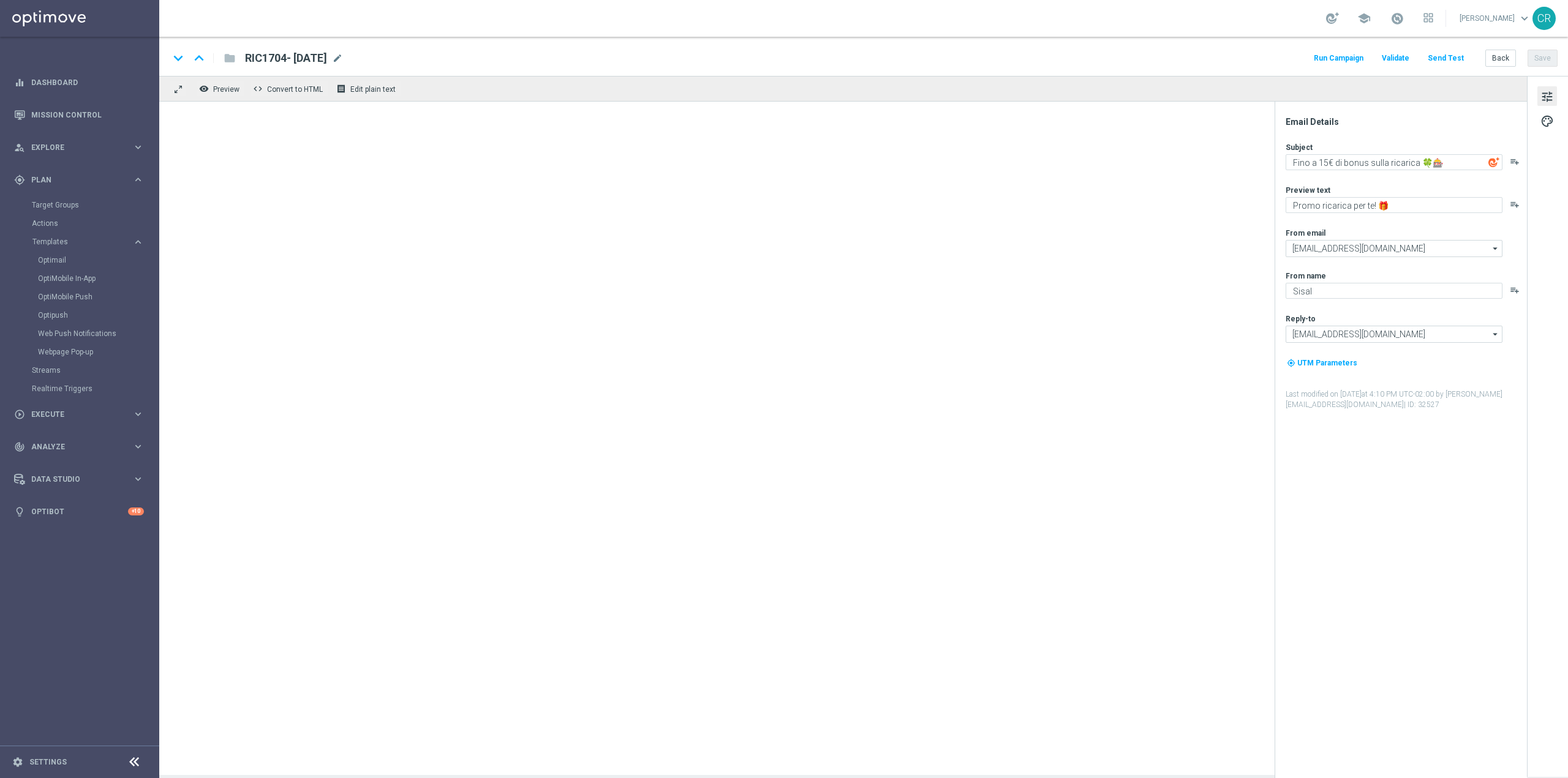
type textarea "Fino a 150€ di bonus sulla ricarica 🎁"
type textarea "Scopri la nuova promozione 🎯"
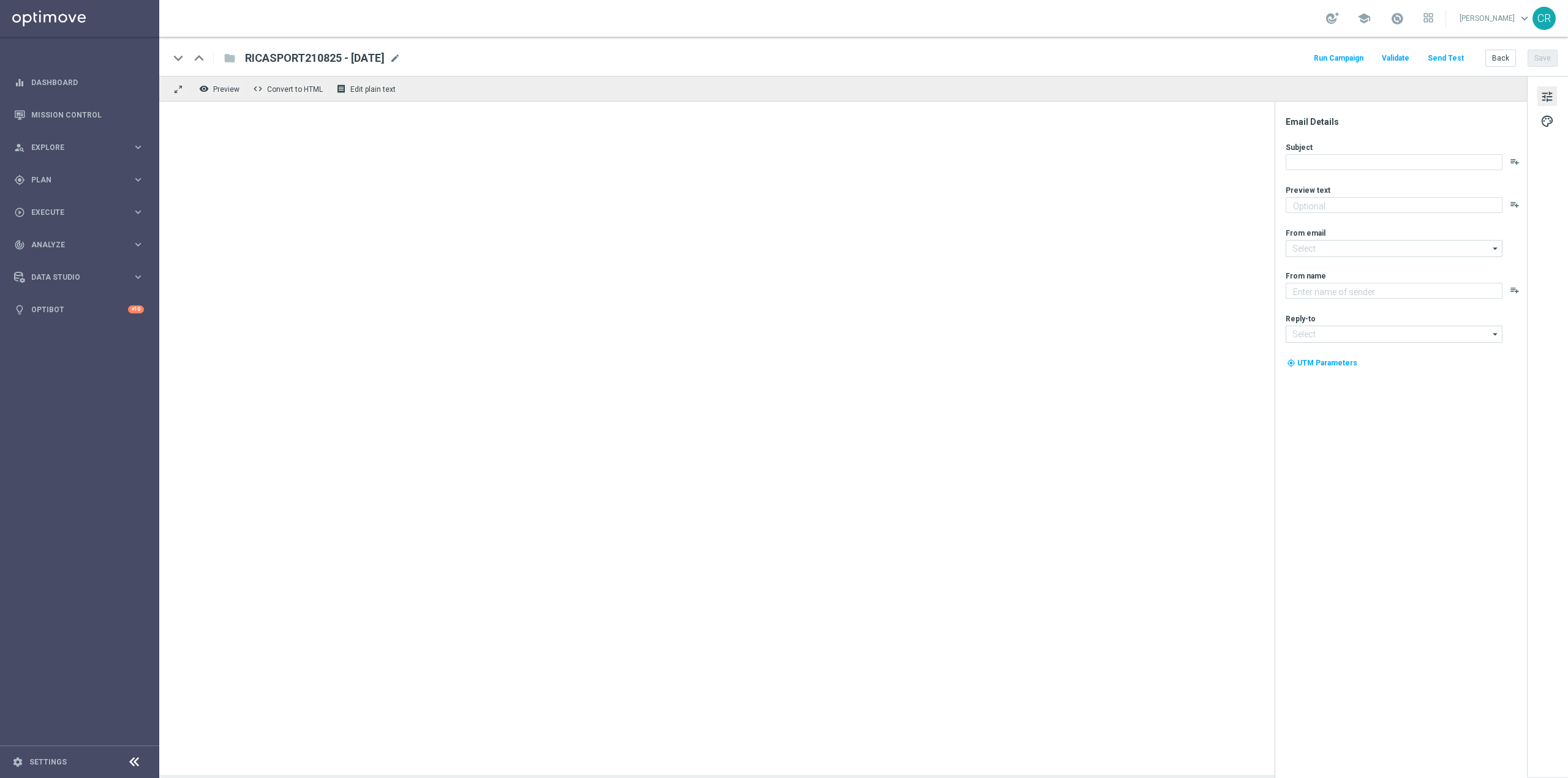
type textarea "Scopri la nuova promozione 🎯"
type textarea "Sisal"
type input "[EMAIL_ADDRESS][DOMAIN_NAME]"
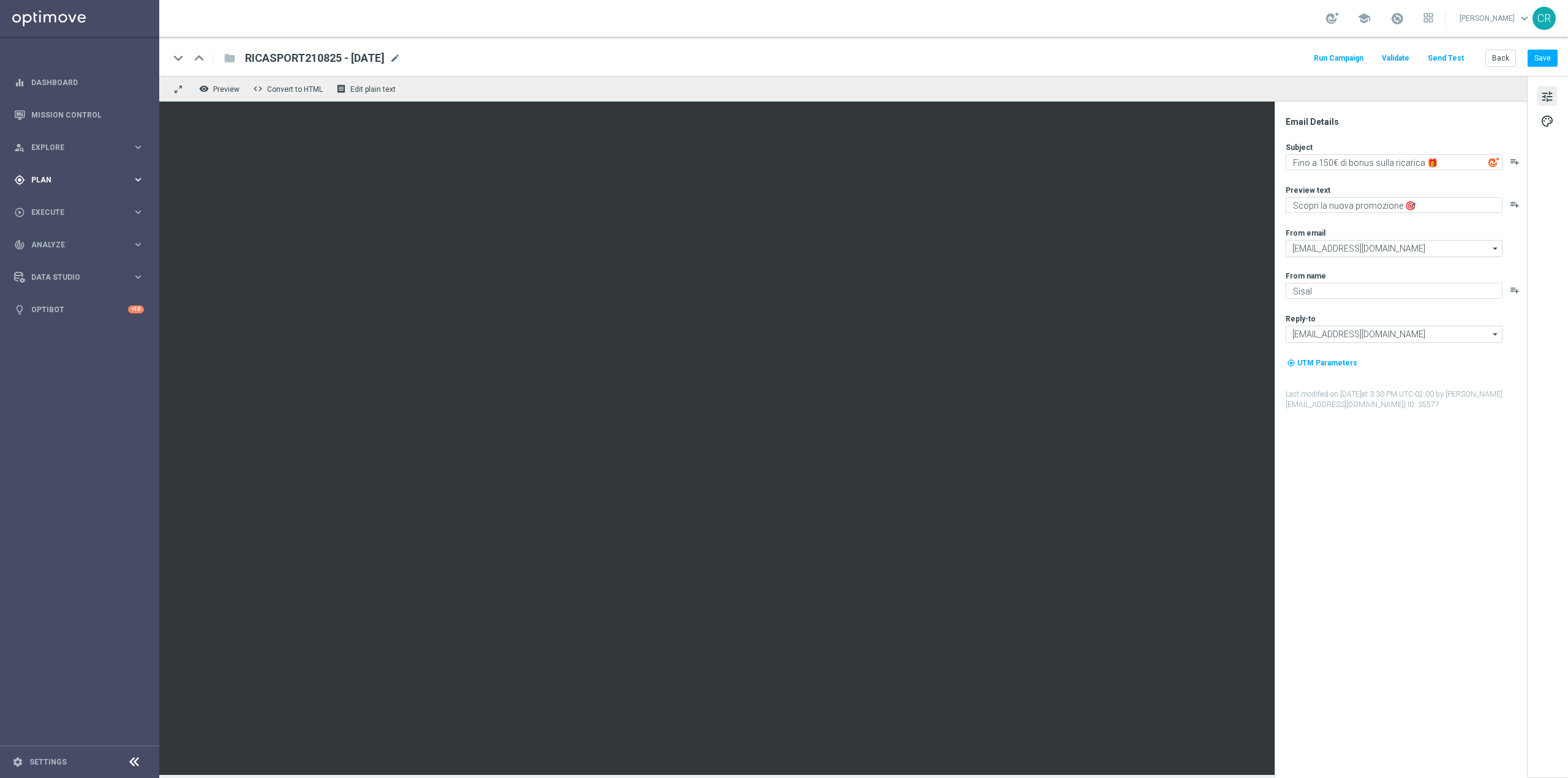
click at [88, 168] on div "gps_fixed Plan keyboard_arrow_right" at bounding box center [79, 179] width 158 height 33
click at [78, 242] on span "Templates" at bounding box center [76, 242] width 88 height 7
click at [58, 261] on link "Optimail" at bounding box center [83, 260] width 89 height 10
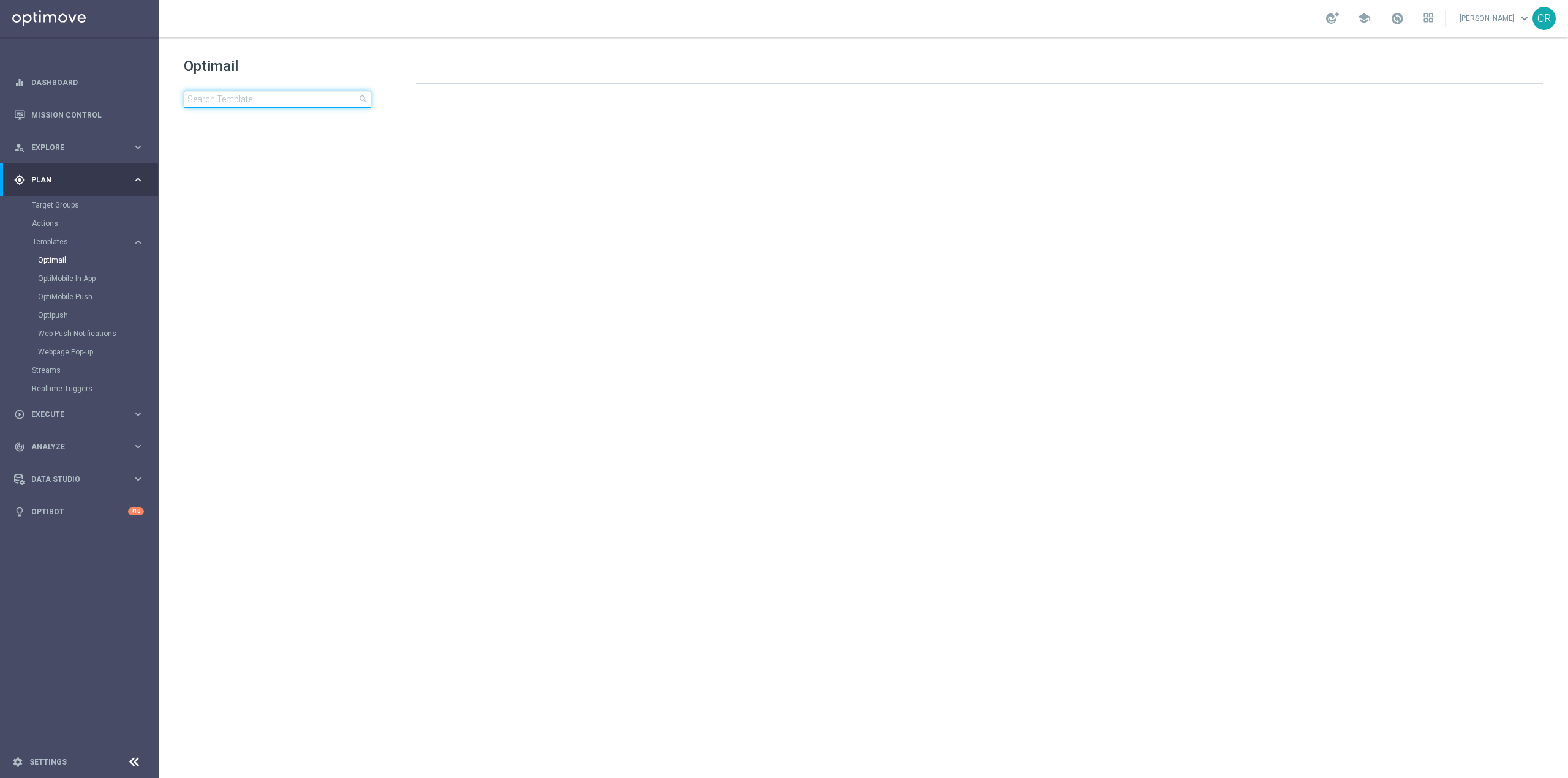
click at [283, 104] on input at bounding box center [278, 99] width 188 height 17
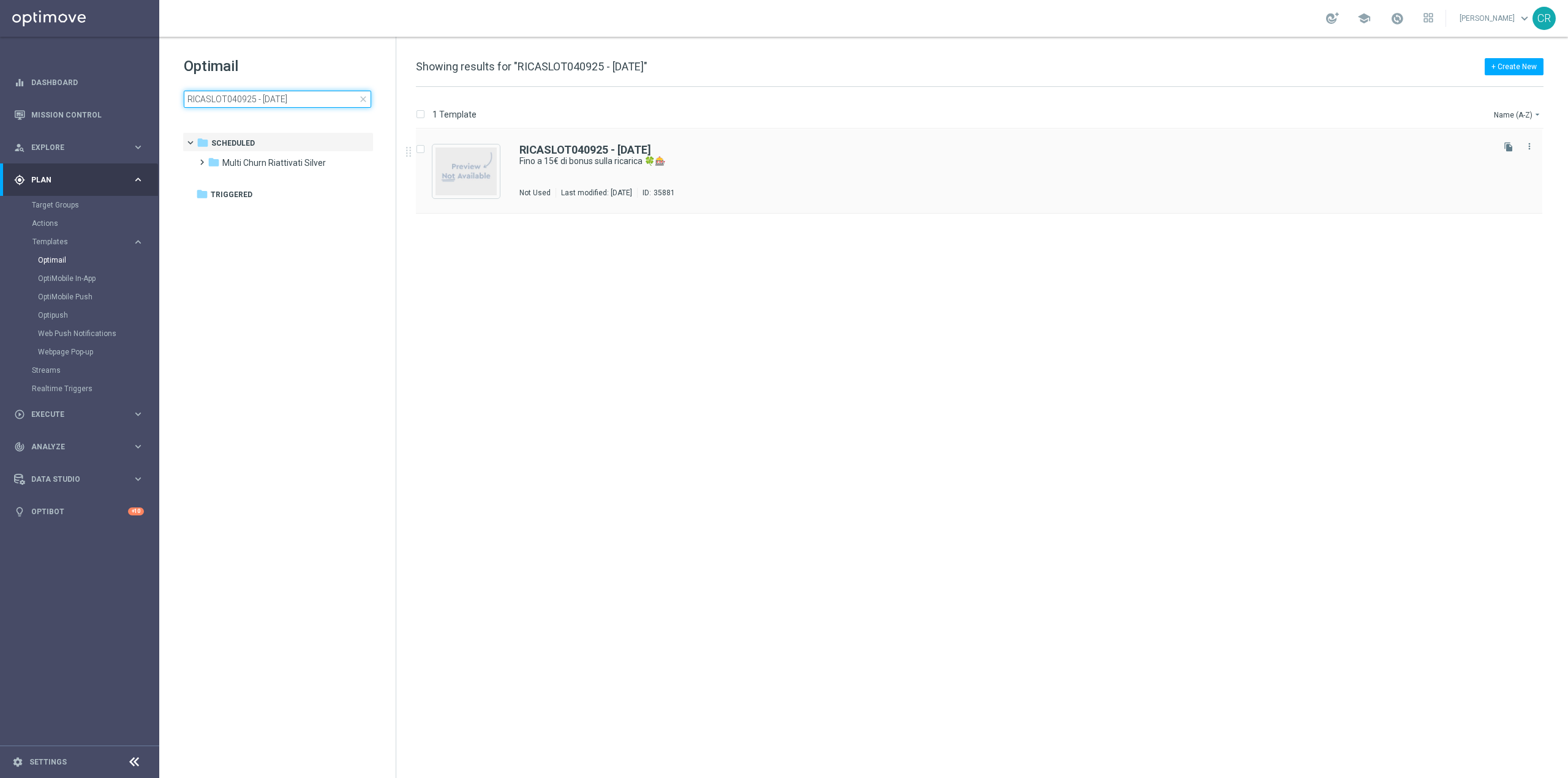
type input "RICASLOT040925 - [DATE]"
click at [856, 168] on div "RICASLOT040925 - 2025-09-07 Fino a 15€ di bonus sulla ricarica 🍀🎰 Not Used Last…" at bounding box center [1005, 171] width 972 height 53
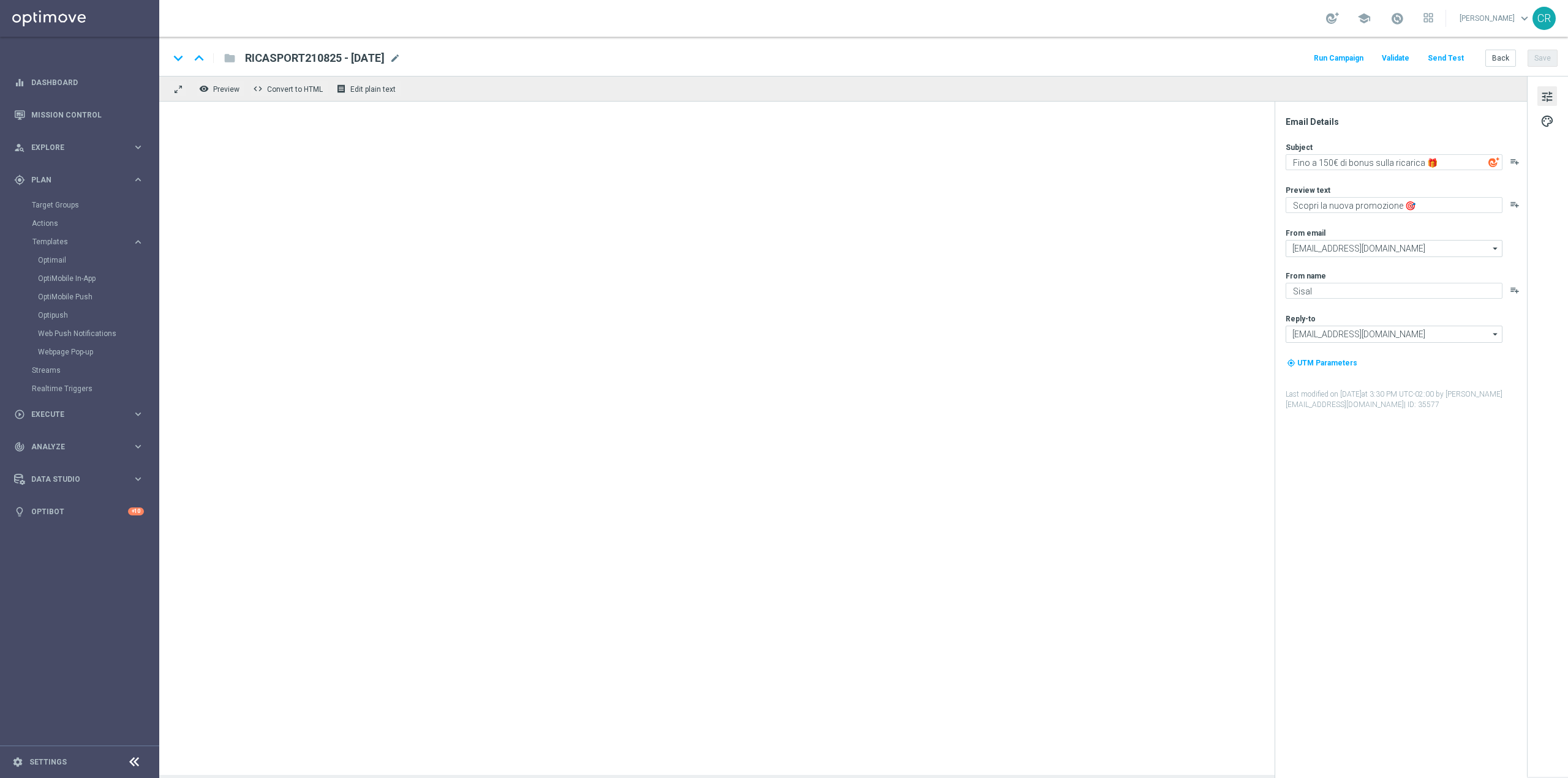
type textarea "Fino a 15€ di bonus sulla ricarica 🍀🎰"
type textarea "Promo ricarica per te! 🎁"
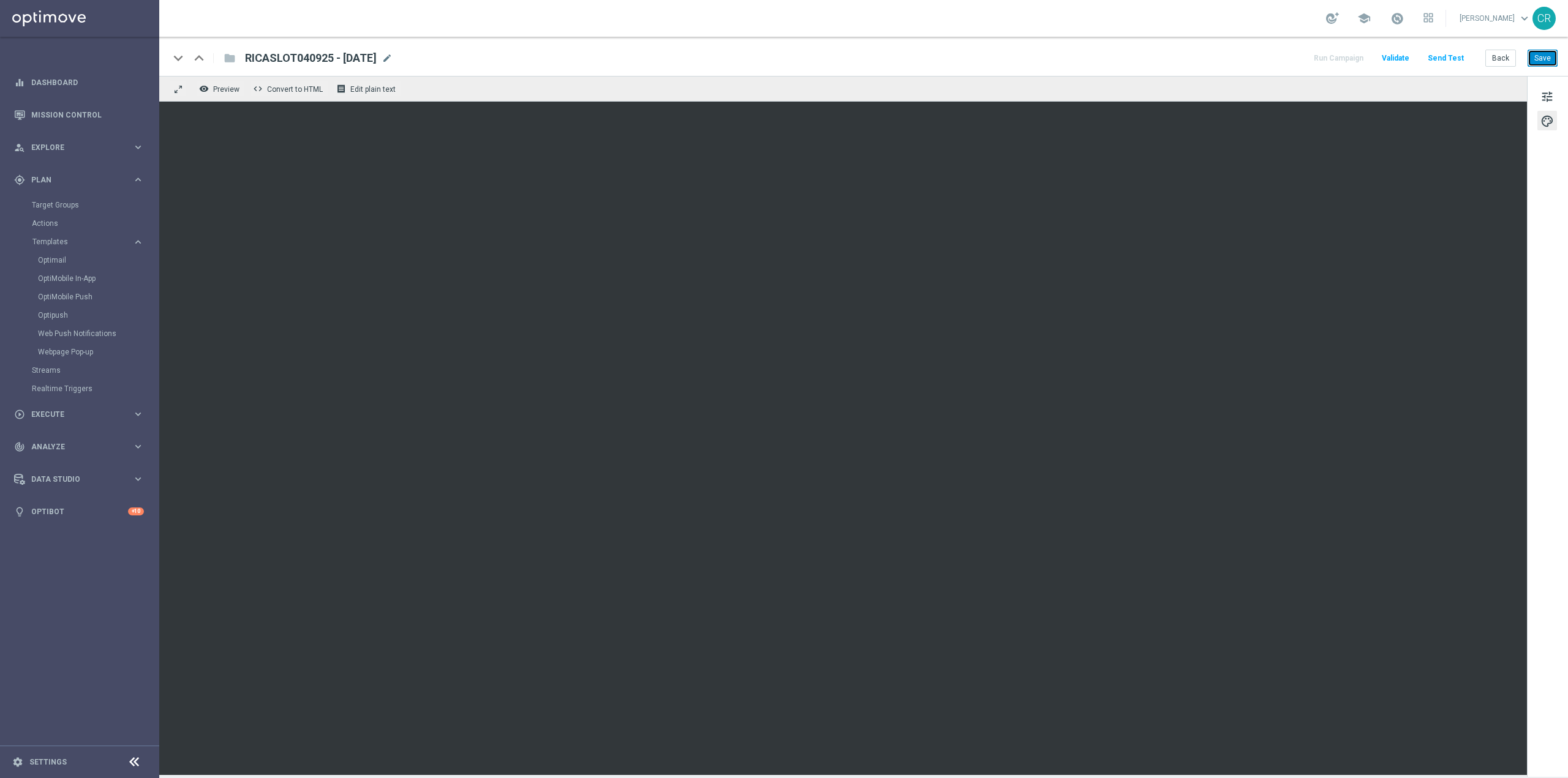
click at [1547, 59] on button "Save" at bounding box center [1543, 58] width 30 height 17
click at [1543, 105] on button "tune" at bounding box center [1548, 96] width 20 height 20
click at [1552, 97] on span "tune" at bounding box center [1548, 97] width 14 height 16
click at [1544, 60] on button "Save" at bounding box center [1543, 58] width 30 height 17
click at [1545, 61] on button "Save" at bounding box center [1543, 58] width 30 height 17
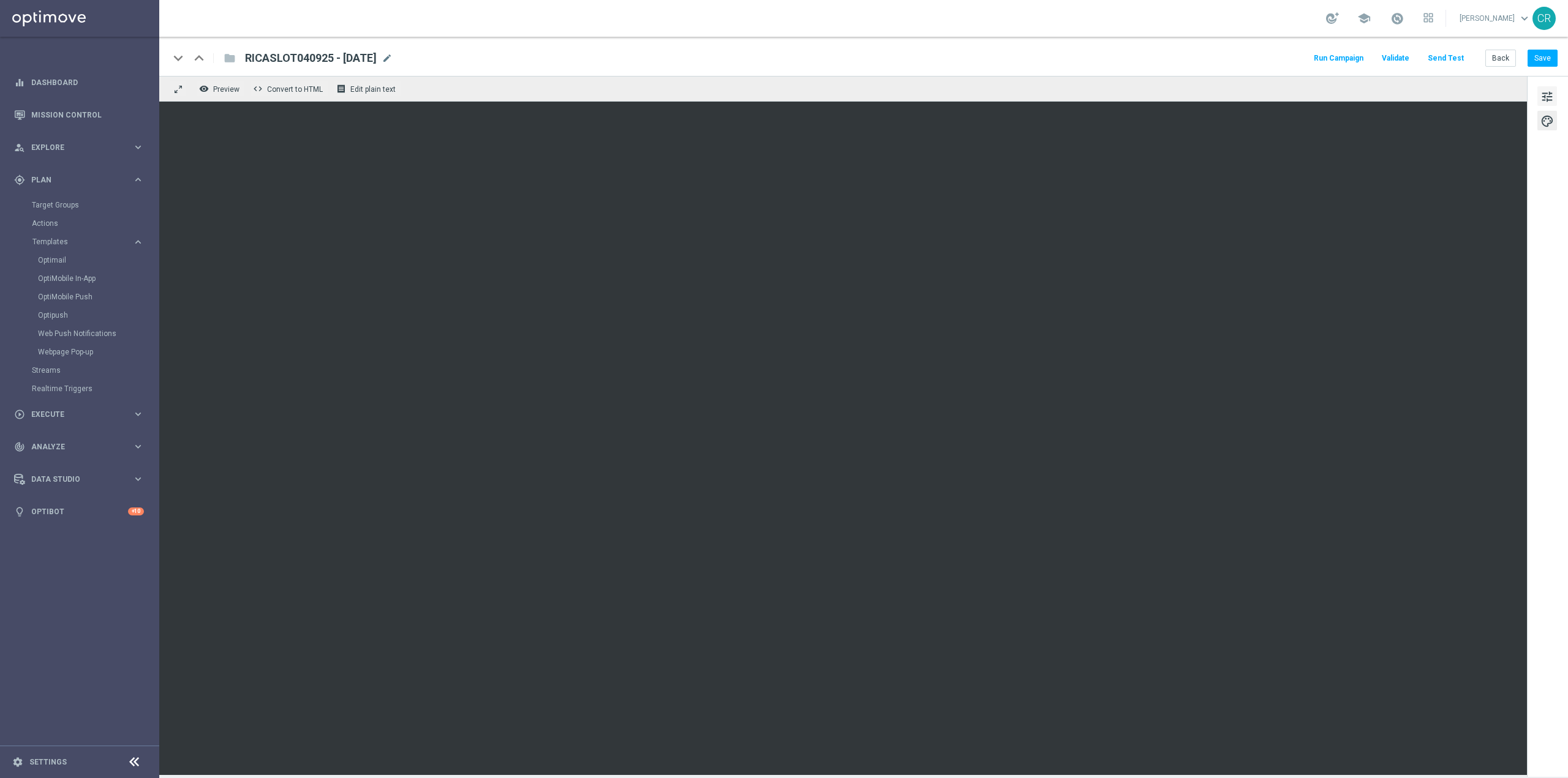
click at [1541, 96] on span "tune" at bounding box center [1548, 97] width 14 height 16
click at [1553, 52] on button "Save" at bounding box center [1543, 58] width 30 height 17
click at [46, 259] on link "Optimail" at bounding box center [83, 260] width 89 height 10
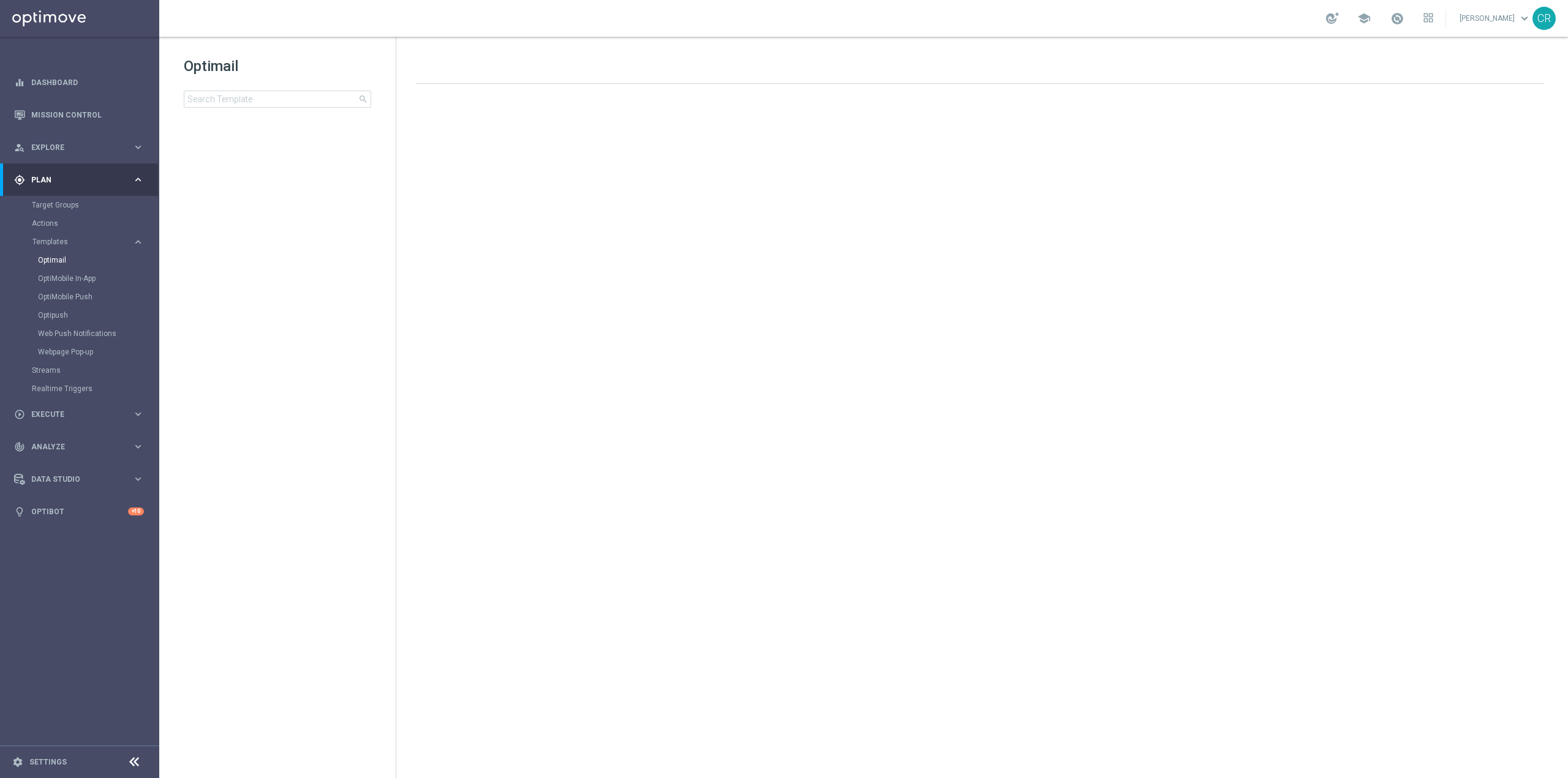
click at [240, 89] on div "Optimail search" at bounding box center [290, 81] width 212 height 51
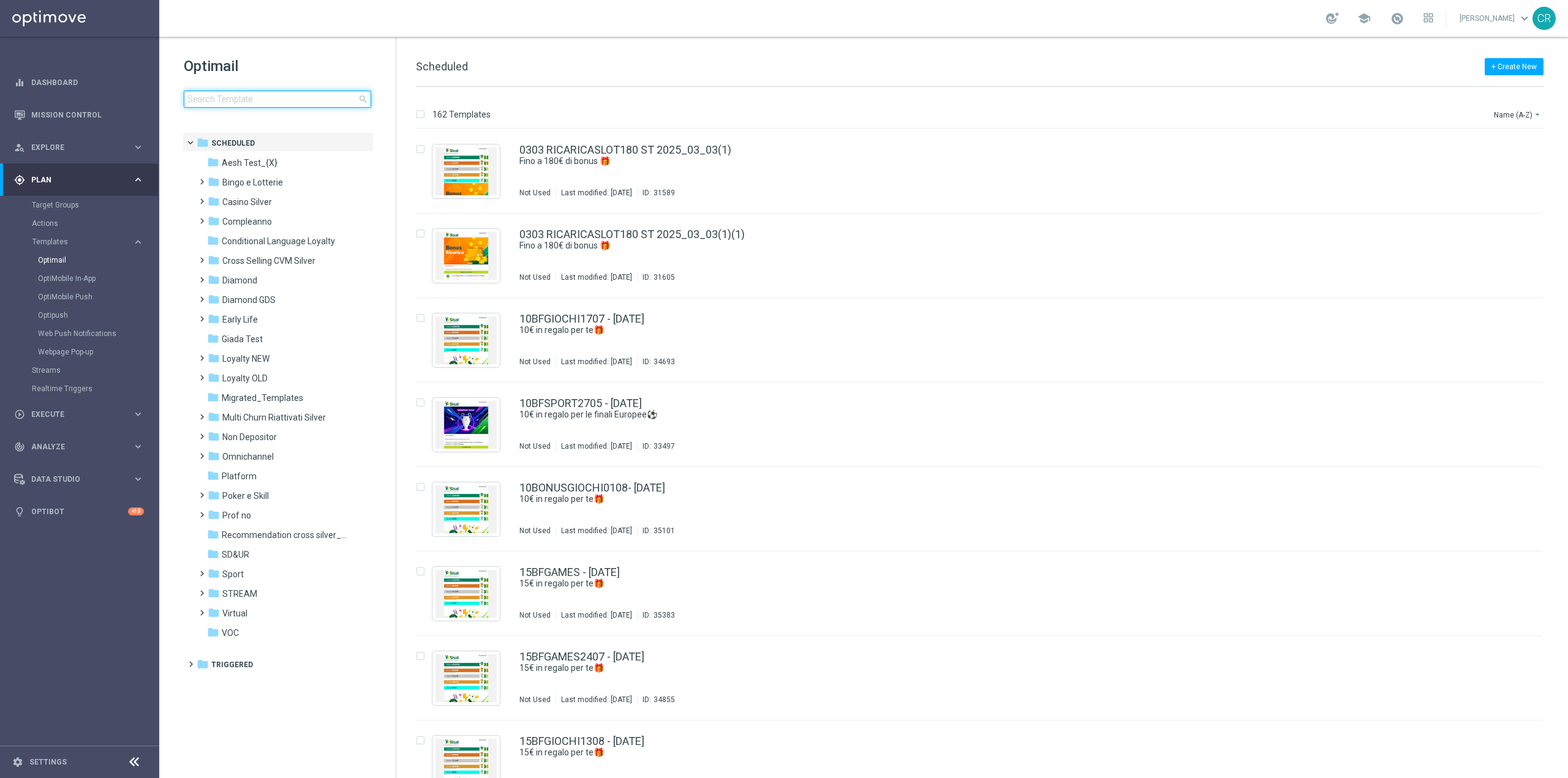
click at [241, 96] on input at bounding box center [278, 99] width 188 height 17
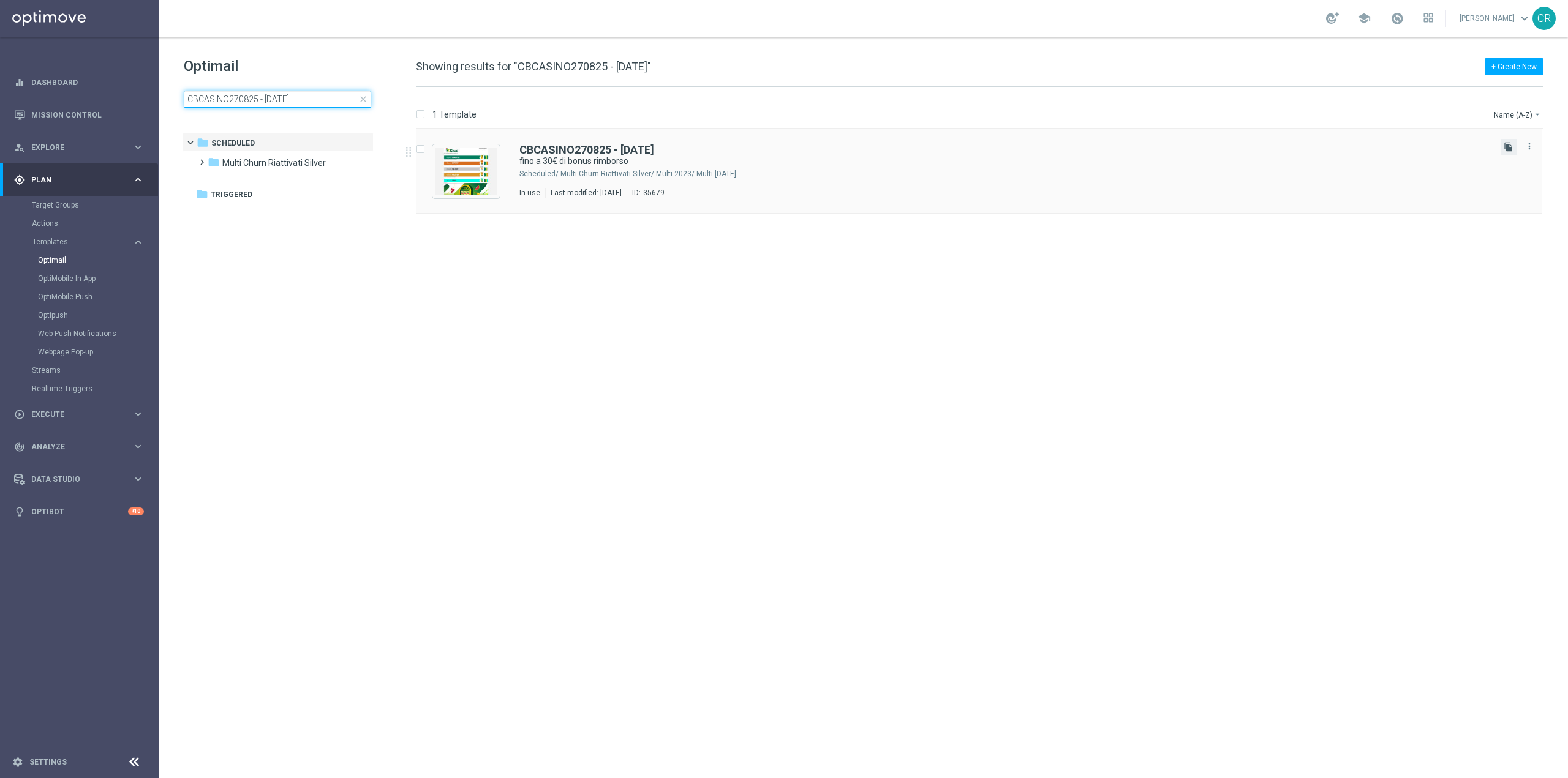
type input "CBCASINO270825 - [DATE]"
click at [1509, 146] on icon "file_copy" at bounding box center [1509, 147] width 10 height 10
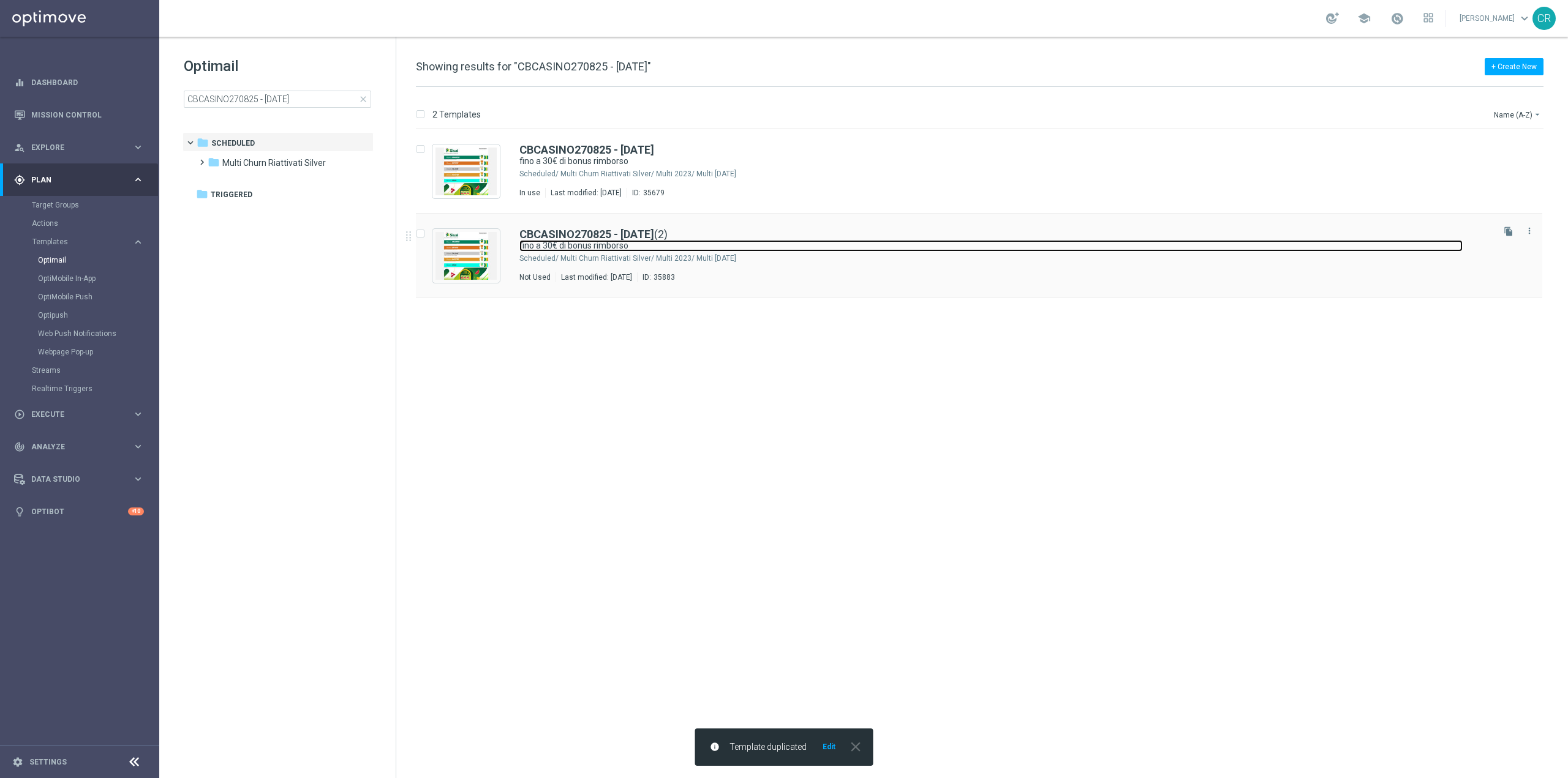
click at [886, 240] on link "fino a 30€ di bonus rimborso" at bounding box center [991, 245] width 943 height 12
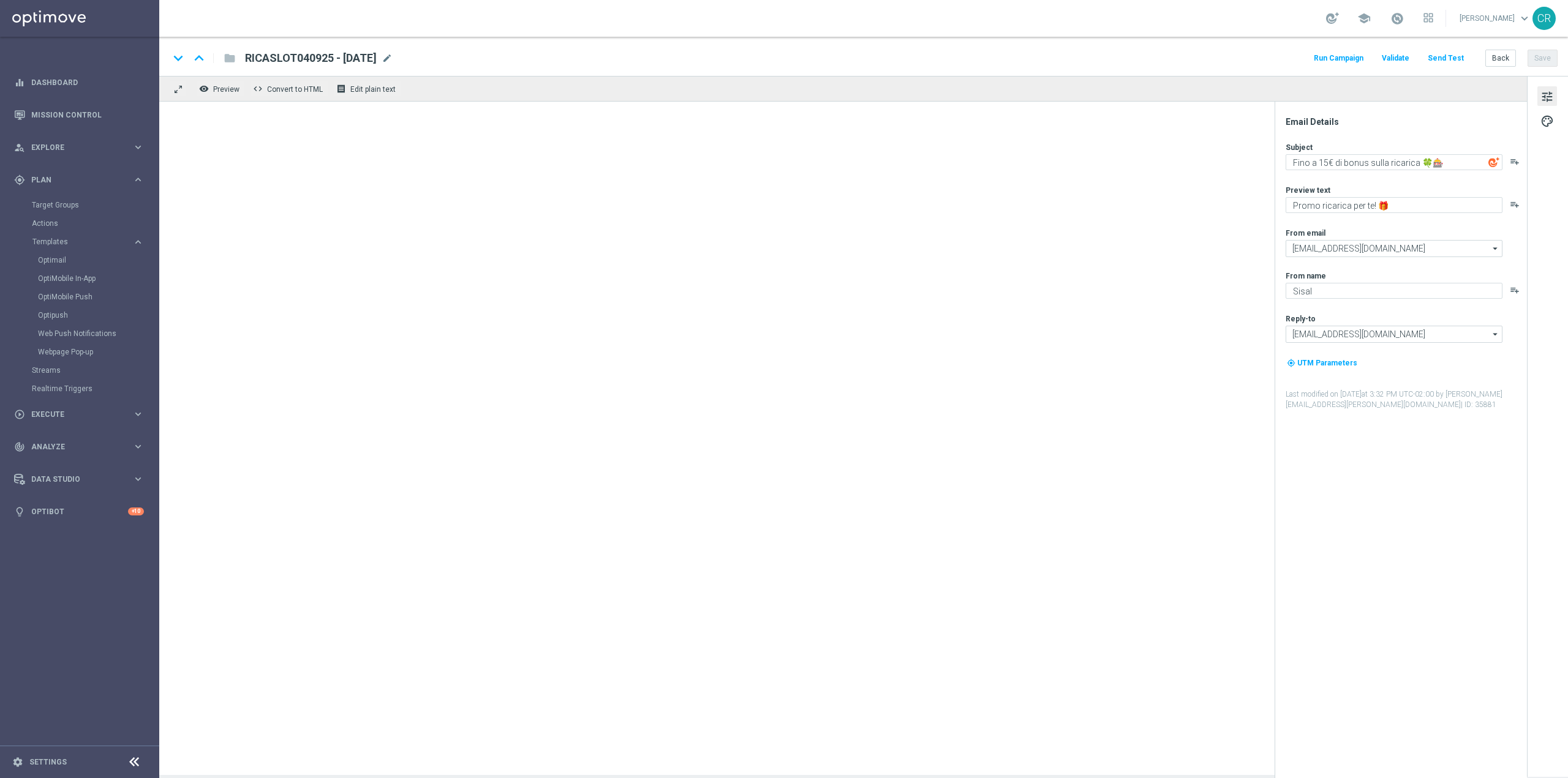
type textarea "fino a 30€ di bonus rimborso"
type textarea "Solo per te 🎁🎰"
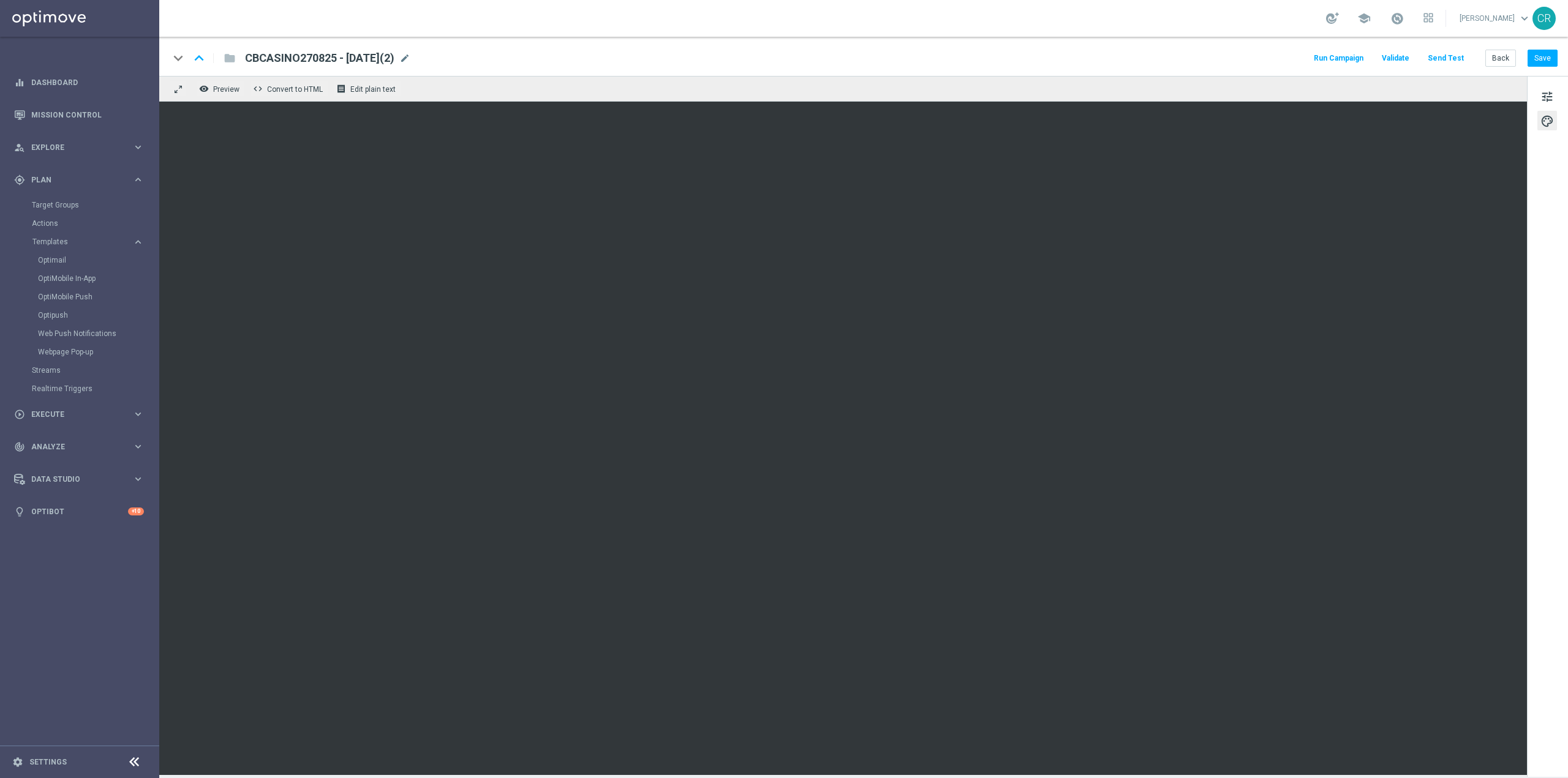
click at [379, 60] on span "CBCASINO270825 - 2025-08-27(2)" at bounding box center [320, 58] width 149 height 15
type textarea "5"
drag, startPoint x: 319, startPoint y: 59, endPoint x: 196, endPoint y: 62, distance: 123.0
click at [196, 62] on div "keyboard_arrow_down keyboard_arrow_up folder CBCASINO270825 - 2025-08-27(2)" at bounding box center [359, 58] width 380 height 16
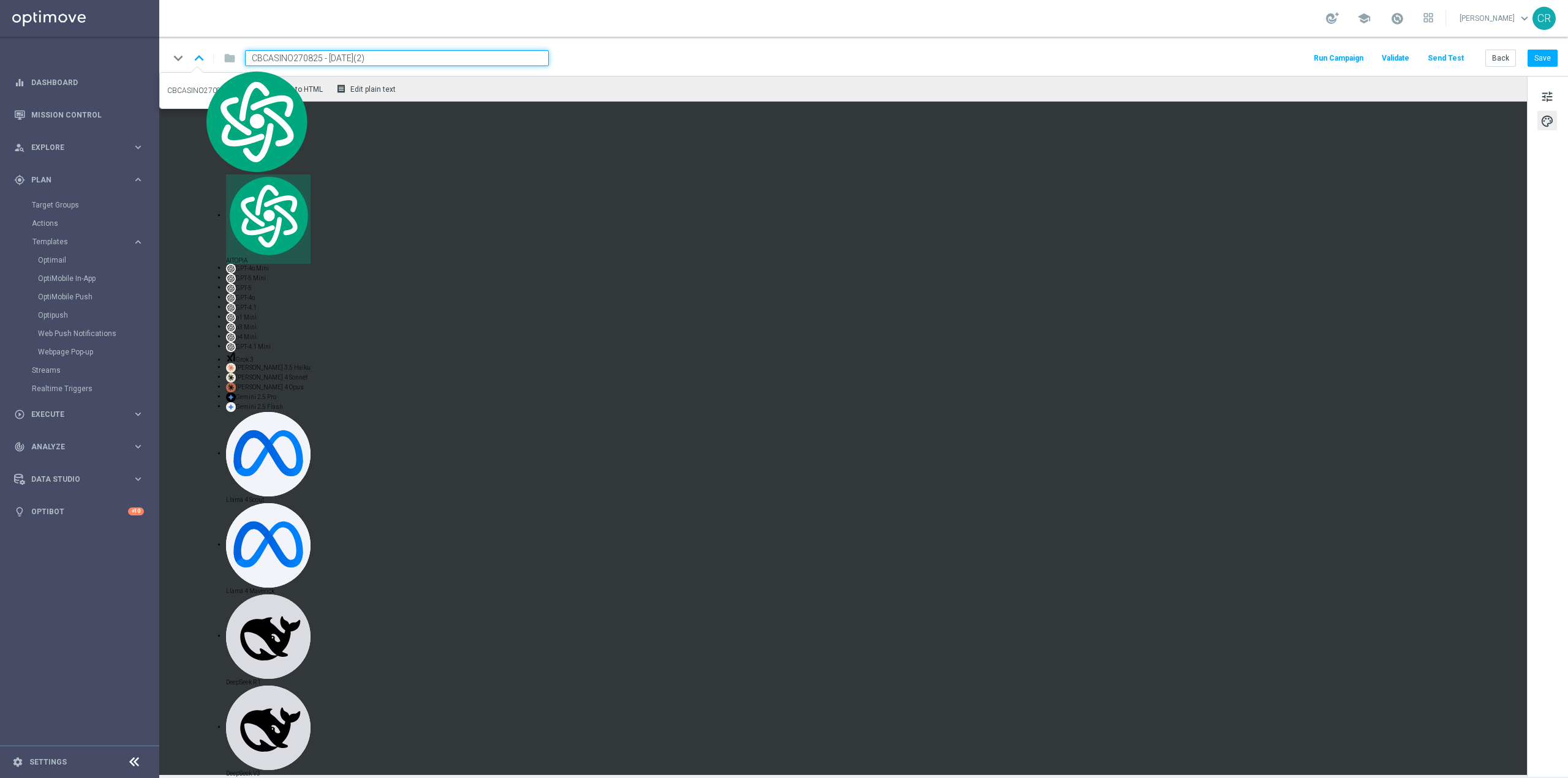
paste input "SLOT0409"
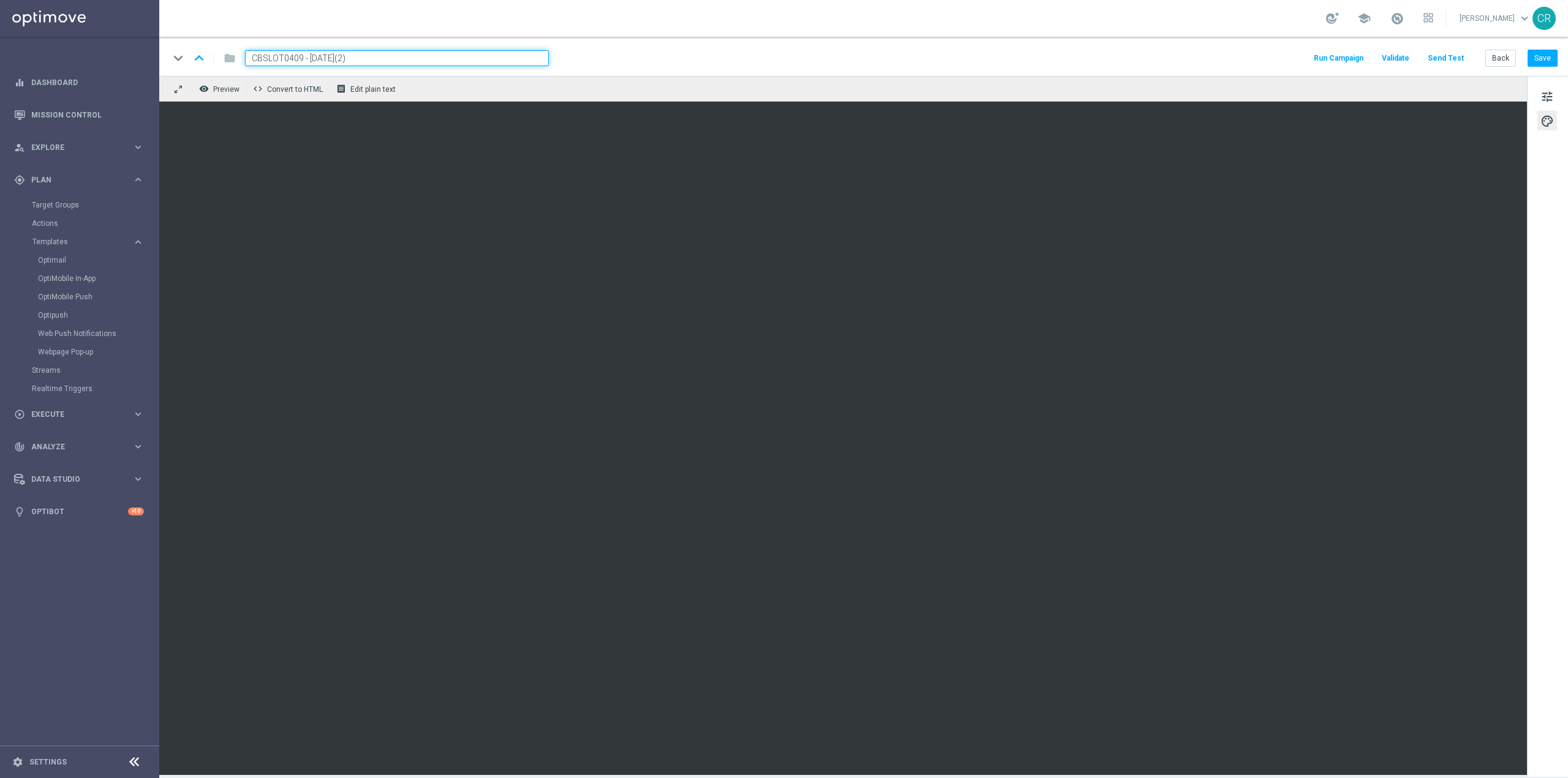
click at [382, 57] on input "CBSLOT0409 - 2025-08-27(2)" at bounding box center [397, 58] width 304 height 16
type input "CBSLOT0409 - 2025-09-07"
click at [1553, 49] on button "Save" at bounding box center [1543, 58] width 30 height 17
click at [1563, 163] on div "tune palette" at bounding box center [1548, 426] width 41 height 701
click at [328, 60] on span "CBSLOT0409 - 2025-09-07" at bounding box center [299, 58] width 109 height 15
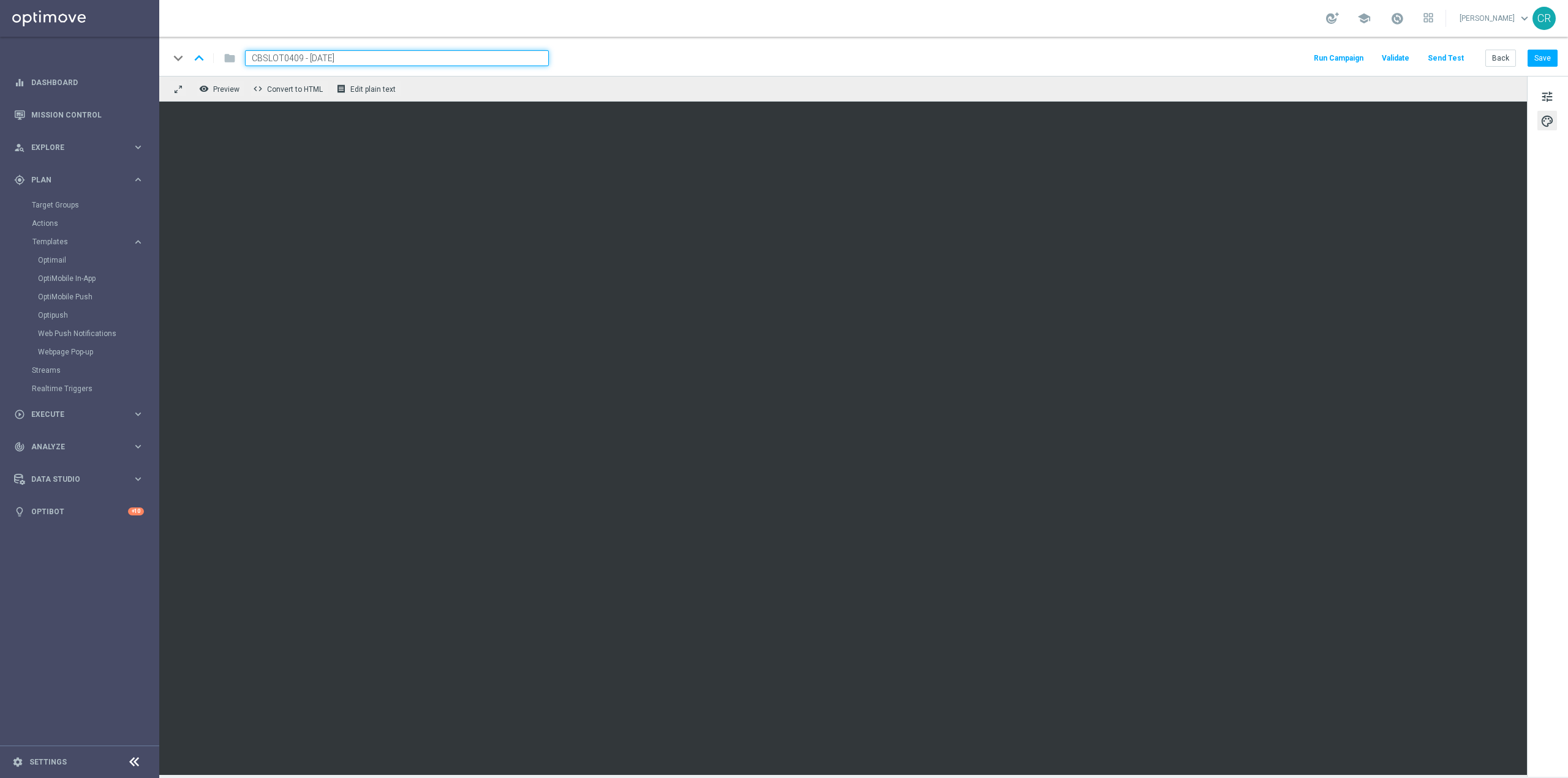
drag, startPoint x: 376, startPoint y: 58, endPoint x: 68, endPoint y: 59, distance: 308.0
click at [68, 59] on main "equalizer Dashboard Mission Control" at bounding box center [784, 389] width 1568 height 778
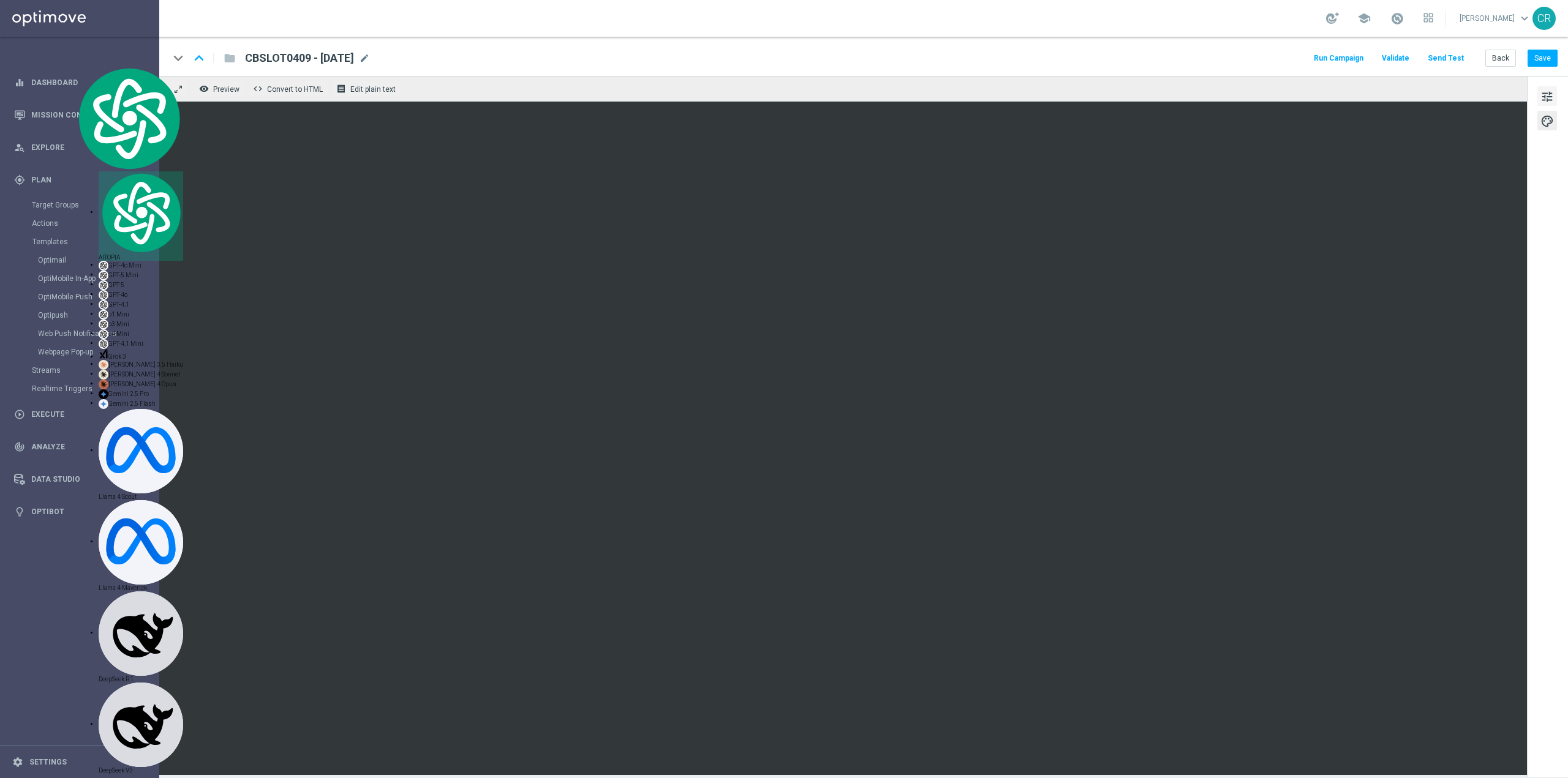
click at [1551, 94] on span "tune" at bounding box center [1548, 97] width 14 height 16
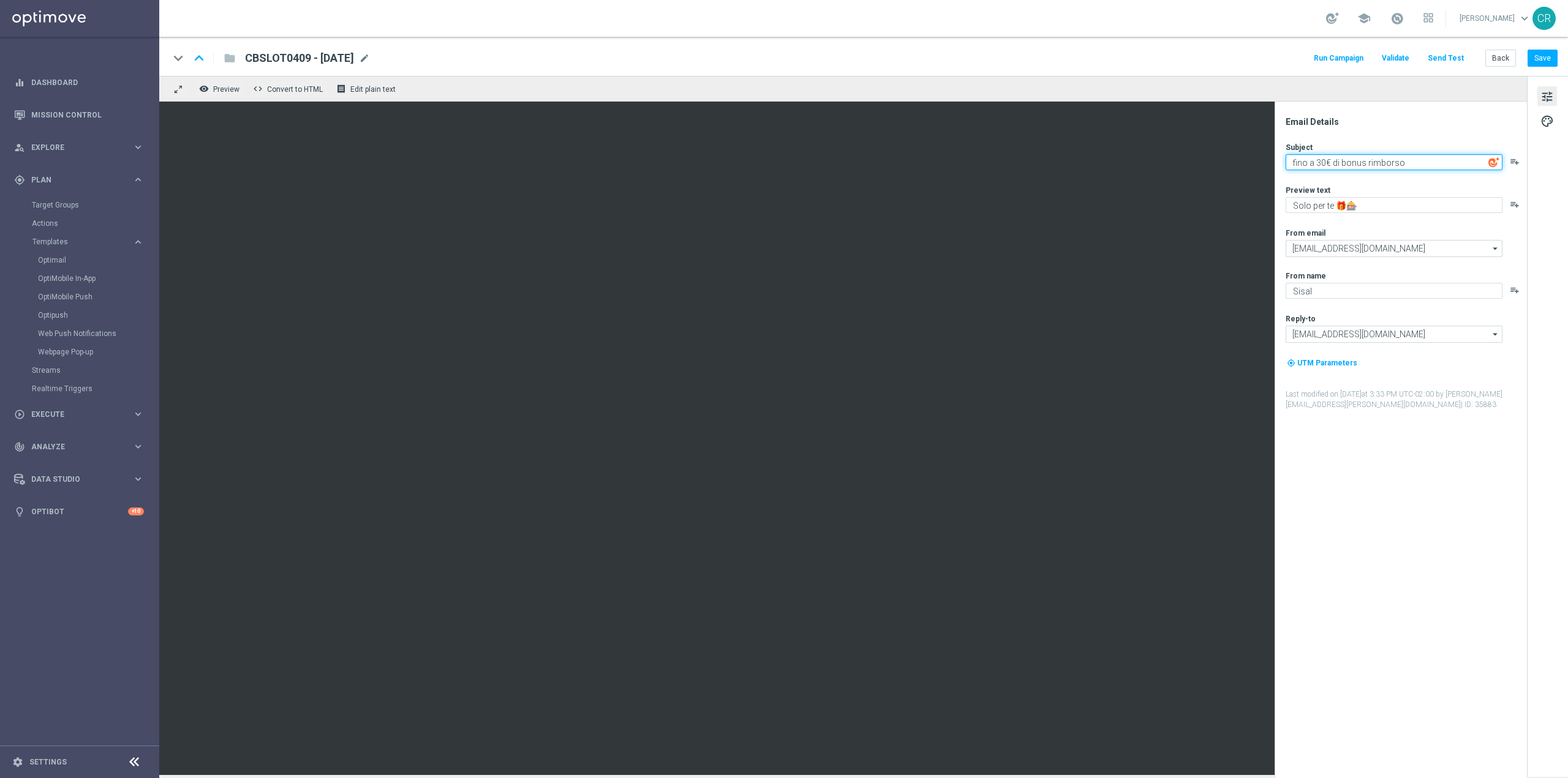
click at [1325, 160] on textarea "fino a 30€ di bonus rimborso" at bounding box center [1394, 162] width 217 height 16
type textarea "fino a 150€ di bonus rimborso"
click at [1541, 57] on button "Save" at bounding box center [1543, 58] width 30 height 17
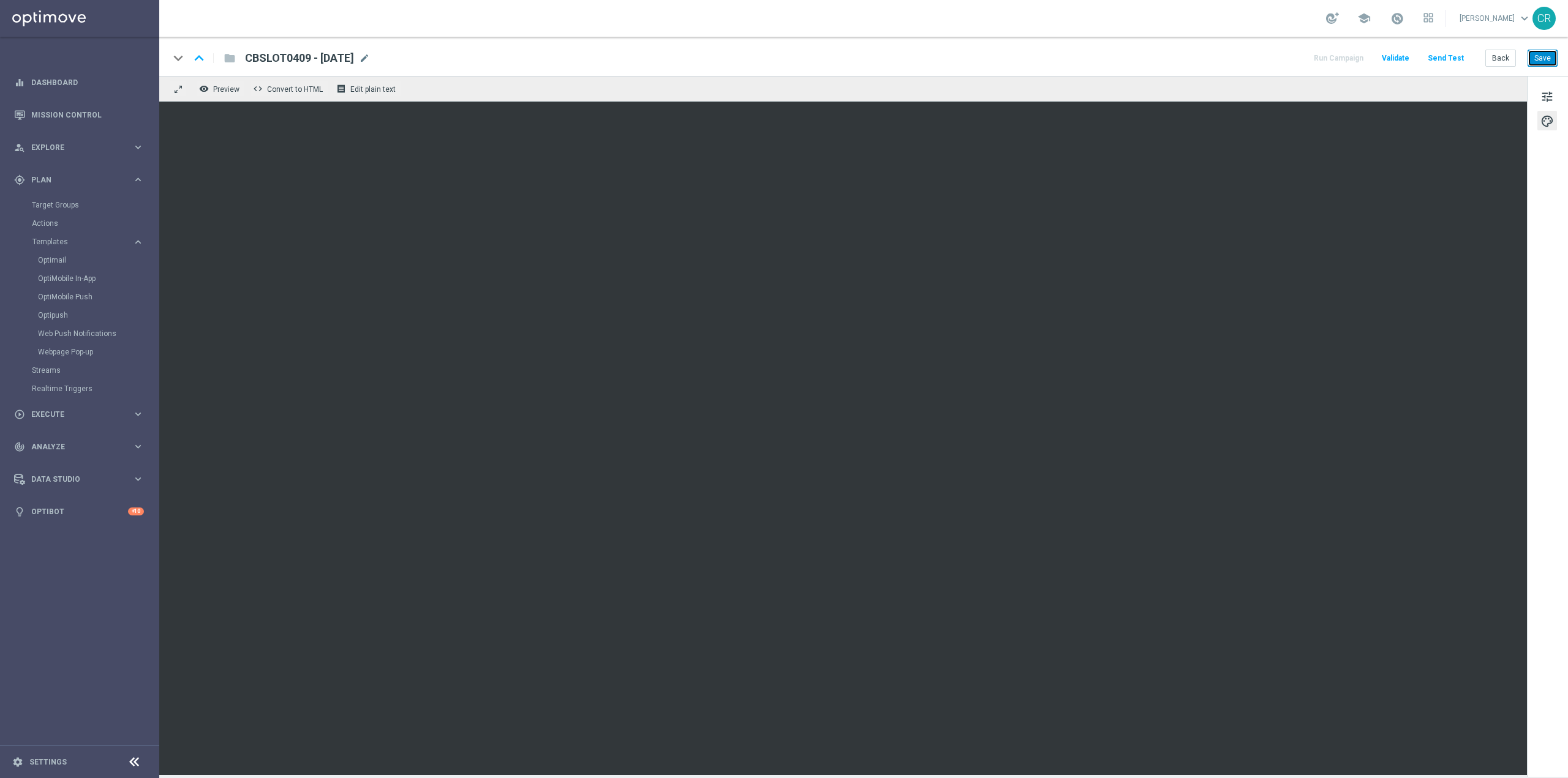
click at [1544, 57] on button "Save" at bounding box center [1543, 58] width 30 height 17
click at [1542, 63] on button "Save" at bounding box center [1543, 58] width 30 height 17
click at [1547, 59] on button "Save" at bounding box center [1543, 58] width 30 height 17
click at [1547, 100] on span "tune" at bounding box center [1548, 97] width 14 height 16
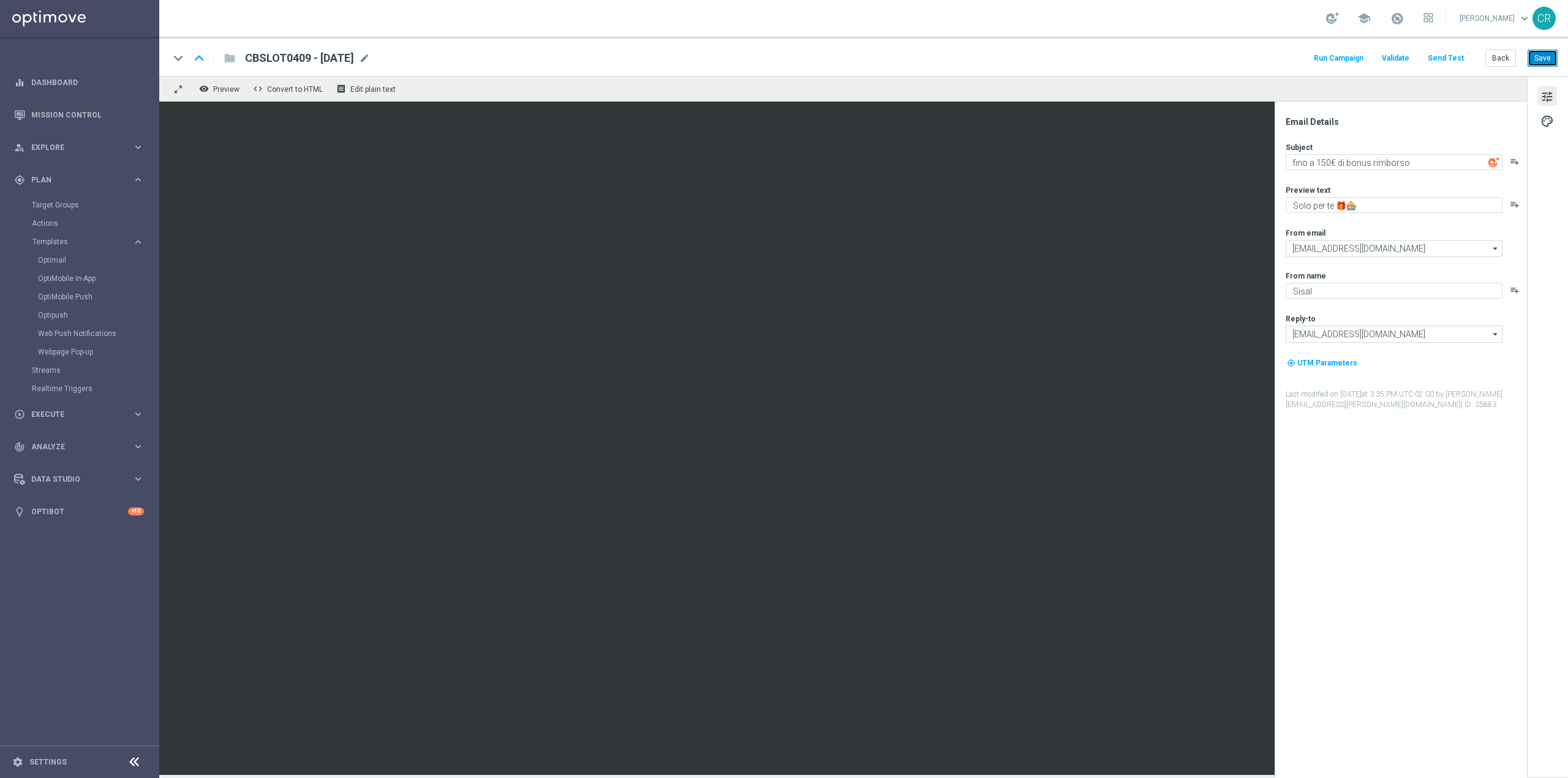
click at [1540, 57] on button "Save" at bounding box center [1543, 58] width 30 height 17
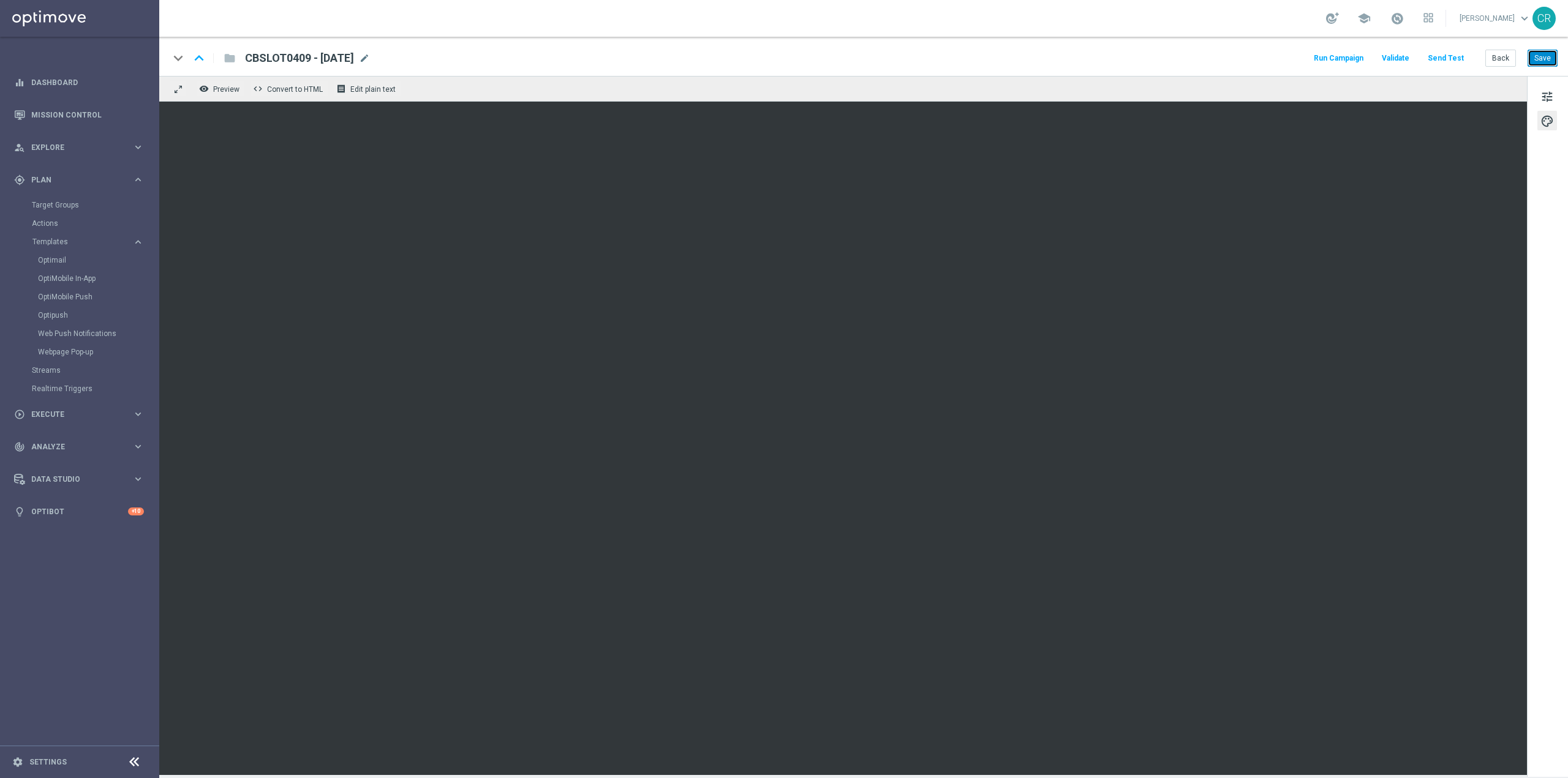
click at [1549, 57] on button "Save" at bounding box center [1543, 58] width 30 height 17
click at [49, 259] on link "Optimail" at bounding box center [83, 260] width 89 height 10
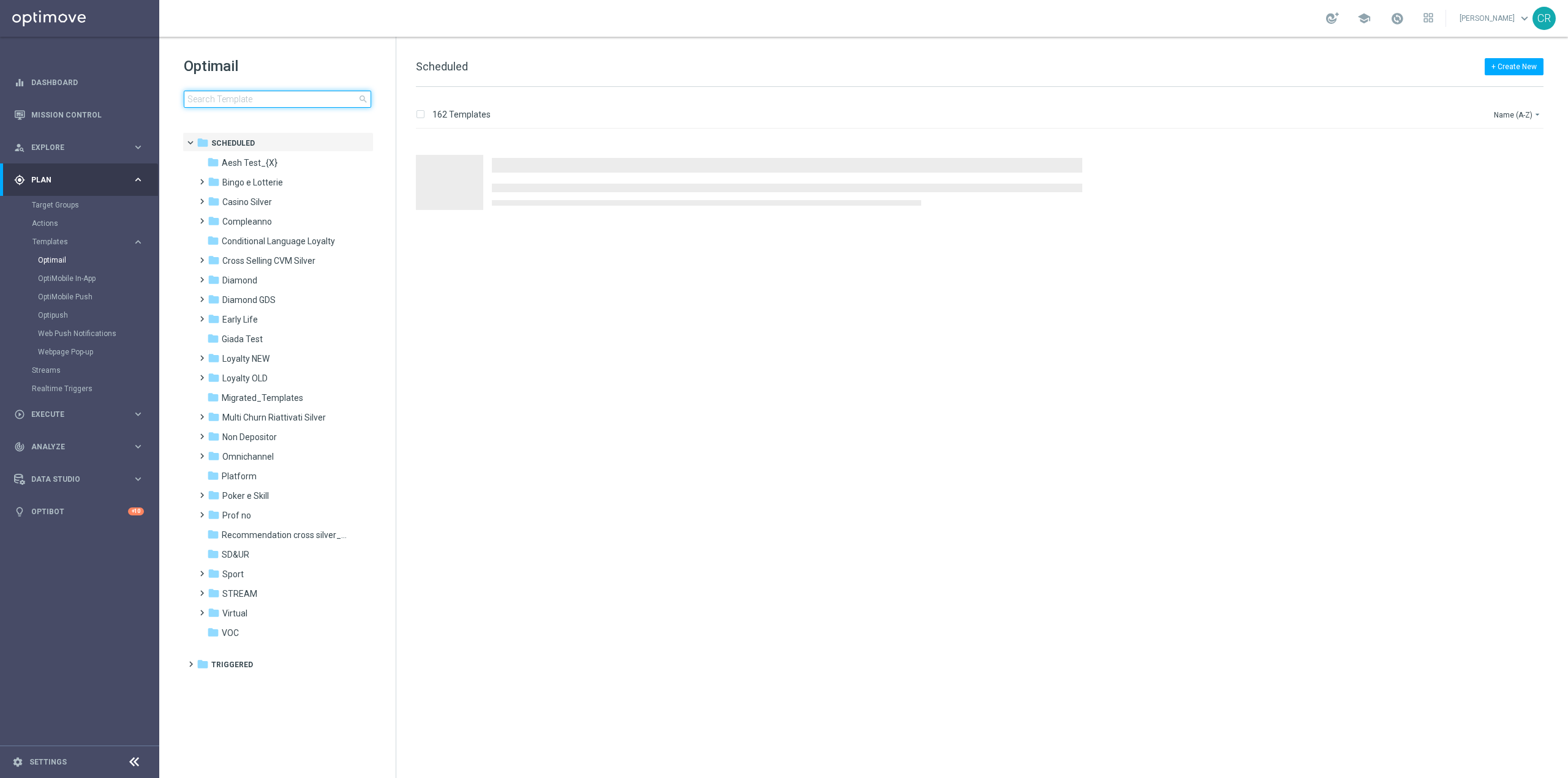
click at [299, 96] on input at bounding box center [278, 99] width 188 height 17
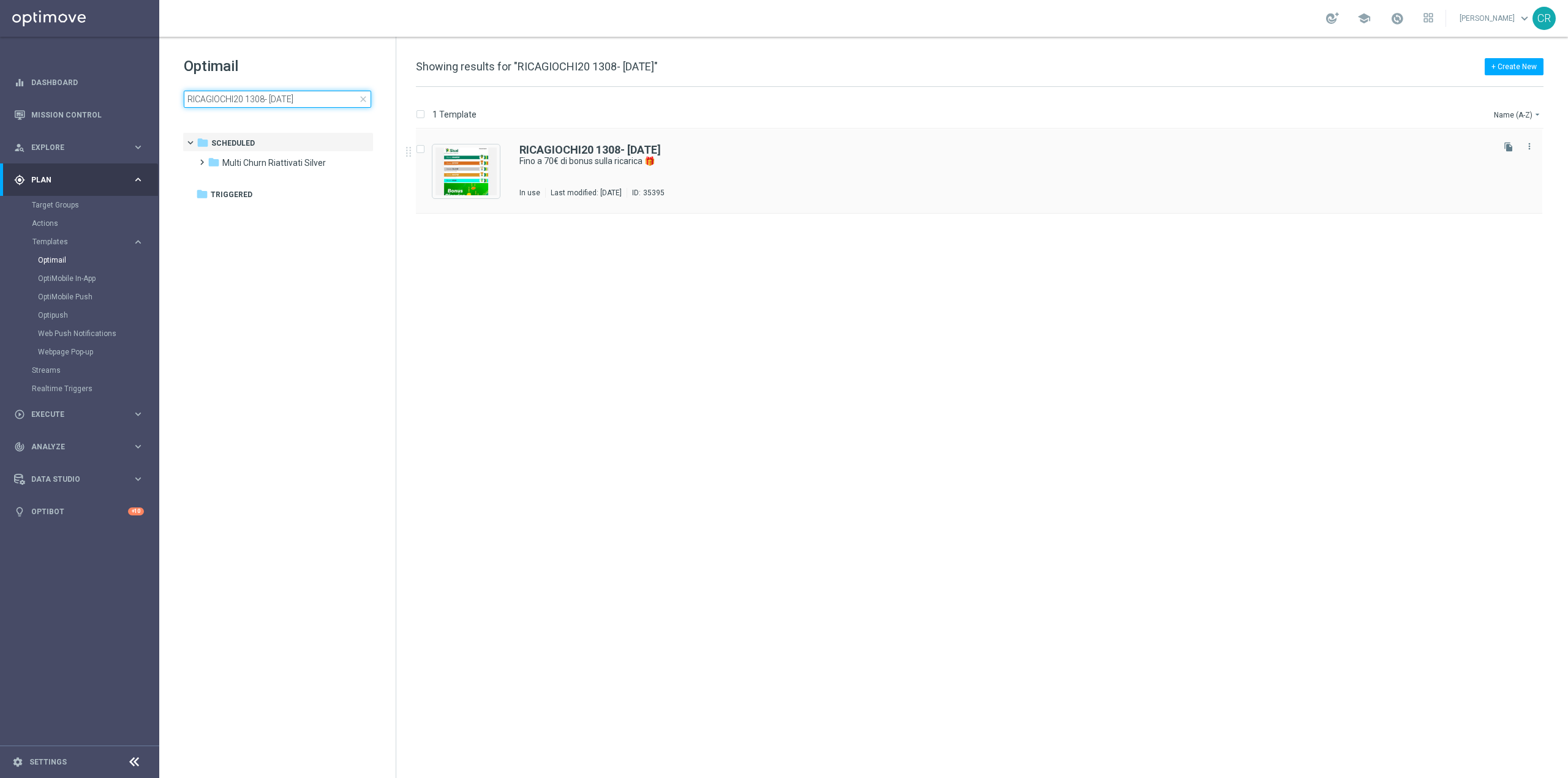
type input "RICAGIOCHI20 1308- 2025-08-17"
click at [952, 173] on div "RICAGIOCHI20 1308- 2025-08-17 Fino a 70€ di bonus sulla ricarica 🎁 In use Last …" at bounding box center [1005, 171] width 972 height 53
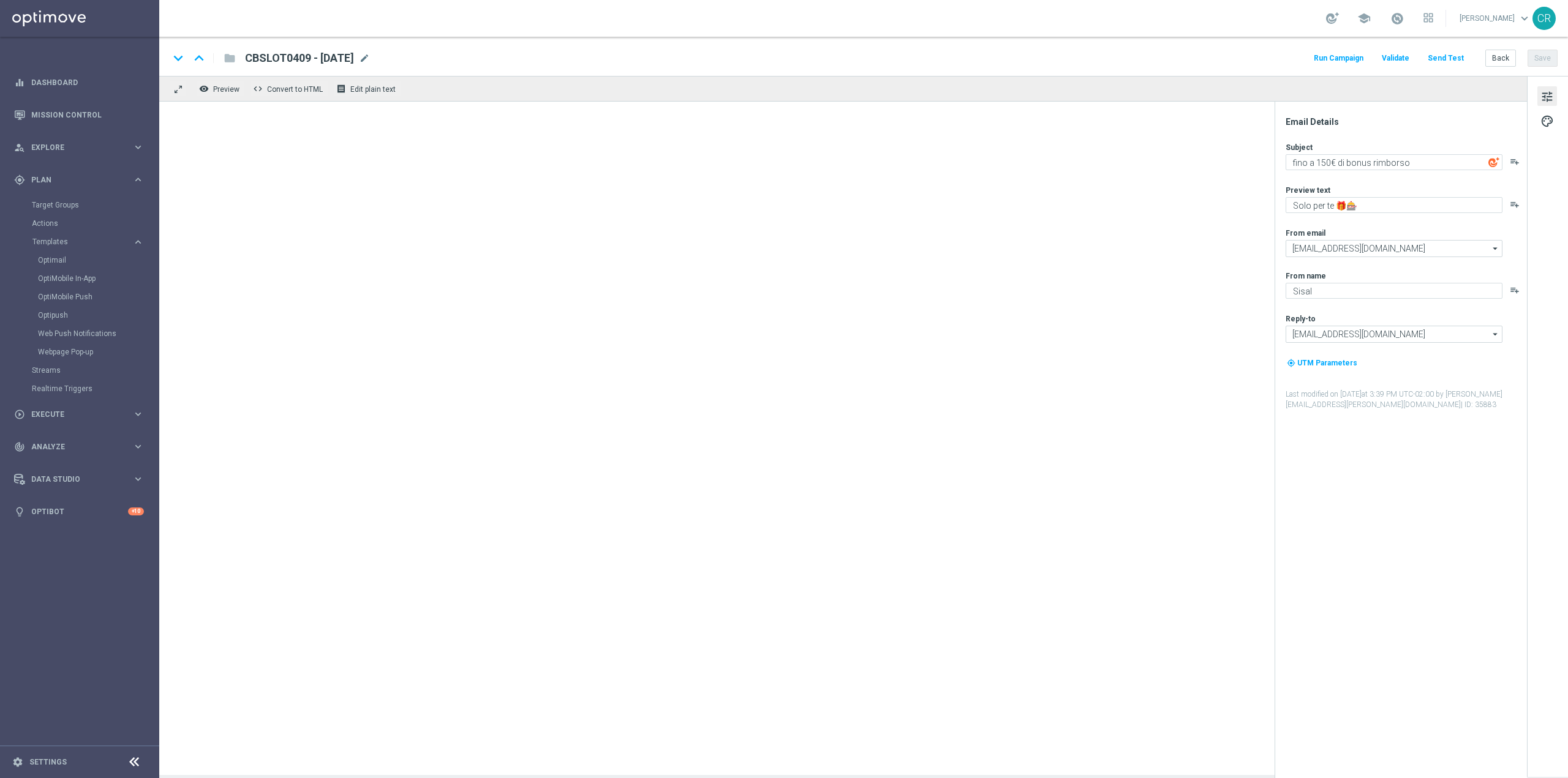
type textarea "Fino a 70€ di bonus sulla ricarica 🎁"
type textarea "Scopri la nuova promozione 🎯"
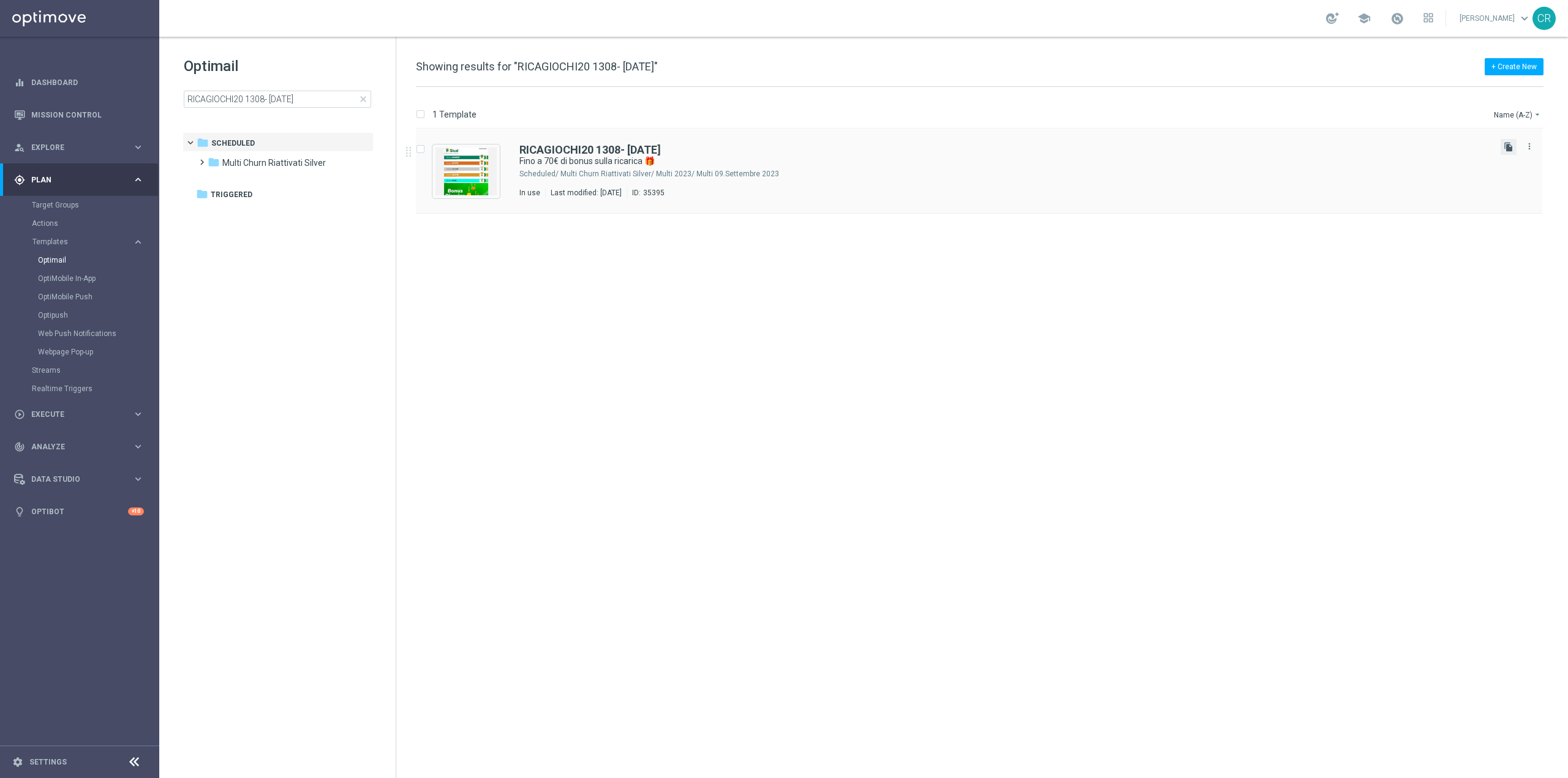
click at [1505, 149] on icon "file_copy" at bounding box center [1509, 147] width 10 height 10
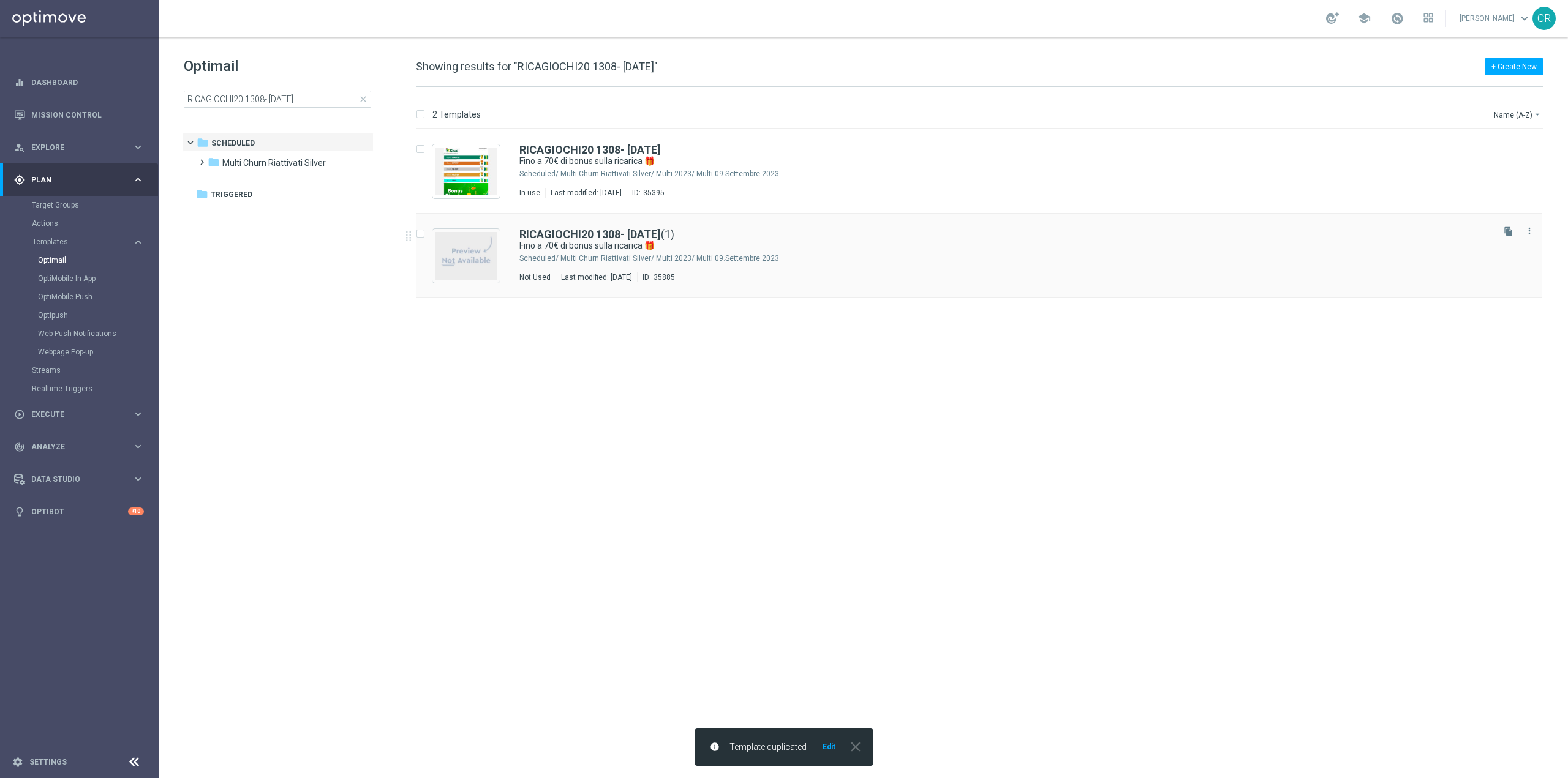
click at [902, 250] on div "RICAGIOCHI20 1308- 2025-08-17 (1) Fino a 70€ di bonus sulla ricarica 🎁 Schedule…" at bounding box center [1005, 255] width 972 height 53
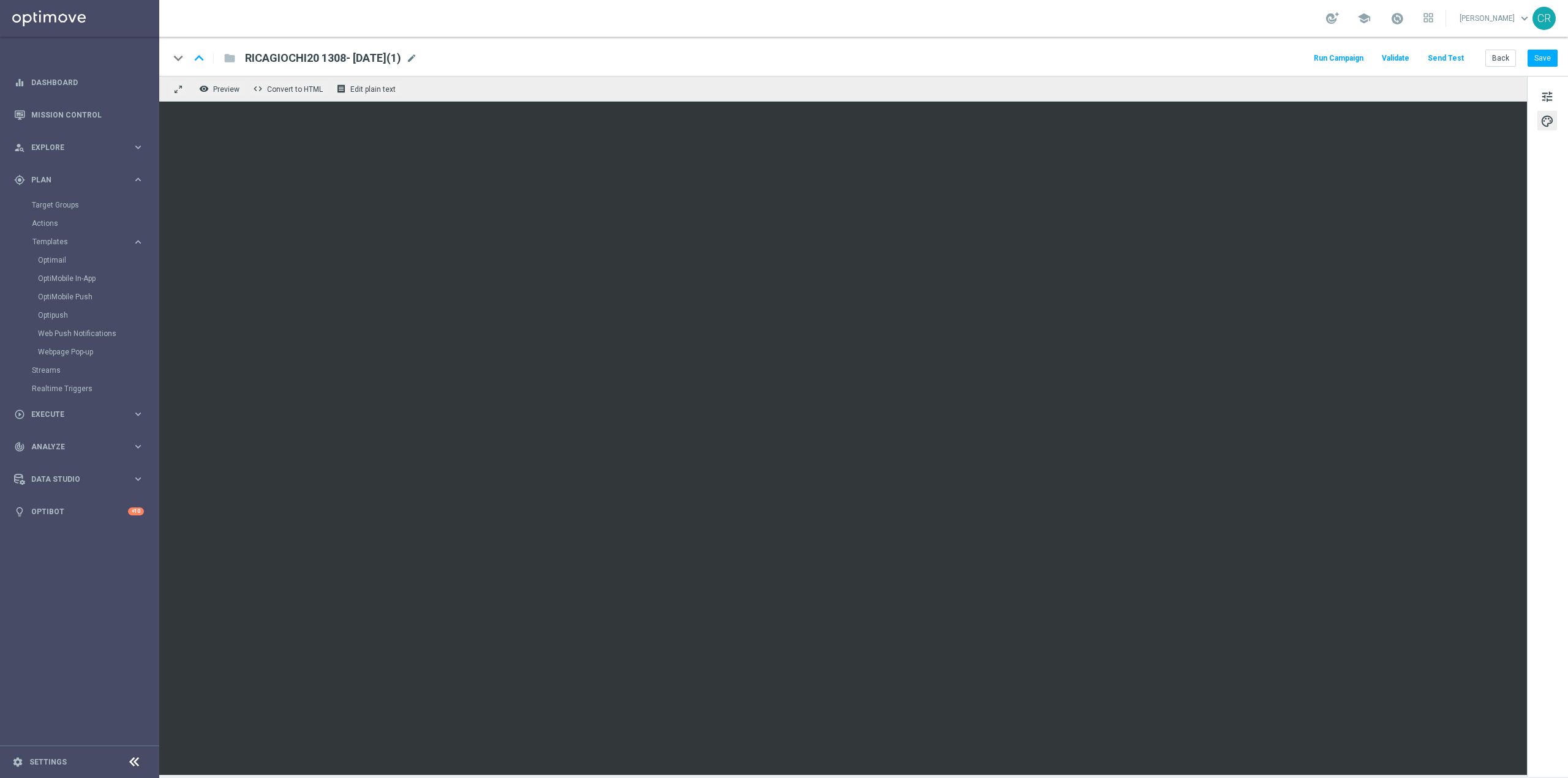
click at [417, 59] on div "RICAGIOCHI20 1308- 2025-08-17(1) mode_edit" at bounding box center [331, 58] width 172 height 16
drag, startPoint x: 328, startPoint y: 59, endPoint x: 240, endPoint y: 61, distance: 88.0
click at [240, 61] on div "RICAGIOCHI20 1308- 2025-08-17(1)" at bounding box center [392, 58] width 313 height 16
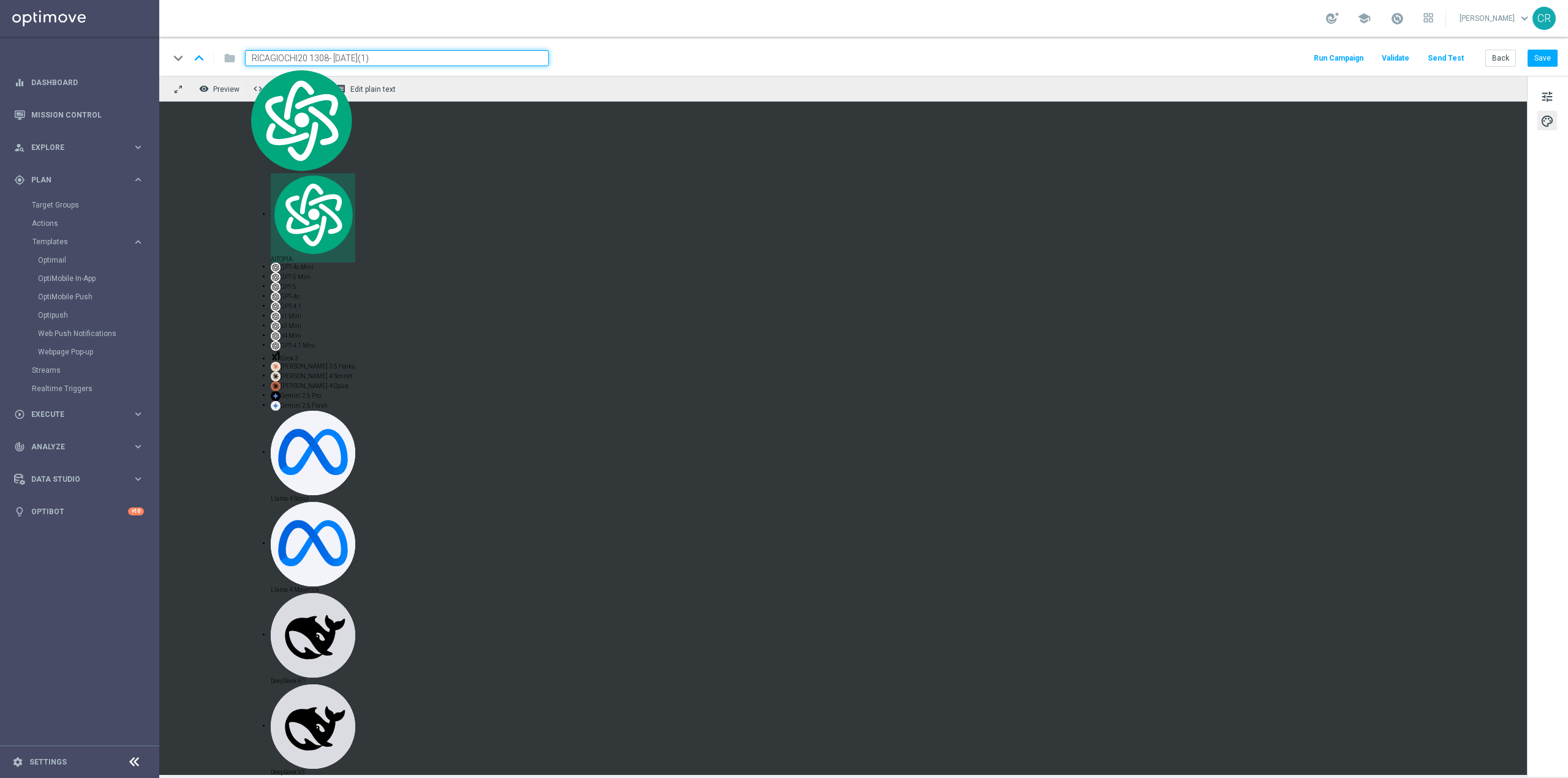
paste input "040925"
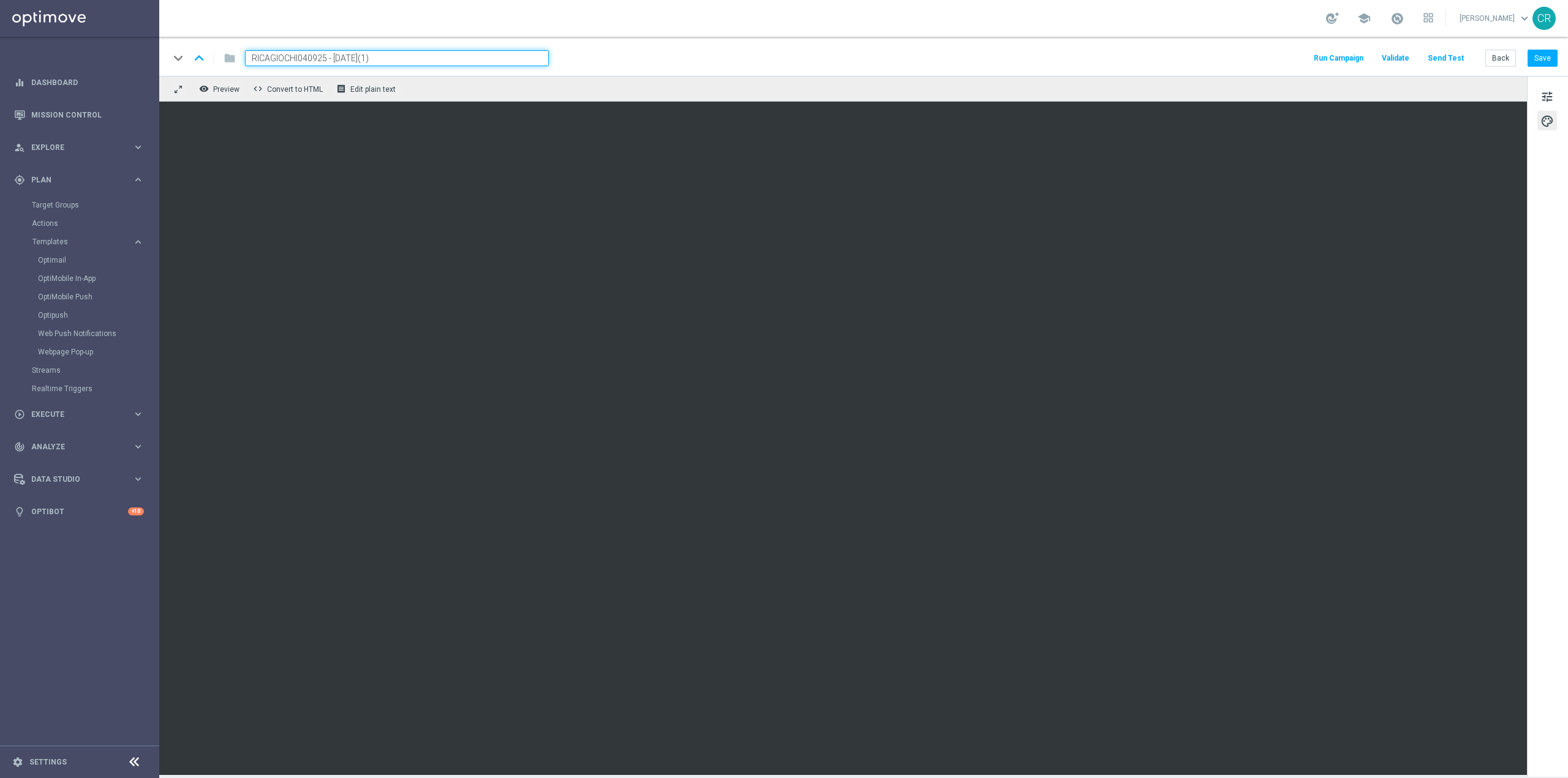
click at [407, 57] on input "RICAGIOCHI040925 - 2025-08-17(1)" at bounding box center [397, 58] width 304 height 16
type input "RICAGIOCHI040925 - 2025-09-07"
click at [1548, 51] on button "Save" at bounding box center [1543, 58] width 30 height 17
drag, startPoint x: 385, startPoint y: 55, endPoint x: -145, endPoint y: 104, distance: 532.3
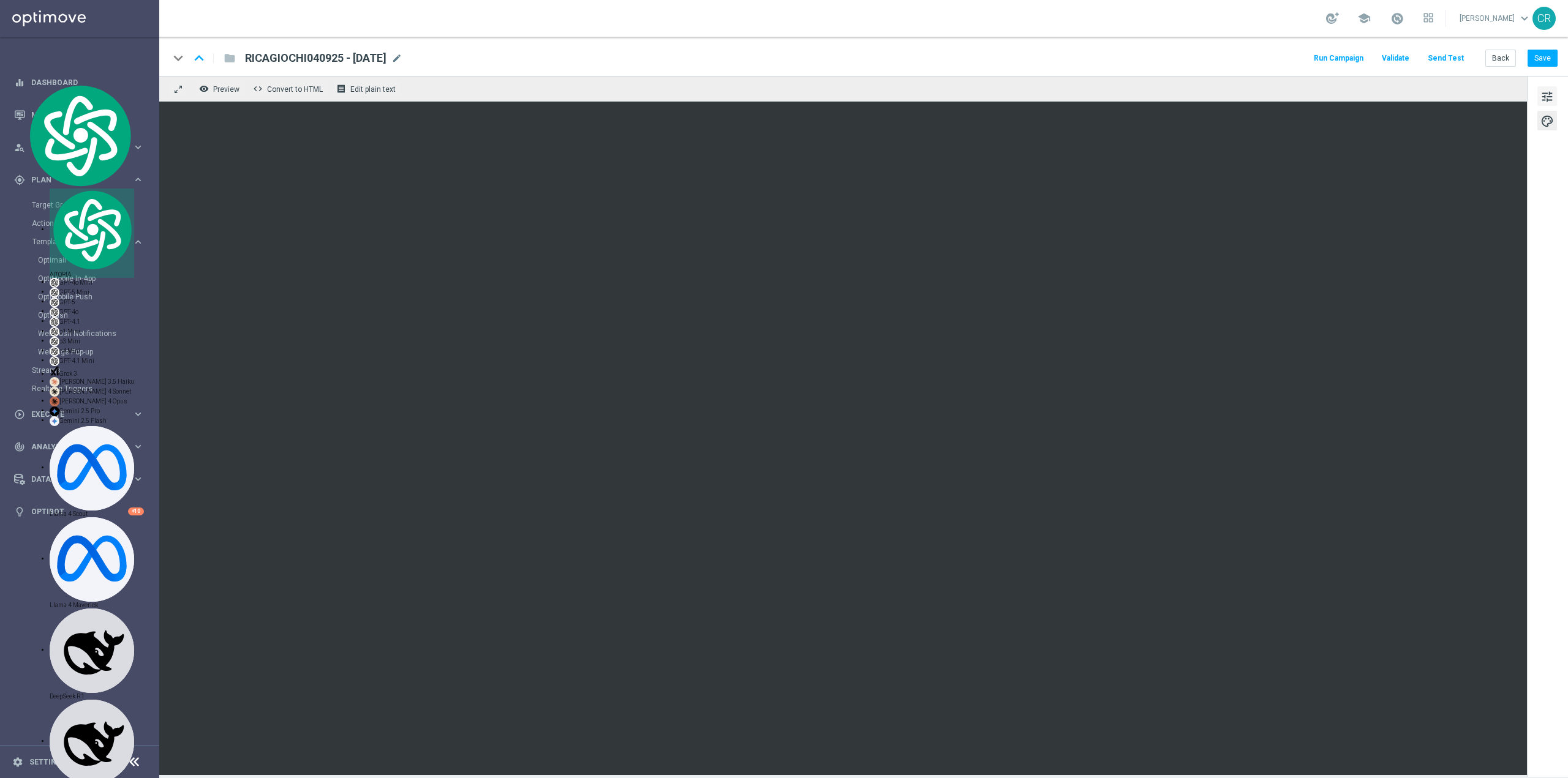
click at [1551, 97] on span "tune" at bounding box center [1548, 97] width 14 height 16
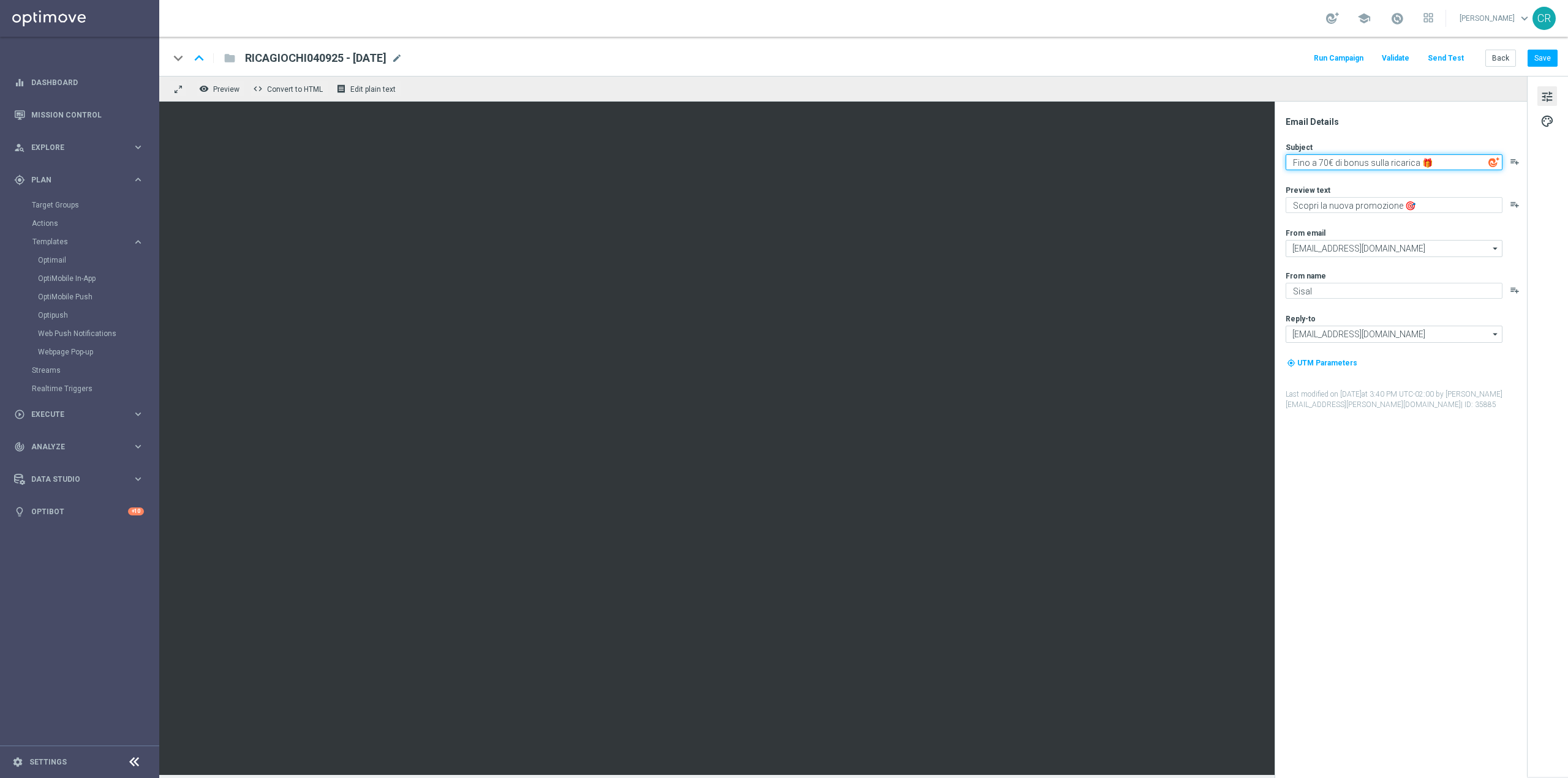
click at [1323, 164] on textarea "Fino a 70€ di bonus sulla ricarica 🎁" at bounding box center [1394, 162] width 217 height 16
type textarea "Fino a 200€ di bonus sulla ricarica 🎁"
click at [1553, 54] on button "Save" at bounding box center [1543, 58] width 30 height 17
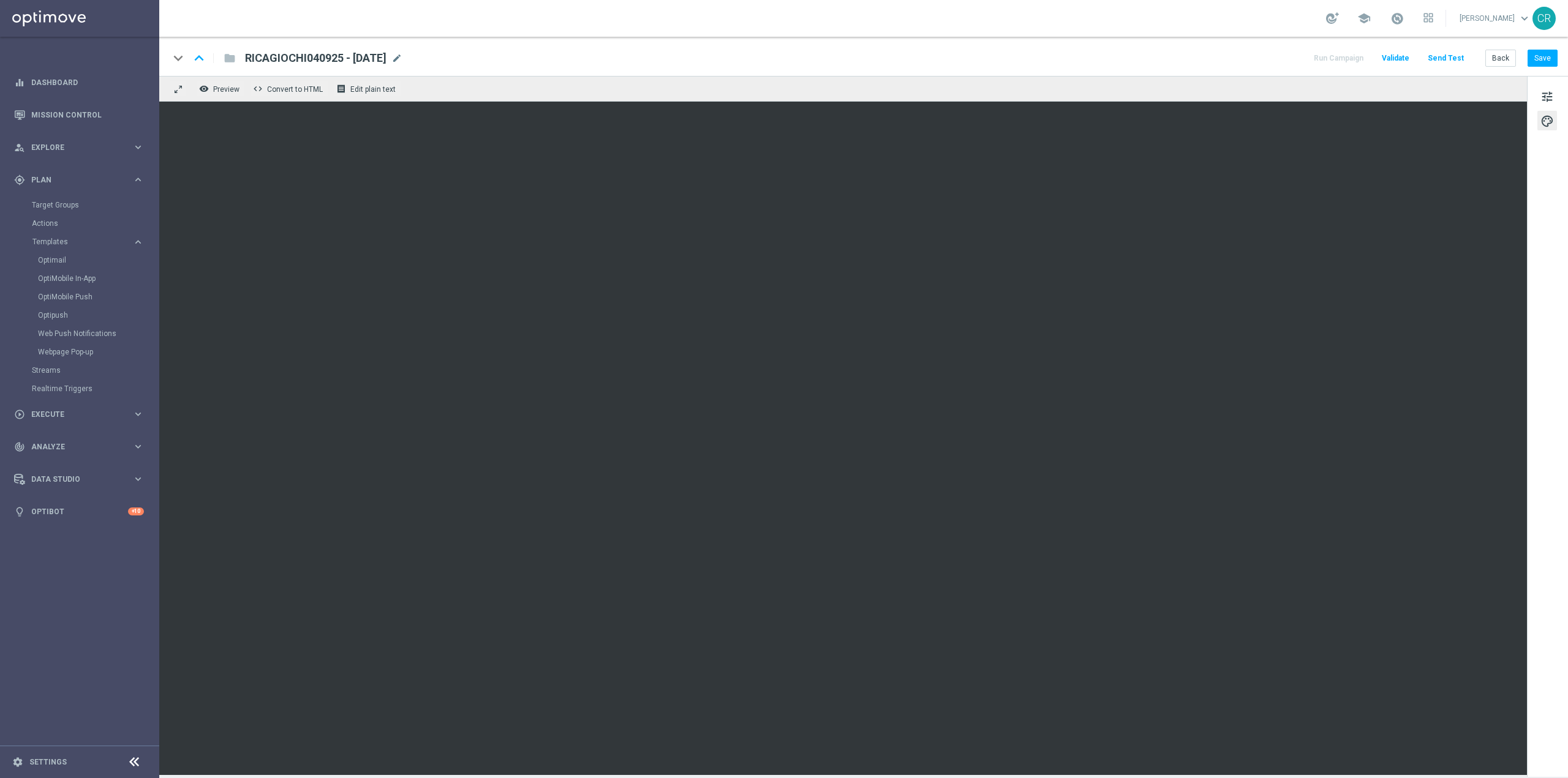
click at [1542, 46] on div "keyboard_arrow_down keyboard_arrow_up folder RICAGIOCHI040925 - 2025-09-07 RICA…" at bounding box center [864, 57] width 1409 height 39
click at [1544, 55] on button "Save" at bounding box center [1543, 58] width 30 height 17
click at [1551, 51] on button "Save" at bounding box center [1543, 58] width 30 height 17
click at [1538, 51] on button "Save" at bounding box center [1543, 58] width 30 height 17
click at [1541, 60] on button "Save" at bounding box center [1543, 58] width 30 height 17
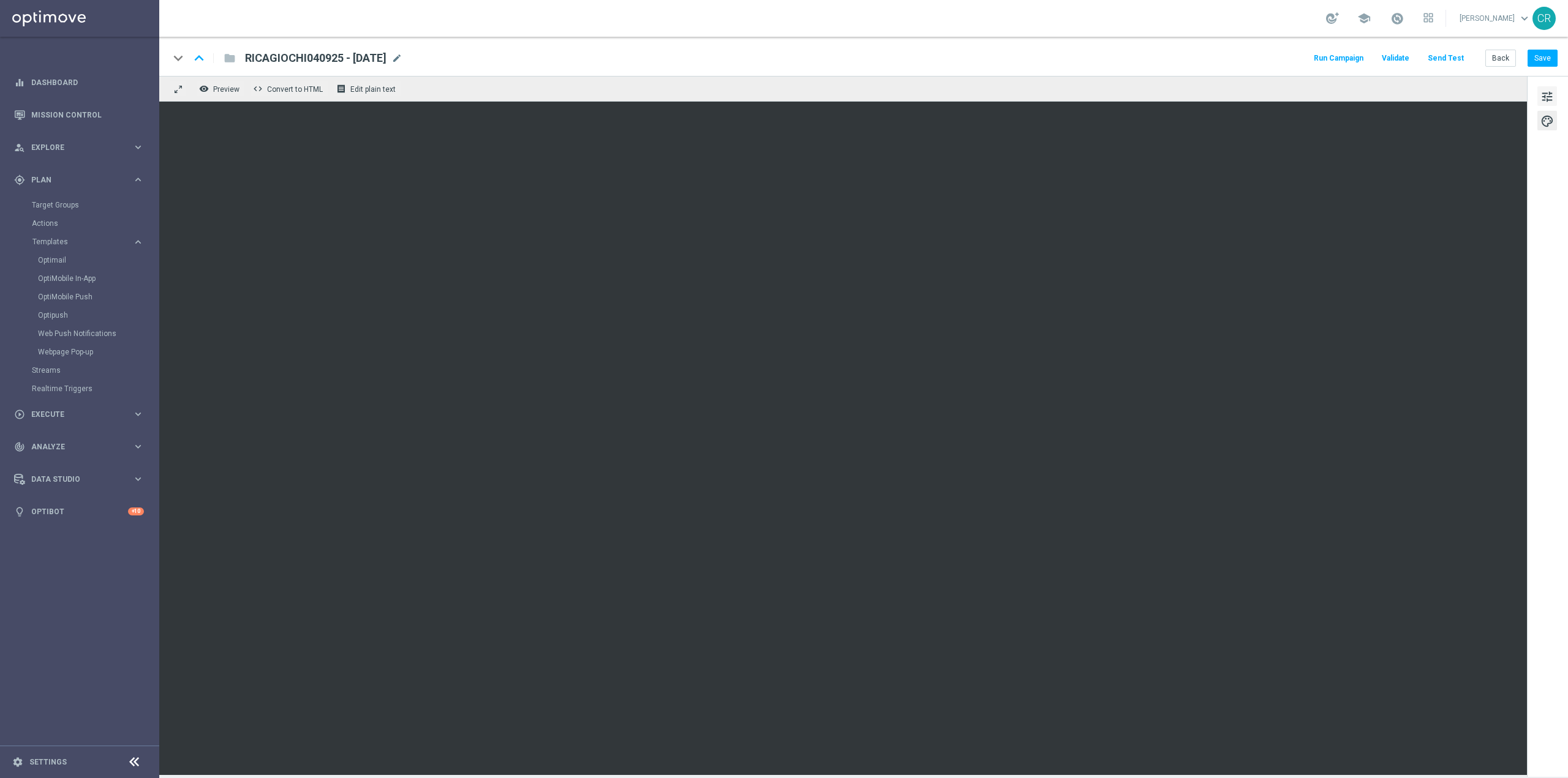
click at [1541, 99] on span "tune" at bounding box center [1548, 97] width 14 height 16
click at [1542, 50] on button "Save" at bounding box center [1543, 58] width 30 height 17
click at [47, 260] on link "Optimail" at bounding box center [83, 260] width 89 height 10
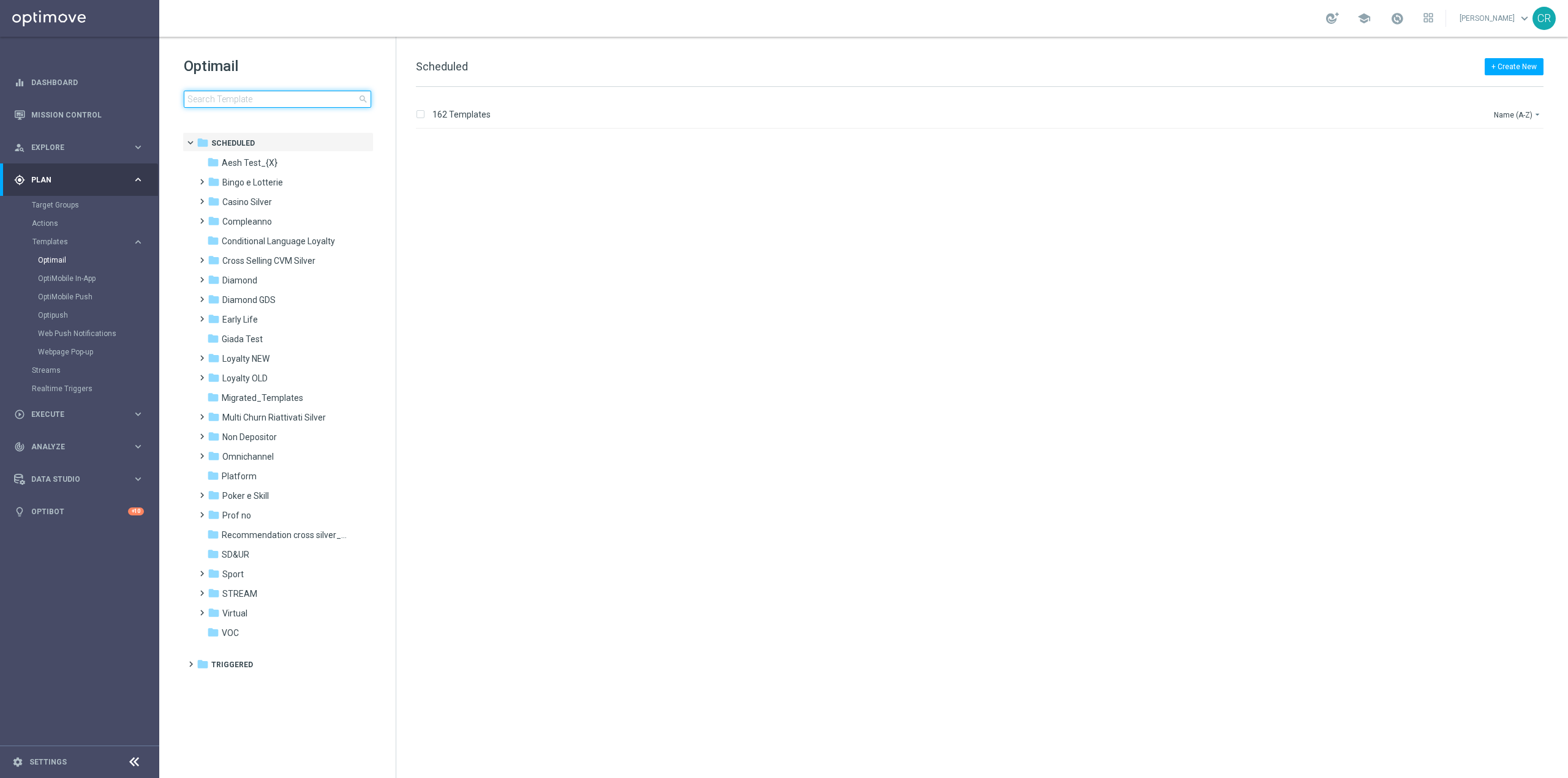
click at [287, 99] on input at bounding box center [278, 99] width 188 height 17
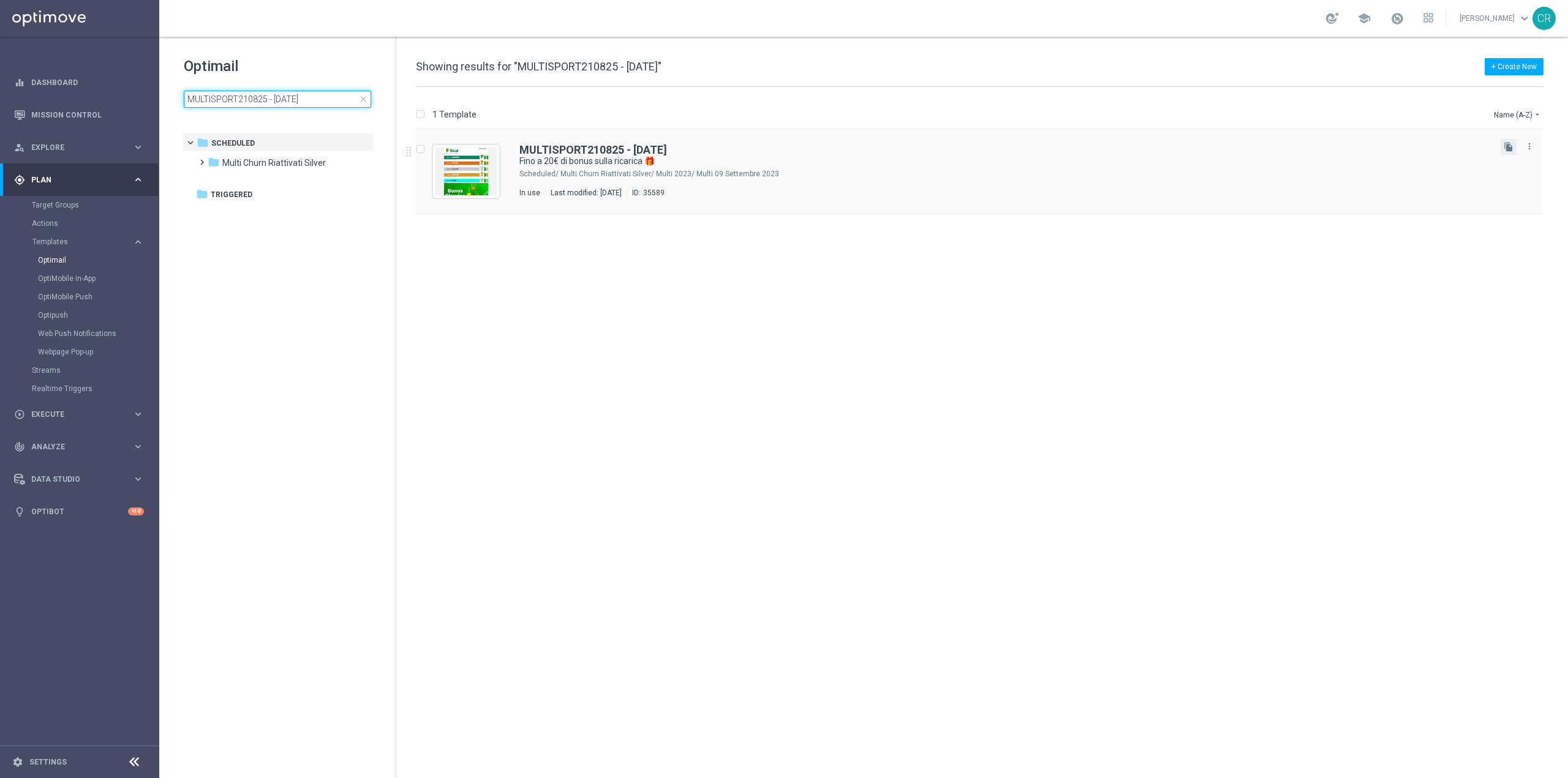
type input "MULTISPORT210825 - 2025-08-21"
click at [1511, 139] on button "file_copy" at bounding box center [1509, 147] width 16 height 16
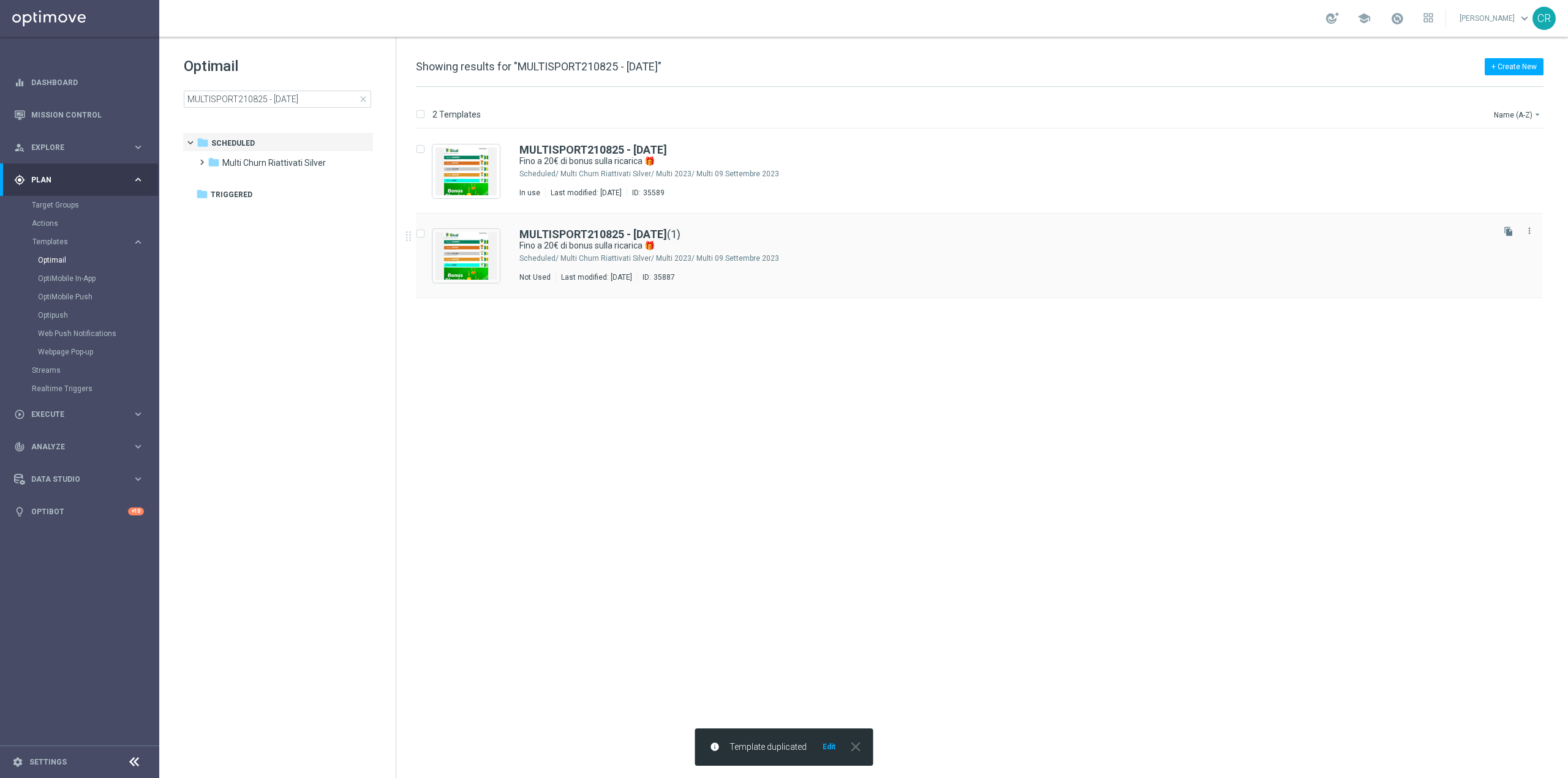
click at [1028, 272] on div "MULTISPORT210825 - 2025-08-21 (1) Fino a 20€ di bonus sulla ricarica 🎁 Schedule…" at bounding box center [1005, 255] width 972 height 53
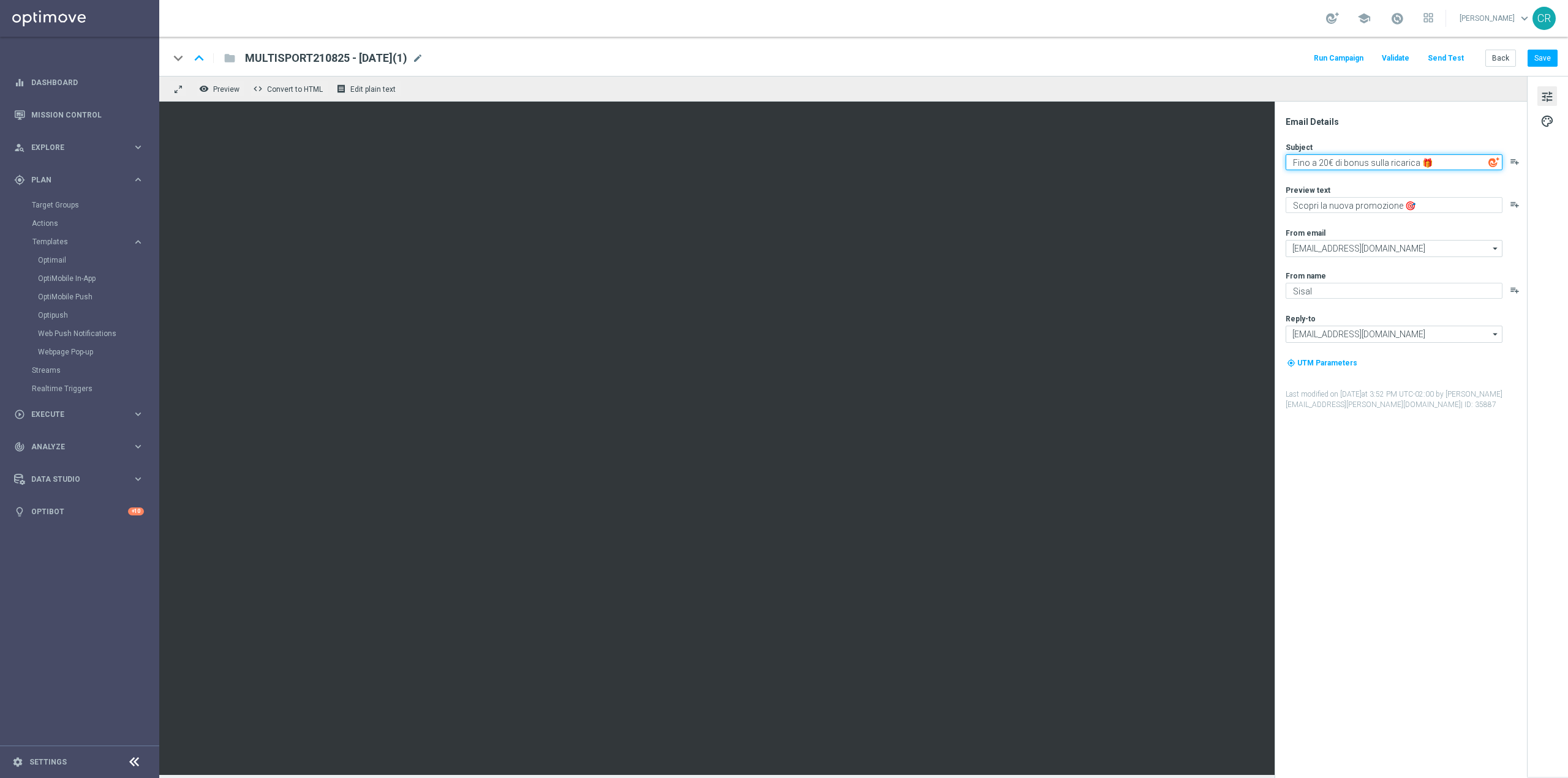
click at [1320, 170] on textarea "Fino a 20€ di bonus sulla ricarica 🎁" at bounding box center [1394, 162] width 217 height 16
type textarea "Fino a 15€ di bonus sulla ricarica 🎁"
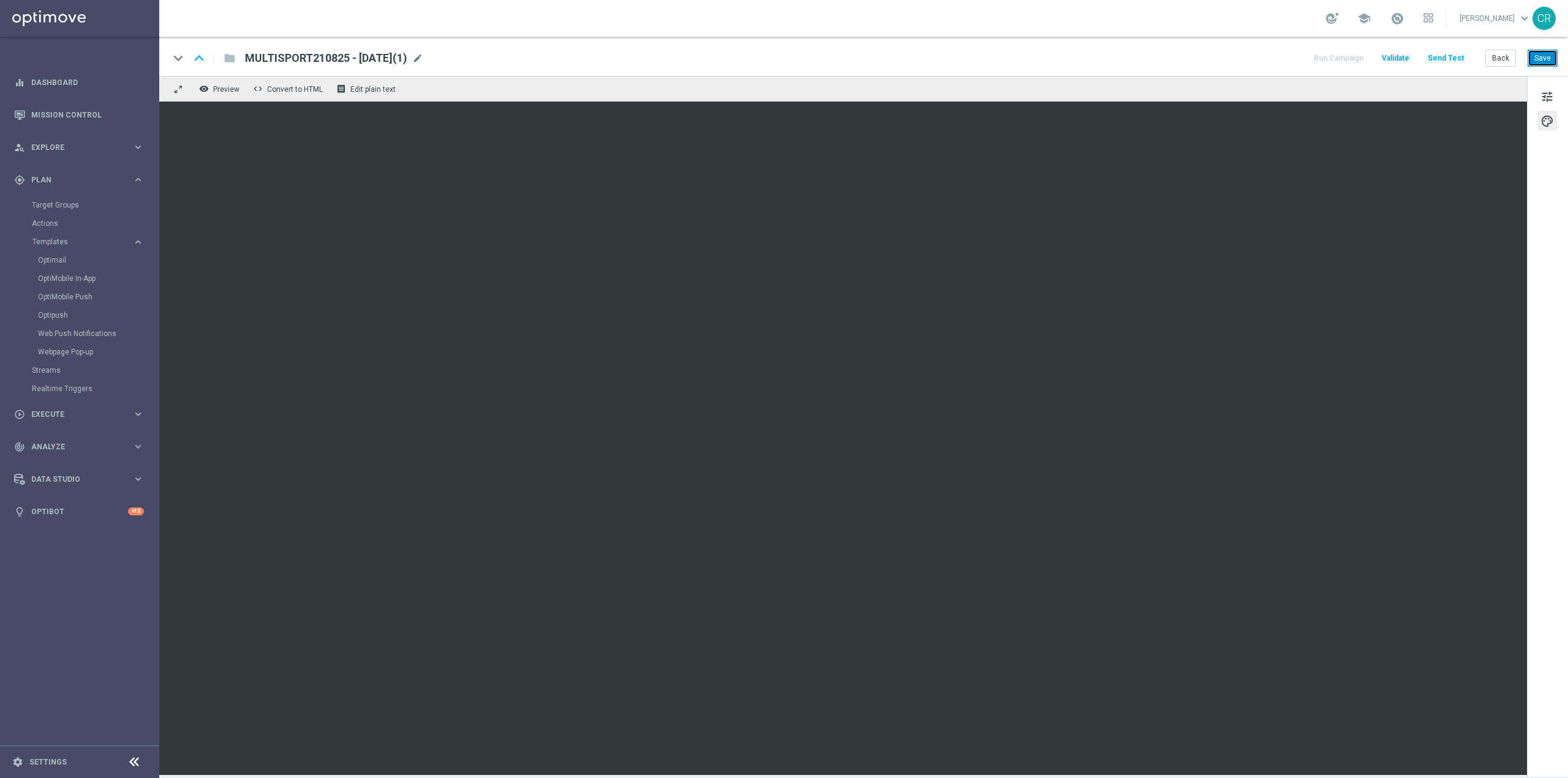
click at [1538, 49] on button "Save" at bounding box center [1543, 58] width 30 height 17
click at [1541, 51] on button "Save" at bounding box center [1543, 58] width 30 height 17
click at [1551, 60] on button "Save" at bounding box center [1543, 58] width 30 height 17
click at [407, 57] on span "MULTISPORT210825 - 2025-08-21(1)" at bounding box center [326, 58] width 162 height 15
drag, startPoint x: 329, startPoint y: 54, endPoint x: 244, endPoint y: 54, distance: 85.0
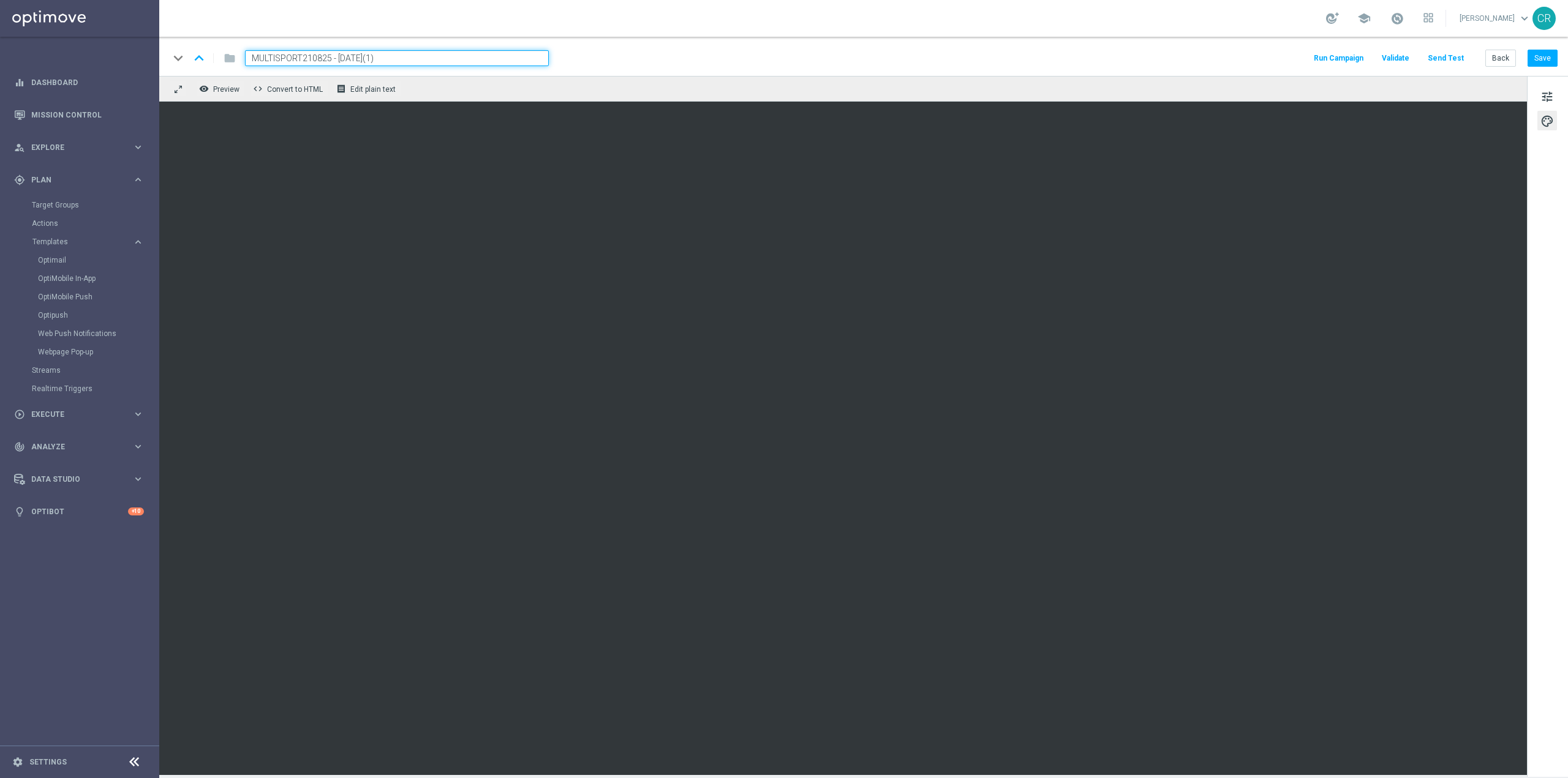
click at [244, 54] on div "MULTISPORT210825 - 2025-08-21(1)" at bounding box center [392, 58] width 313 height 16
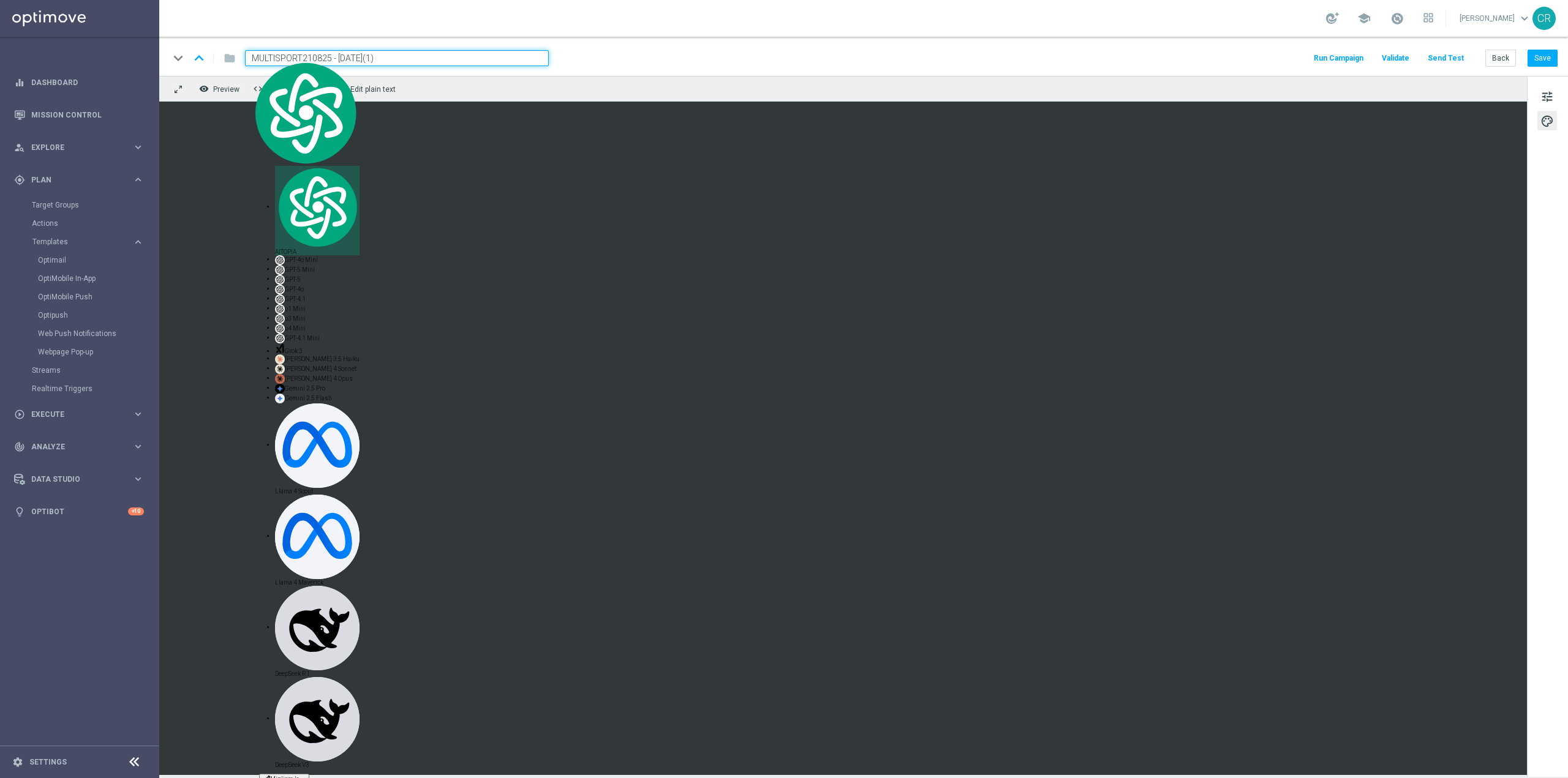
paste input "RICAPLAY0409"
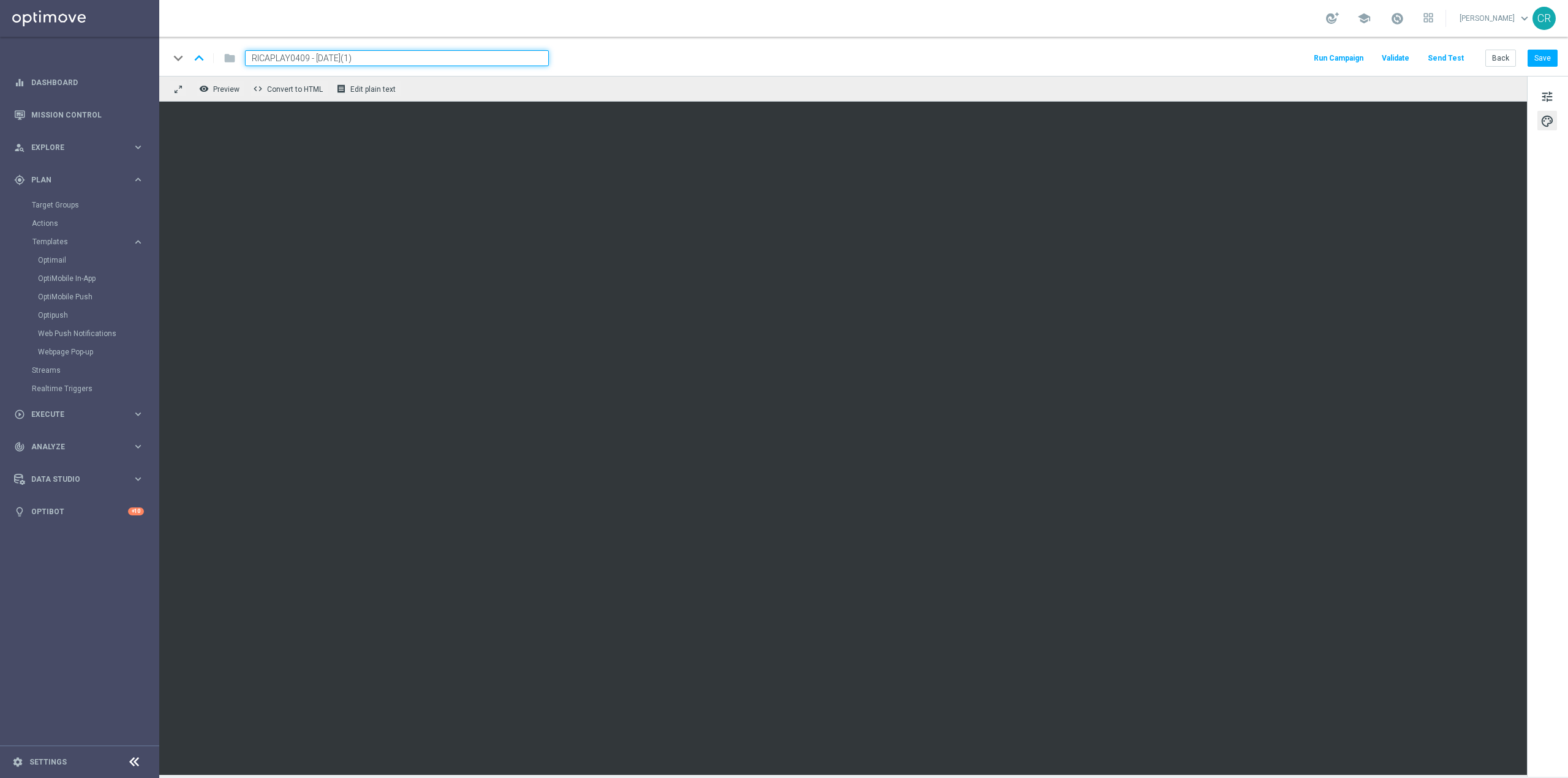
click at [377, 58] on input "RICAPLAY0409 - 2025-08-21(1)" at bounding box center [397, 58] width 304 height 16
type input "RICAPLAY0409 - 2025-09-07"
drag, startPoint x: 377, startPoint y: 60, endPoint x: -352, endPoint y: 207, distance: 743.7
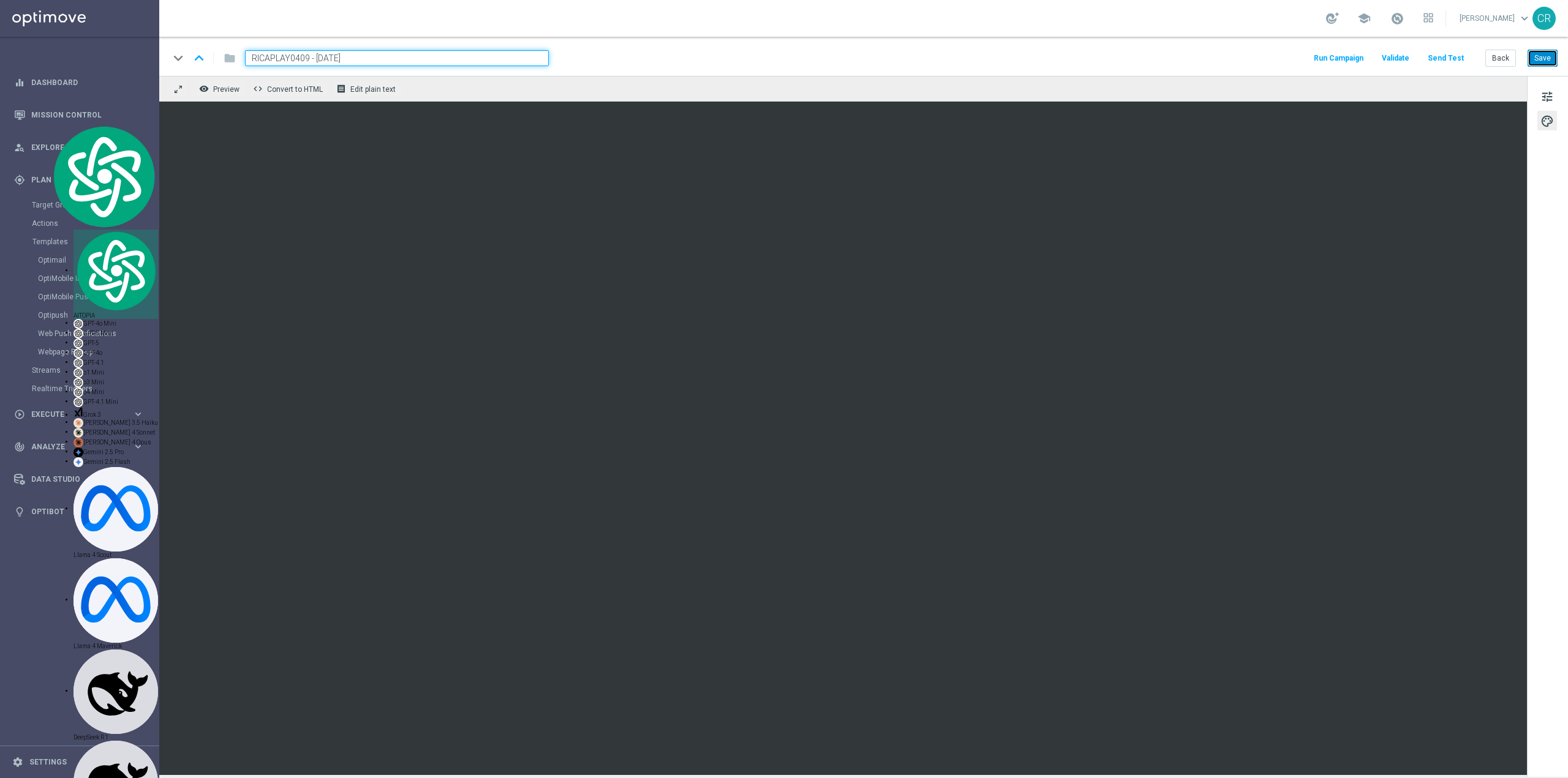
click at [1546, 52] on button "Save" at bounding box center [1543, 58] width 30 height 17
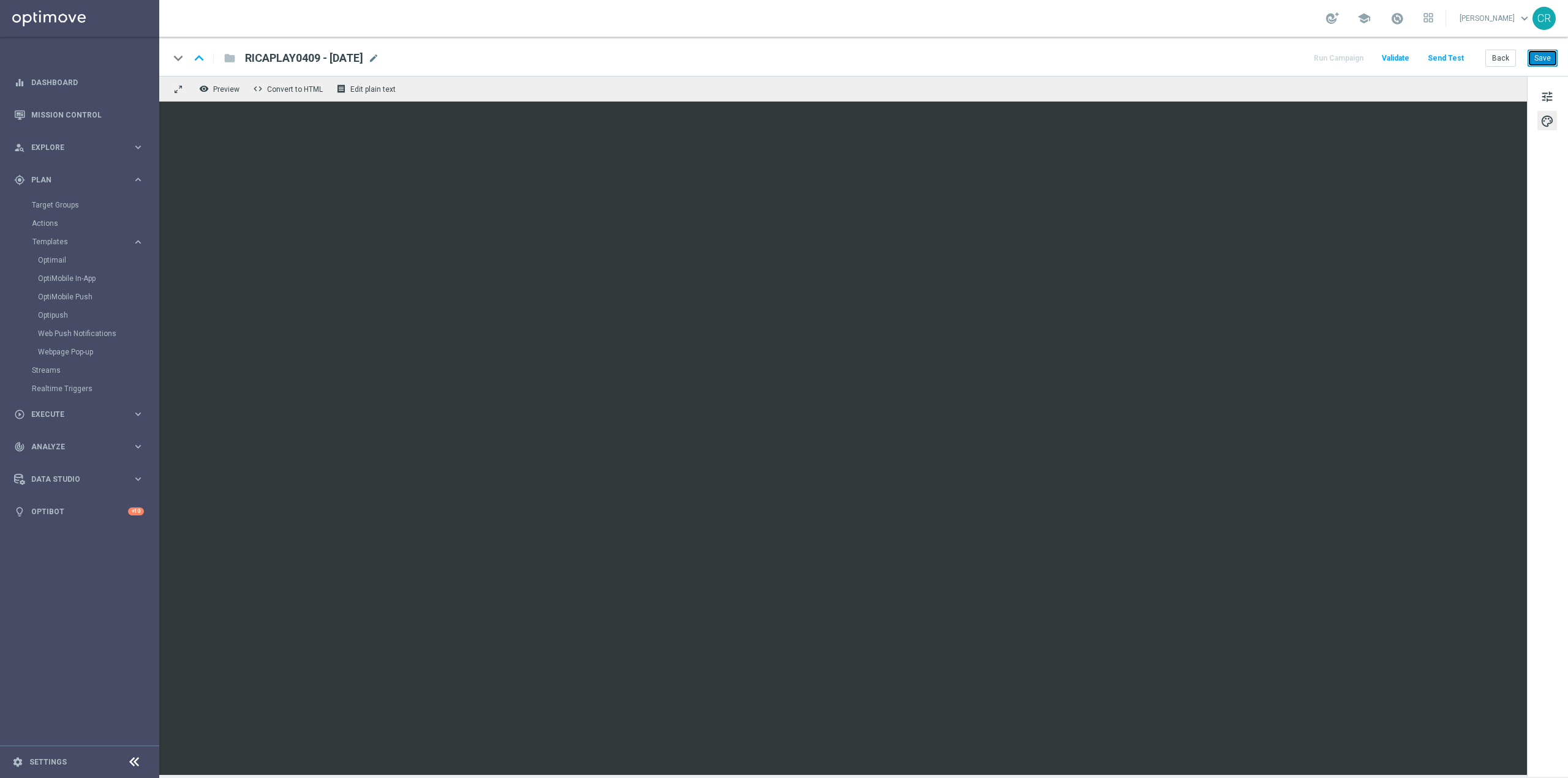
click at [1554, 51] on button "Save" at bounding box center [1543, 58] width 30 height 17
click at [1537, 54] on button "Save" at bounding box center [1543, 58] width 30 height 17
click at [1390, 12] on span at bounding box center [1397, 18] width 14 height 14
click at [1538, 54] on button "Save" at bounding box center [1543, 58] width 30 height 17
click at [1537, 63] on button "Save" at bounding box center [1543, 58] width 30 height 17
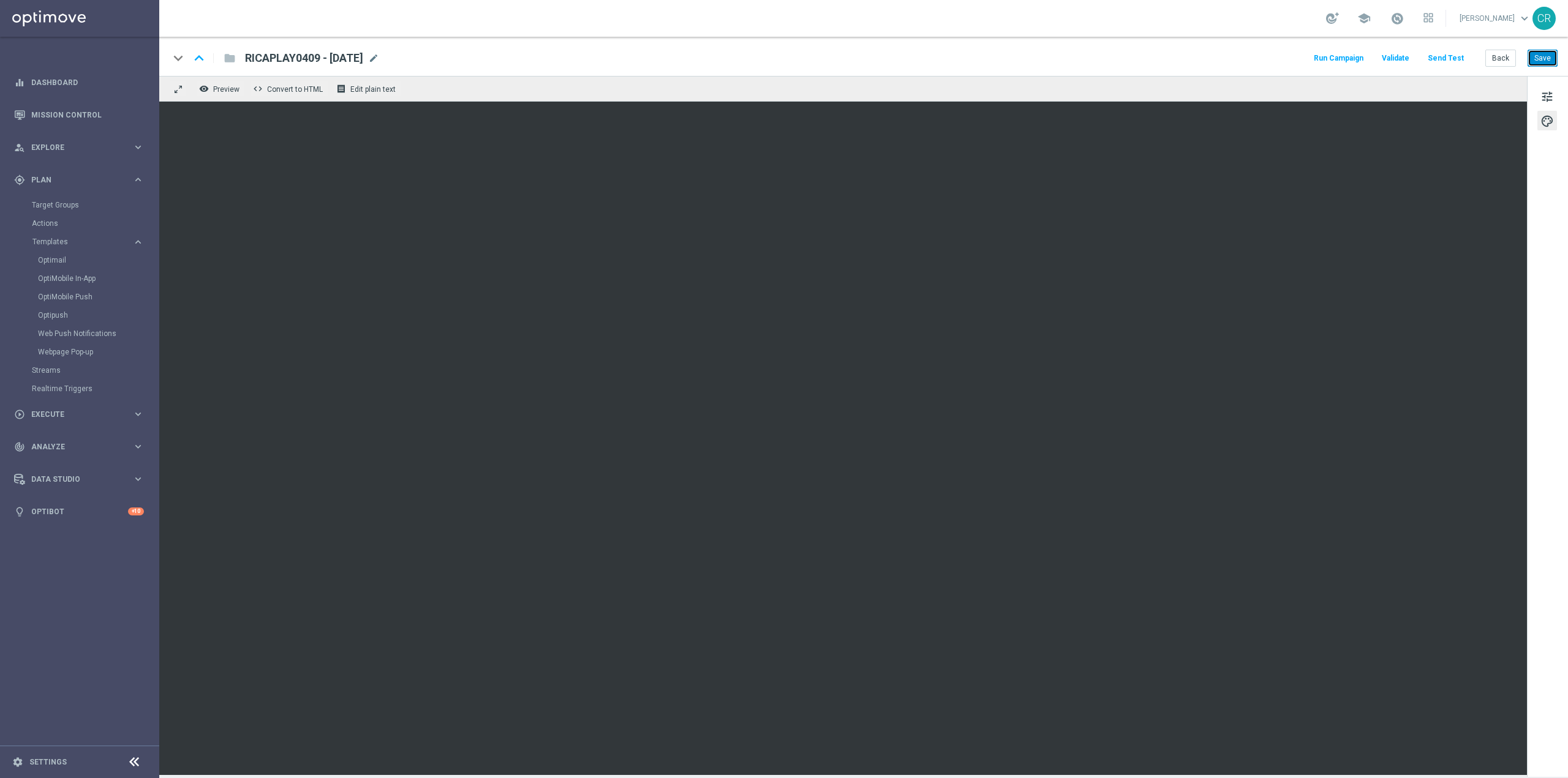
click at [1545, 60] on button "Save" at bounding box center [1543, 58] width 30 height 17
click at [51, 263] on link "Optimail" at bounding box center [83, 260] width 89 height 10
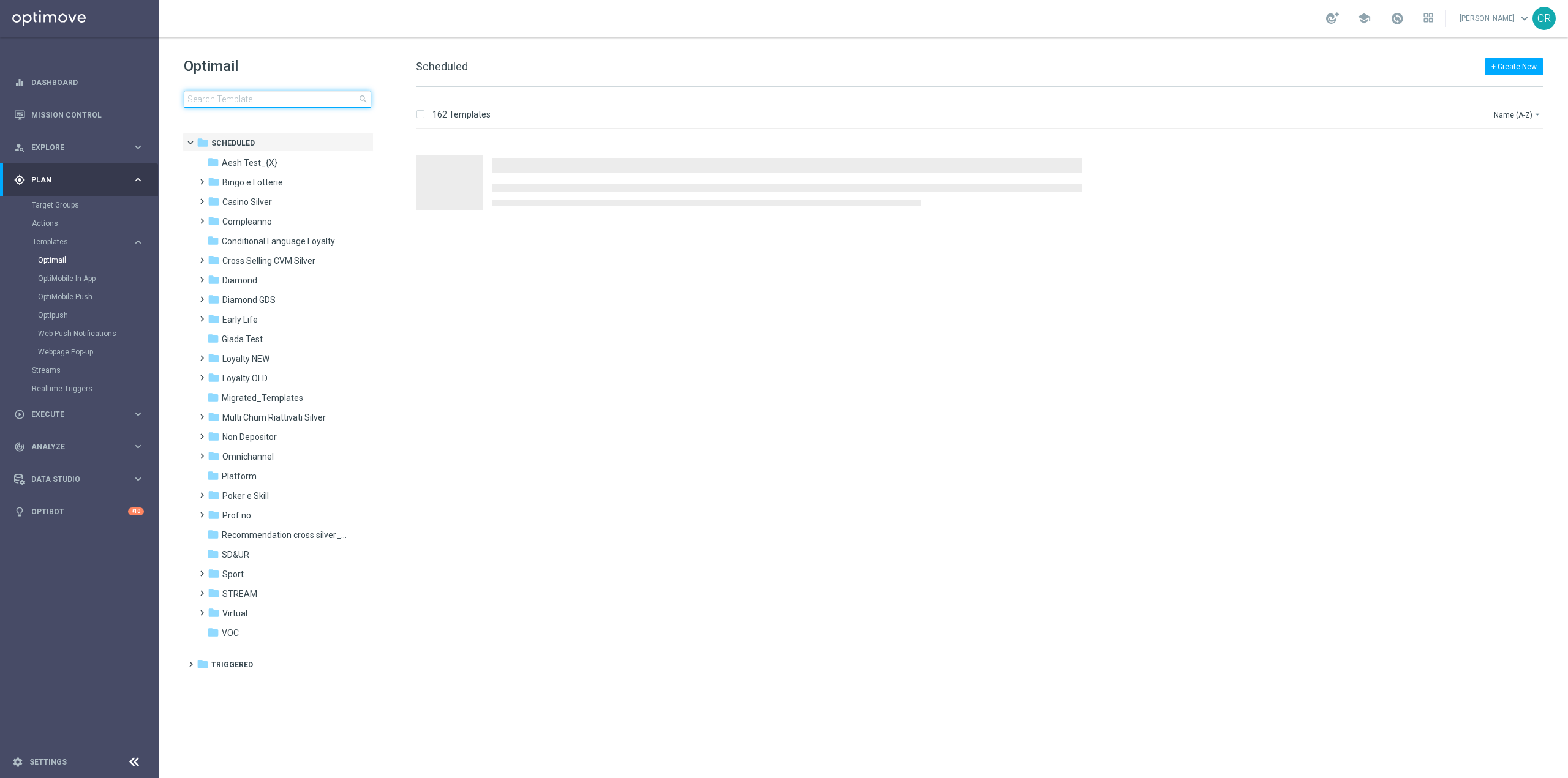
click at [320, 101] on input at bounding box center [278, 99] width 188 height 17
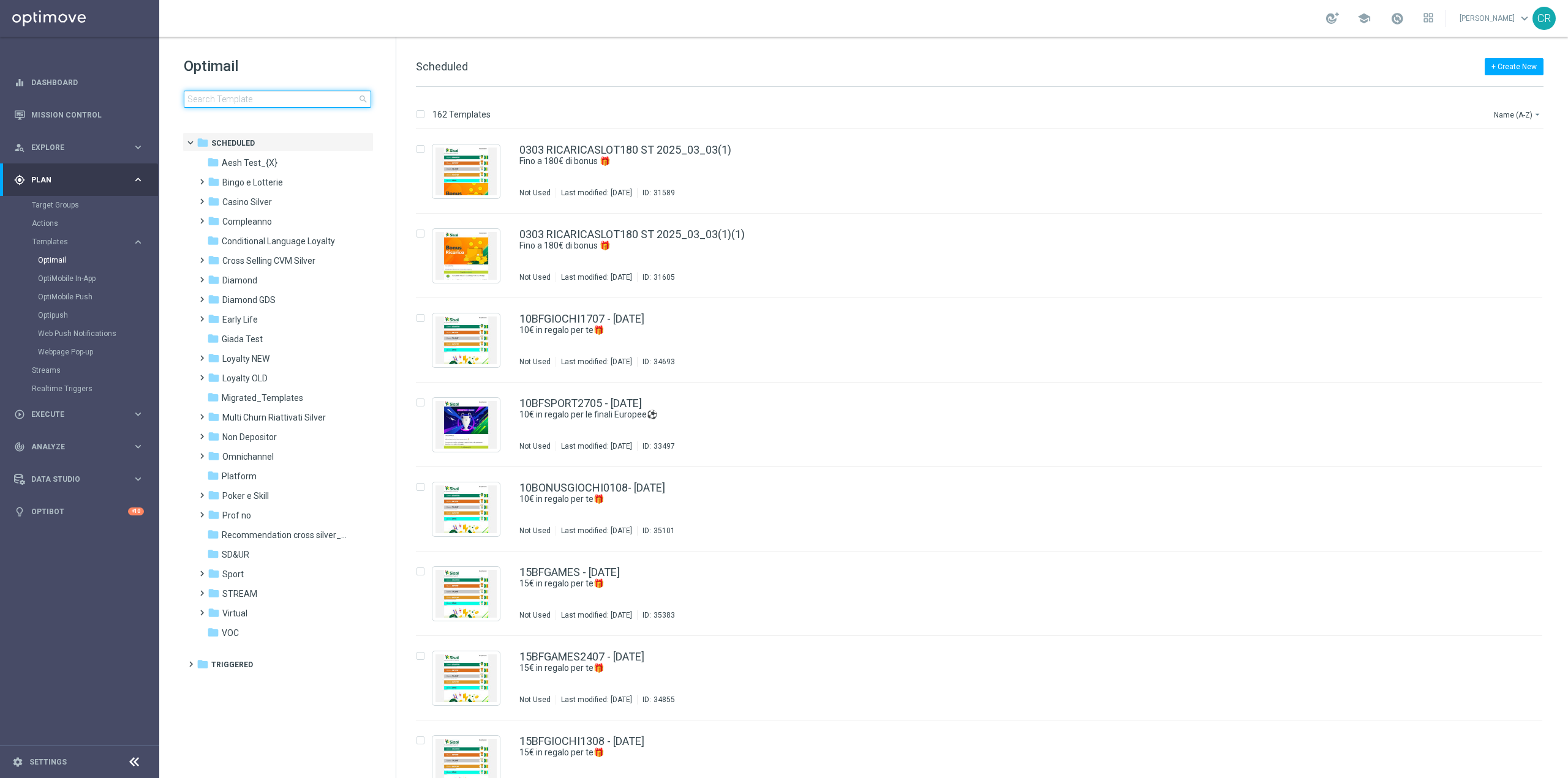
type input "CBSLOT0409 - 2025-09-07"
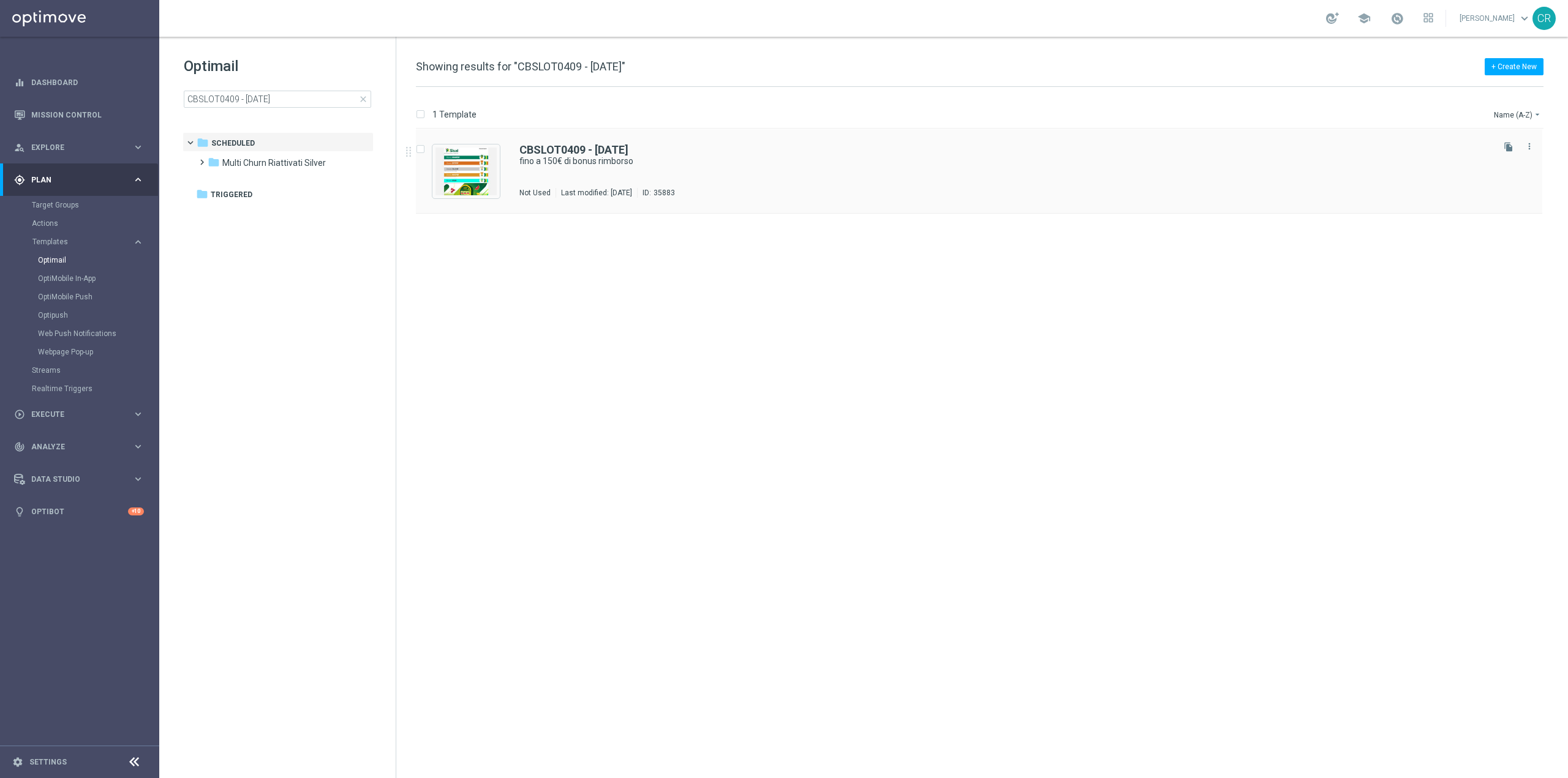
click at [876, 179] on div "CBSLOT0409 - 2025-09-07 fino a 150€ di bonus rimborso Not Used Last modified: T…" at bounding box center [1005, 171] width 972 height 53
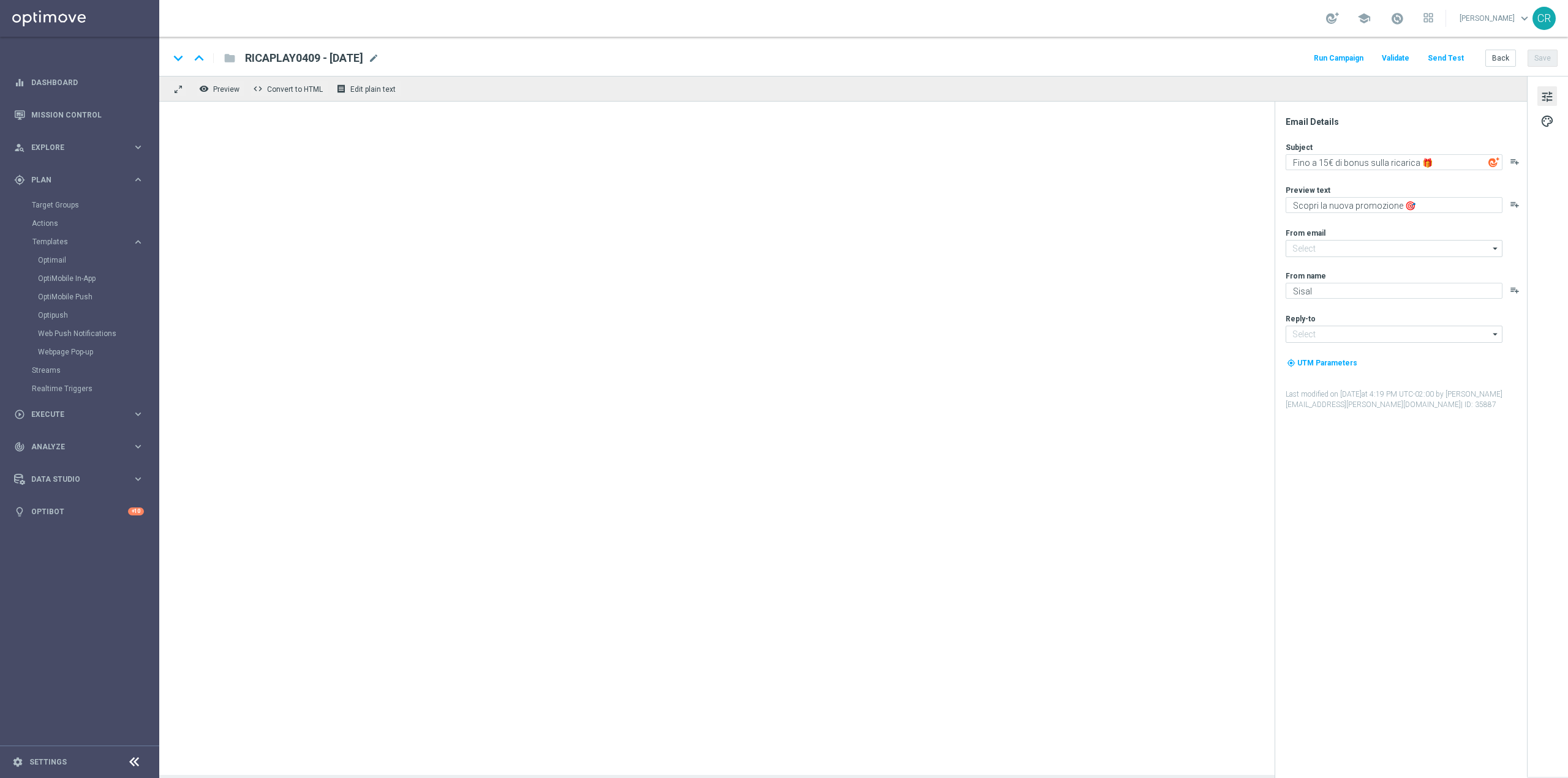
type input "[EMAIL_ADDRESS][DOMAIN_NAME]"
type textarea "fino a 150€ di bonus rimborso"
type textarea "Solo per te 🎁🎰"
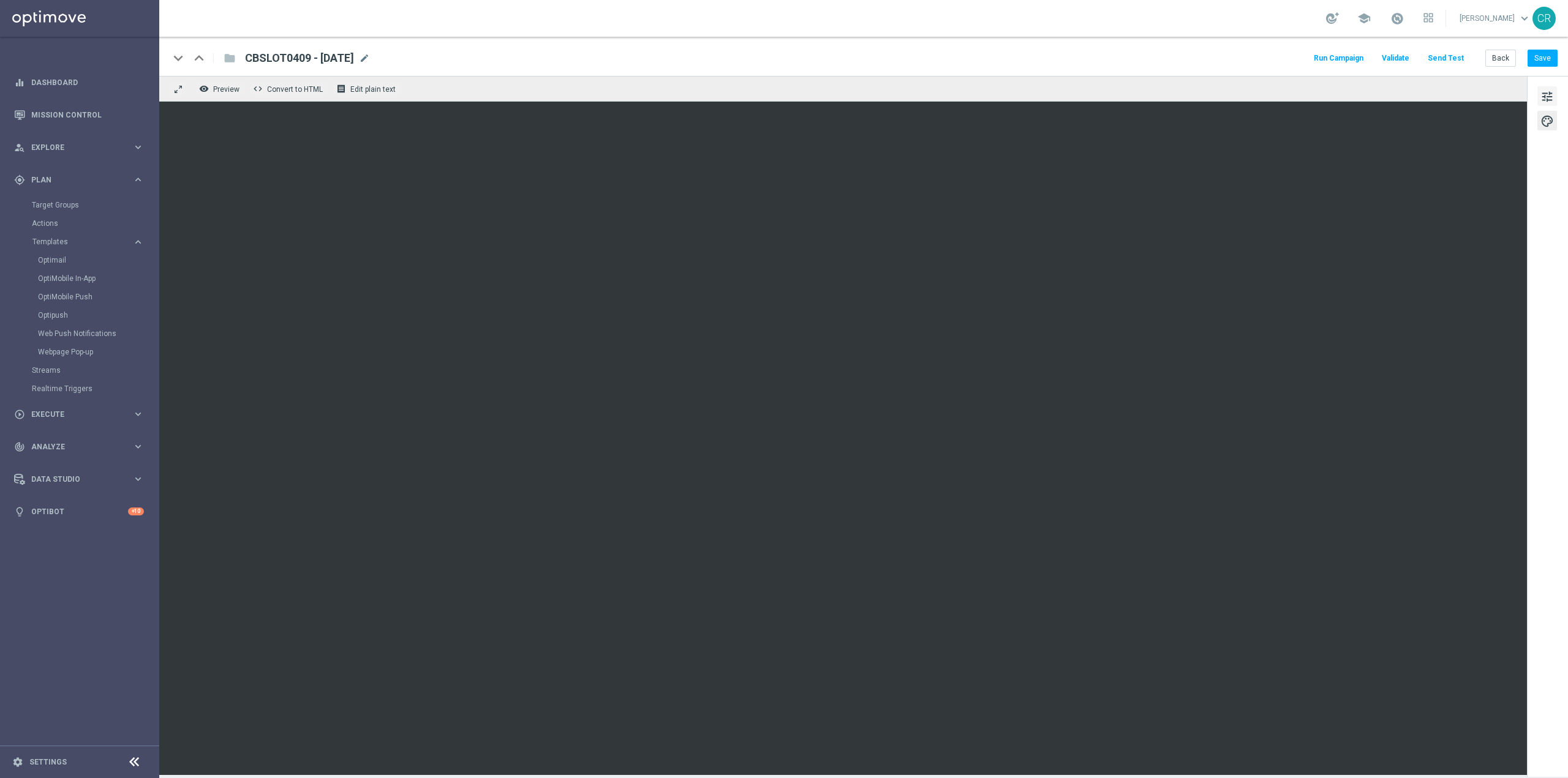
click at [1548, 90] on span "tune" at bounding box center [1548, 97] width 14 height 16
